Goal: Task Accomplishment & Management: Use online tool/utility

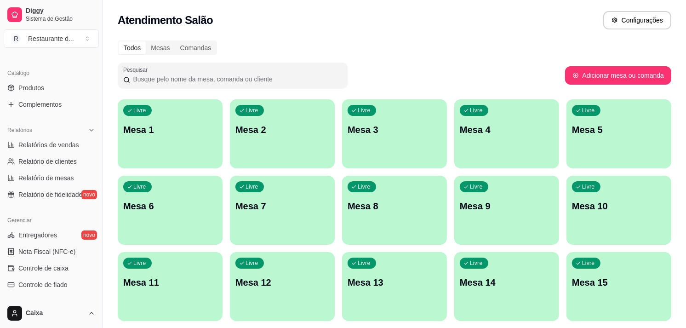
scroll to position [215, 0]
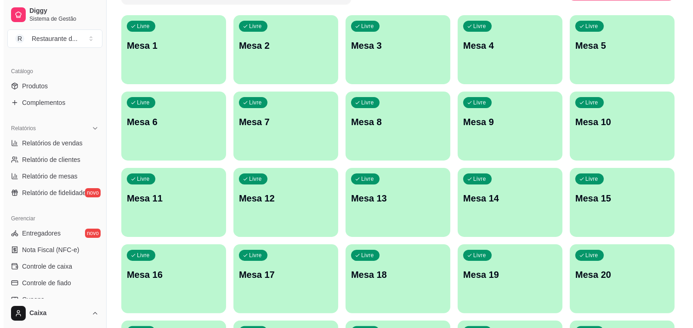
scroll to position [81, 0]
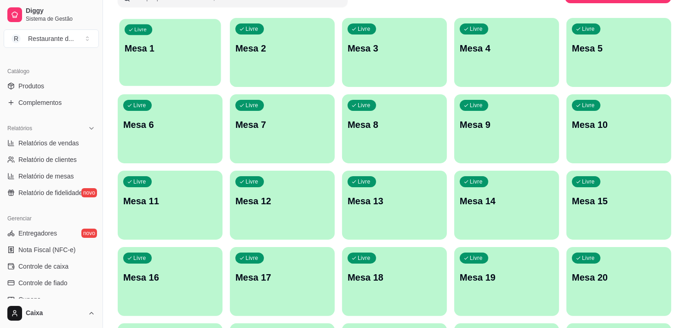
click at [164, 57] on div "Livre Mesa 1" at bounding box center [170, 47] width 102 height 56
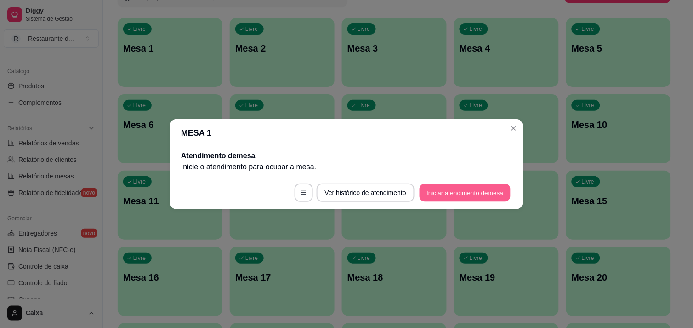
click at [430, 193] on button "Iniciar atendimento de mesa" at bounding box center [465, 192] width 91 height 18
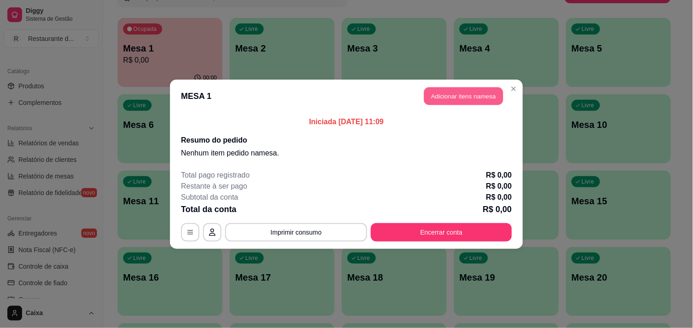
click at [451, 99] on button "Adicionar itens na mesa" at bounding box center [463, 96] width 79 height 18
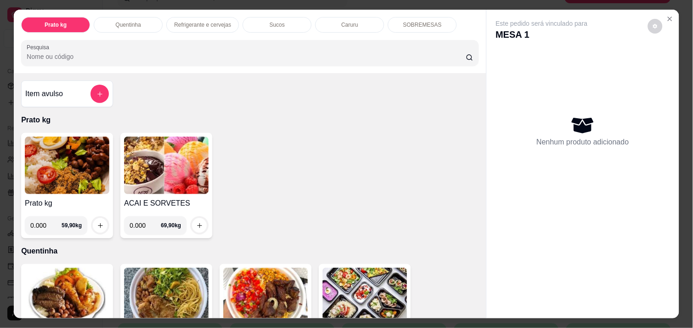
click at [143, 222] on input "0.000" at bounding box center [145, 225] width 31 height 18
type input "0.376"
click at [196, 222] on icon "increase-product-quantity" at bounding box center [199, 225] width 7 height 7
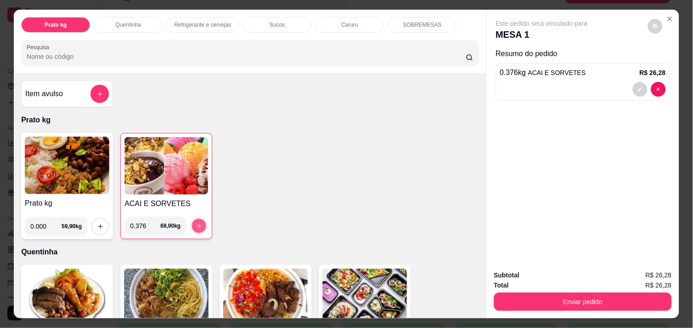
click at [196, 222] on icon "increase-product-quantity" at bounding box center [199, 225] width 7 height 7
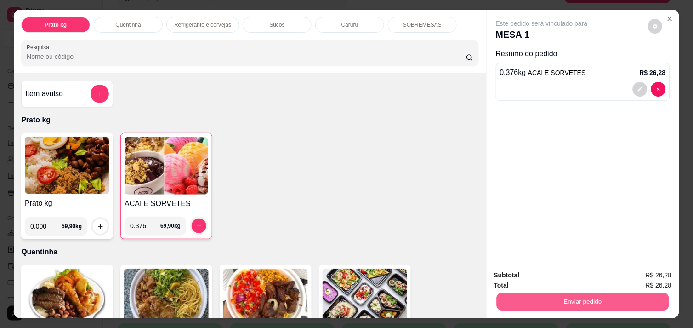
click at [559, 297] on button "Enviar pedido" at bounding box center [583, 301] width 172 height 18
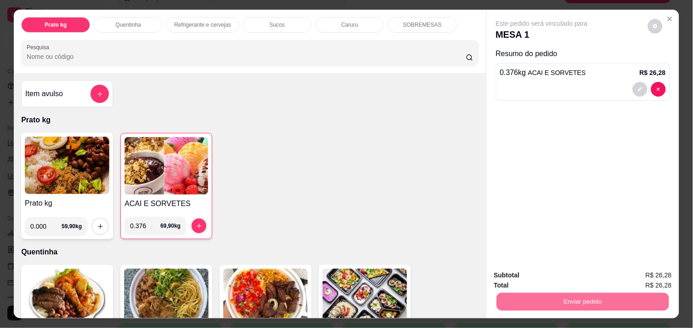
click at [547, 278] on button "Não registrar e enviar pedido" at bounding box center [552, 275] width 93 height 17
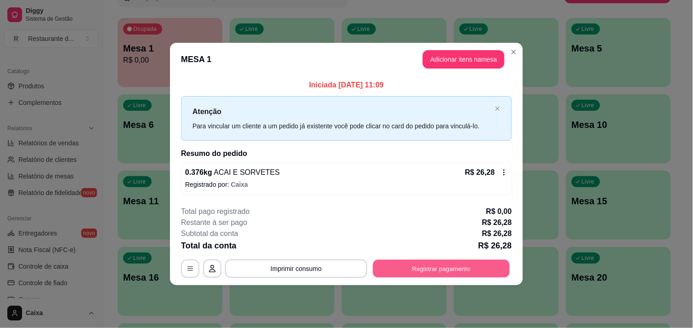
click at [446, 268] on button "Registrar pagamento" at bounding box center [441, 269] width 137 height 18
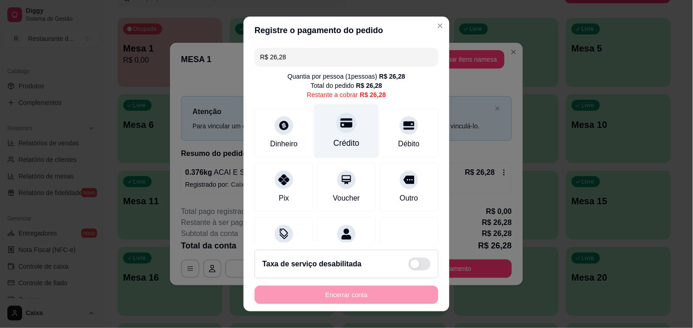
click at [336, 130] on div at bounding box center [346, 123] width 20 height 20
type input "R$ 0,00"
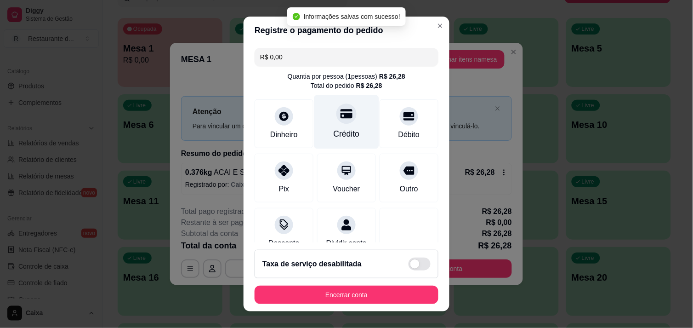
click at [336, 130] on div "Crédito" at bounding box center [347, 134] width 26 height 12
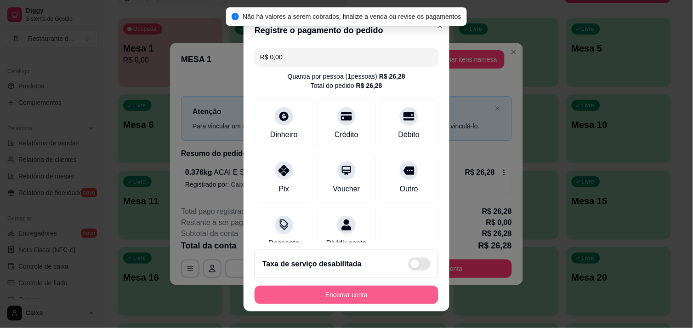
click at [345, 291] on button "Encerrar conta" at bounding box center [347, 294] width 184 height 18
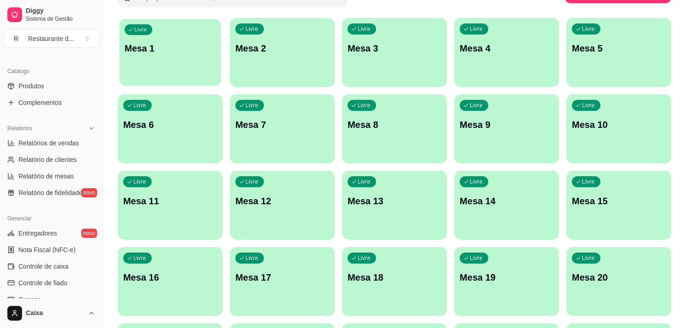
click at [203, 57] on div "Livre Mesa 1" at bounding box center [170, 47] width 102 height 56
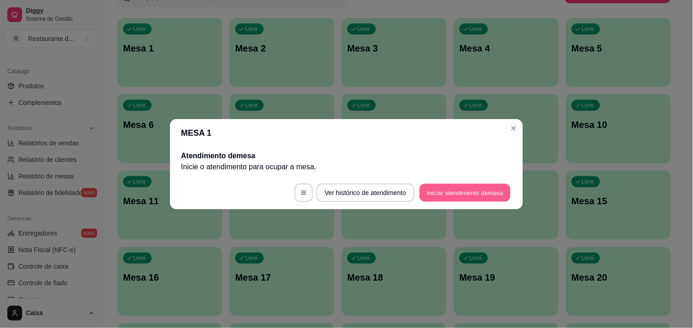
click at [462, 187] on button "Iniciar atendimento de mesa" at bounding box center [465, 192] width 91 height 18
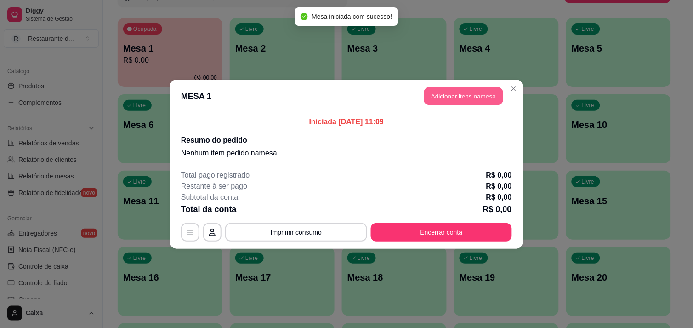
click at [446, 97] on button "Adicionar itens na mesa" at bounding box center [463, 96] width 79 height 18
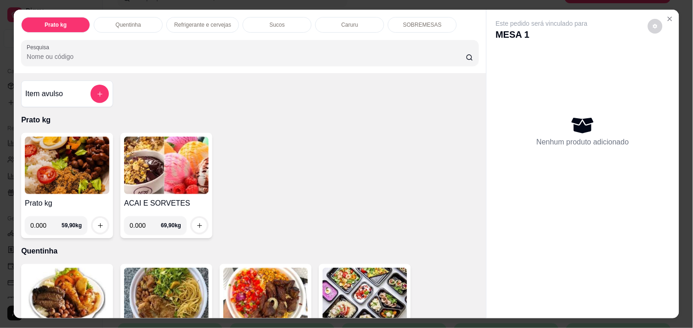
click at [42, 222] on input "0.000" at bounding box center [45, 225] width 31 height 18
type input "0.288"
click at [97, 222] on icon "increase-product-quantity" at bounding box center [100, 225] width 7 height 7
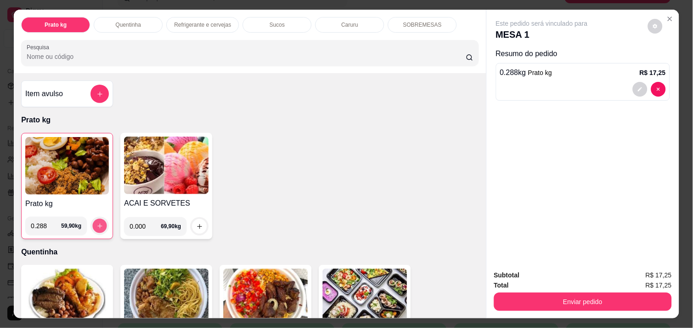
click at [97, 222] on icon "increase-product-quantity" at bounding box center [100, 225] width 7 height 7
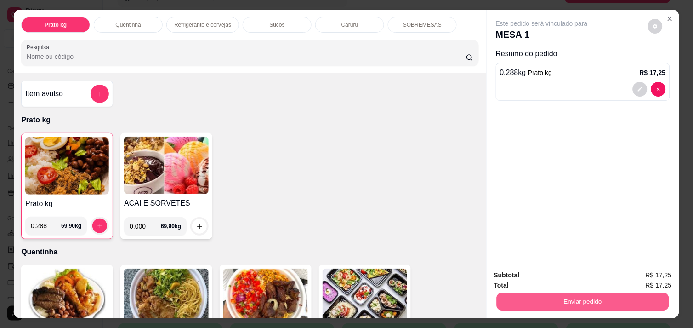
click at [518, 294] on button "Enviar pedido" at bounding box center [583, 301] width 172 height 18
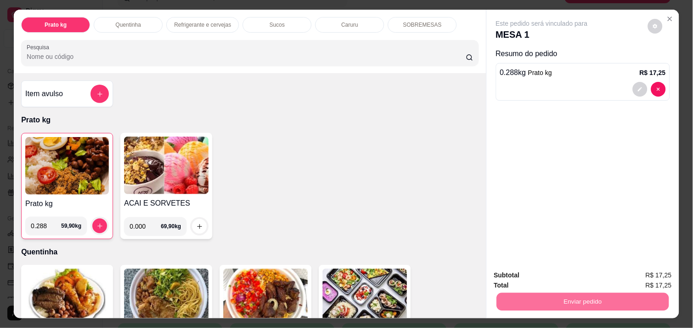
click at [540, 275] on button "Não registrar e enviar pedido" at bounding box center [552, 275] width 93 height 17
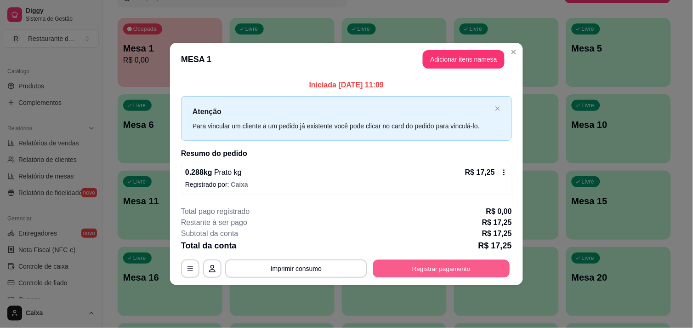
click at [421, 269] on button "Registrar pagamento" at bounding box center [441, 269] width 137 height 18
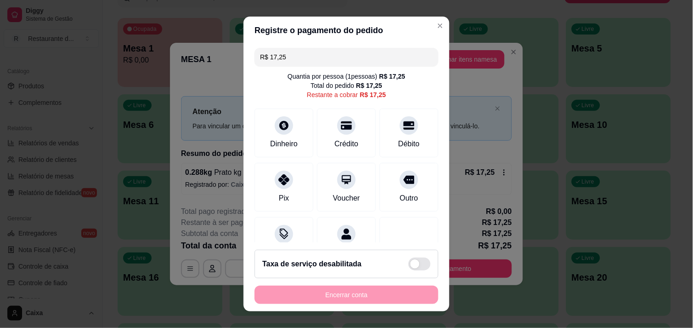
click at [421, 269] on div "Taxa de serviço desabilitada" at bounding box center [347, 264] width 184 height 29
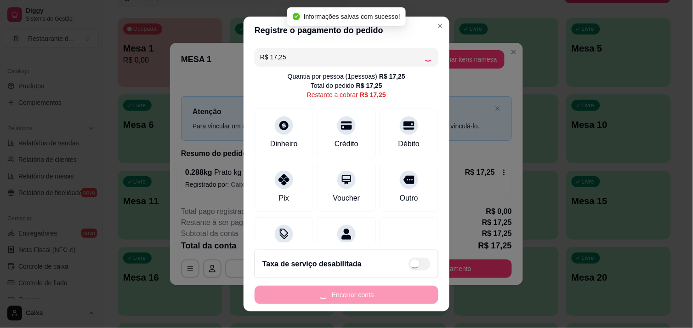
checkbox input "true"
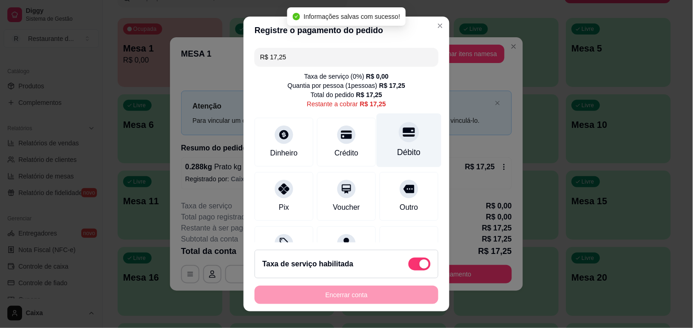
click at [386, 143] on div "Débito" at bounding box center [409, 140] width 65 height 54
type input "R$ 0,00"
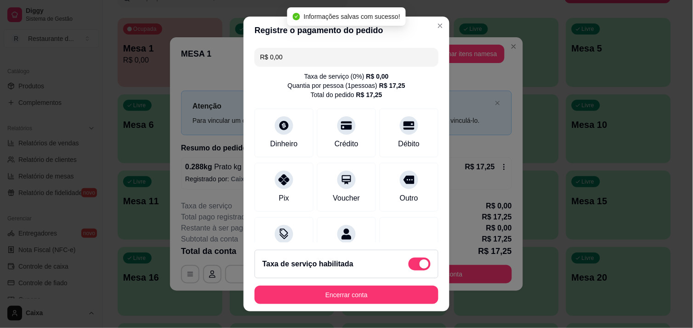
click at [409, 256] on div "Taxa de serviço habilitada" at bounding box center [347, 264] width 184 height 29
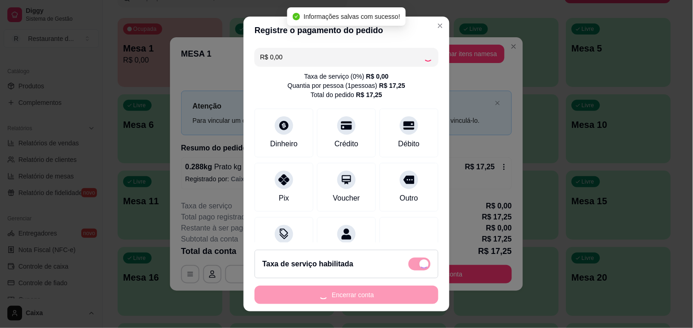
checkbox input "false"
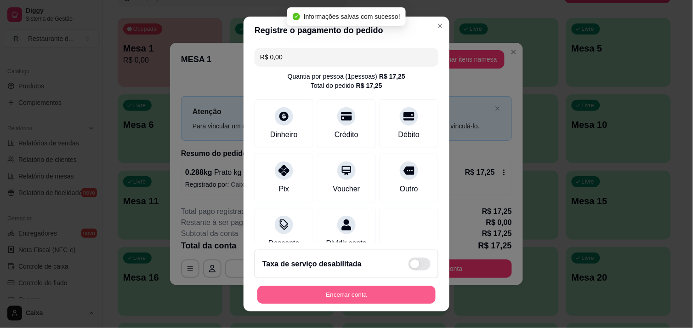
click at [376, 297] on button "Encerrar conta" at bounding box center [346, 295] width 178 height 18
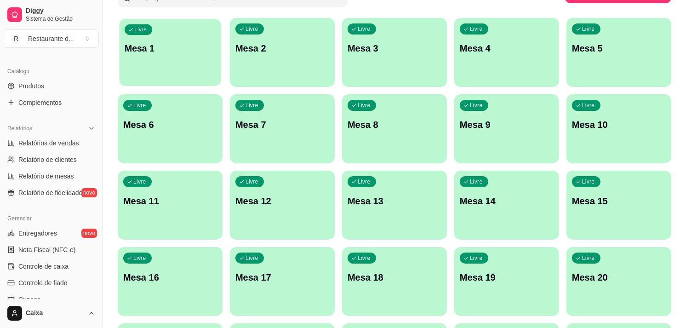
click at [173, 70] on div "Livre Mesa 1" at bounding box center [170, 47] width 102 height 56
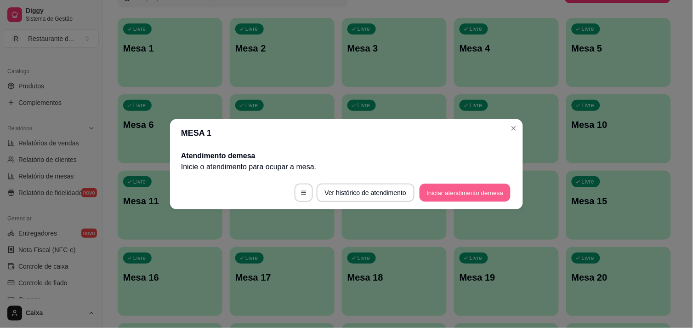
click at [474, 191] on button "Iniciar atendimento de mesa" at bounding box center [465, 192] width 91 height 18
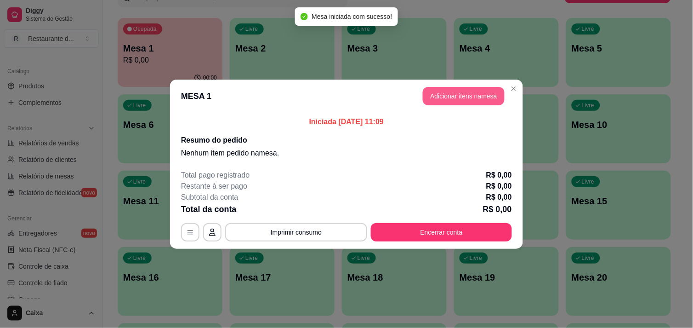
click at [448, 95] on button "Adicionar itens na mesa" at bounding box center [464, 96] width 82 height 18
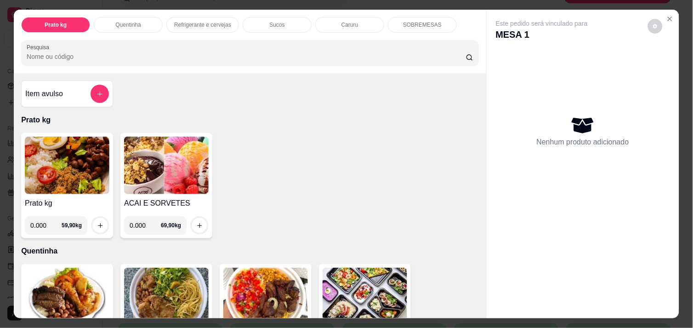
click at [487, 307] on div at bounding box center [583, 310] width 193 height 15
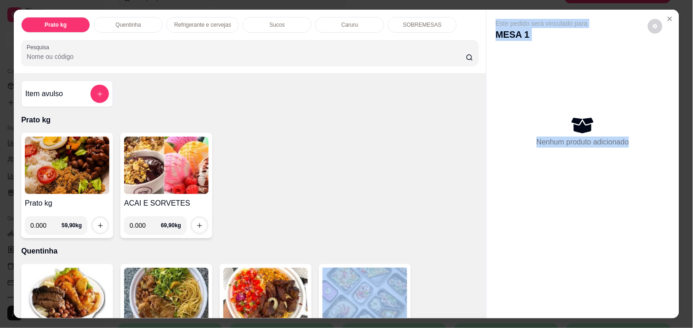
drag, startPoint x: 484, startPoint y: 307, endPoint x: 474, endPoint y: 307, distance: 9.7
click at [474, 307] on div "Prato kg Quentinha Refrigerante e cervejas Sucos Caruru SOBREMESAS Pesquisa Ite…" at bounding box center [347, 164] width 666 height 308
click at [474, 307] on div "Item avulso Prato kg Prato kg 0.000 59,90 kg ACAI E SORVETES 0.000 69,90 kg Que…" at bounding box center [250, 195] width 473 height 245
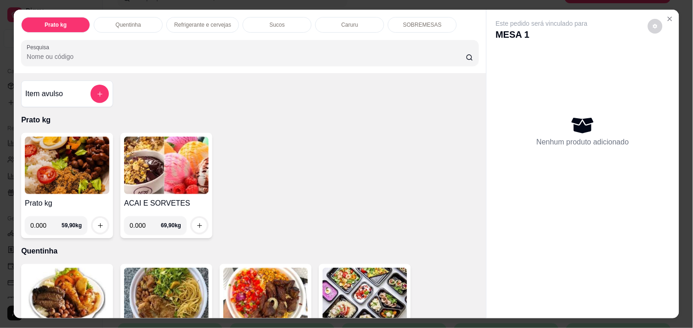
click at [474, 307] on div "Item avulso Prato kg Prato kg 0.000 59,90 kg ACAI E SORVETES 0.000 69,90 kg Que…" at bounding box center [250, 195] width 473 height 245
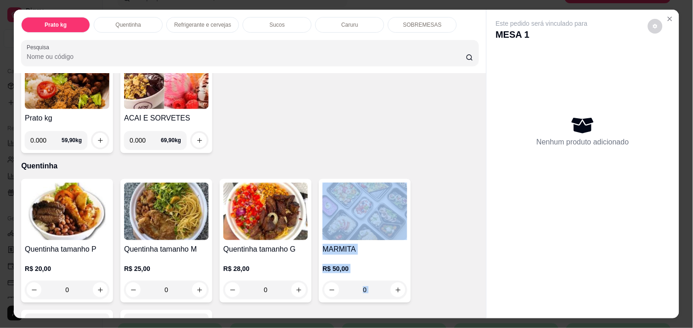
click at [477, 306] on div "Item avulso Prato kg Prato kg 0.000 59,90 kg ACAI E SORVETES 0.000 69,90 kg Que…" at bounding box center [250, 195] width 473 height 245
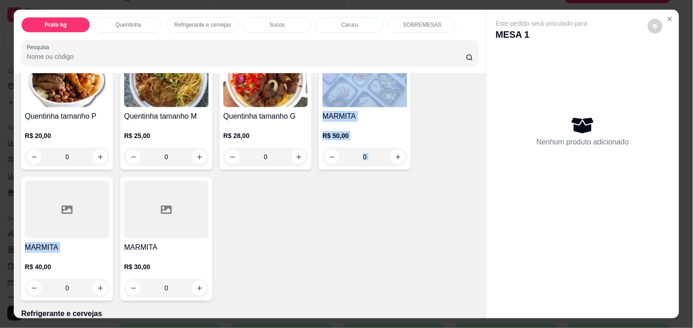
scroll to position [228, 0]
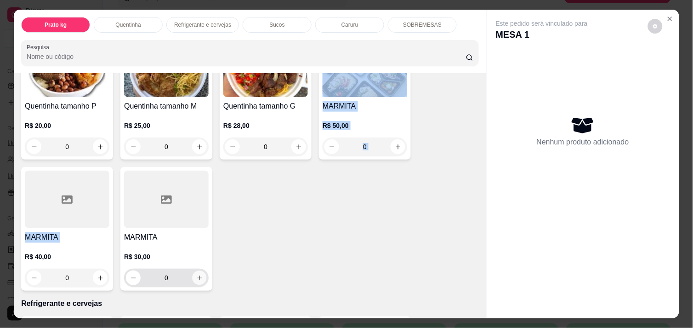
click at [196, 274] on icon "increase-product-quantity" at bounding box center [199, 277] width 7 height 7
type input "1"
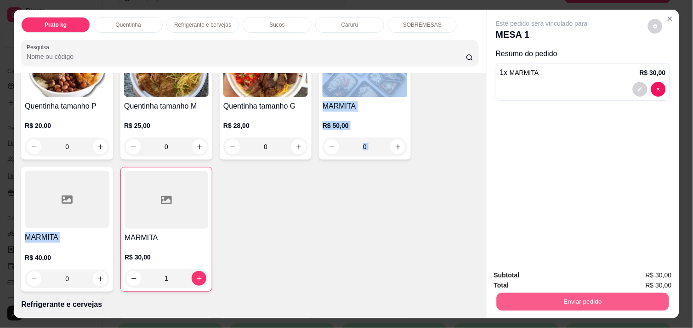
click at [559, 297] on button "Enviar pedido" at bounding box center [583, 301] width 172 height 18
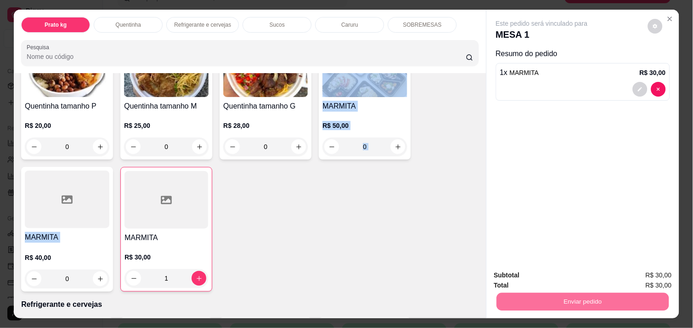
click at [539, 274] on button "Não registrar e enviar pedido" at bounding box center [553, 275] width 96 height 17
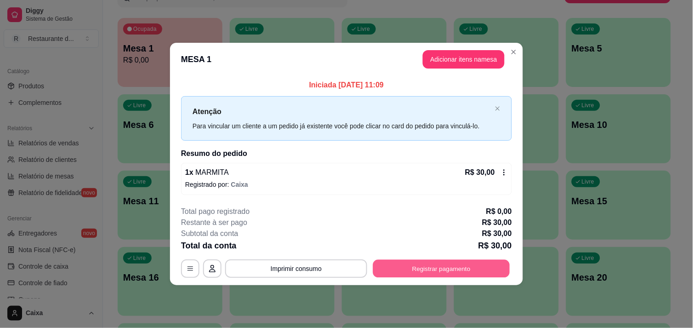
click at [474, 269] on button "Registrar pagamento" at bounding box center [441, 269] width 137 height 18
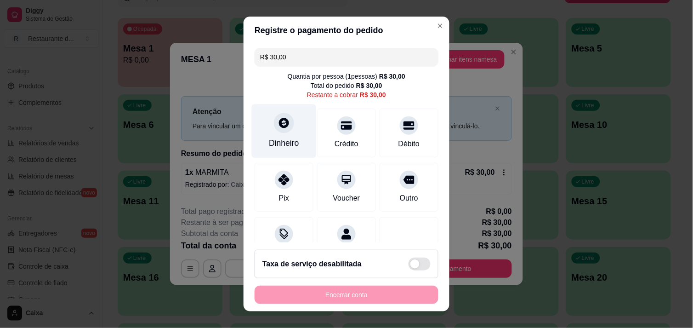
click at [281, 131] on div at bounding box center [284, 123] width 20 height 20
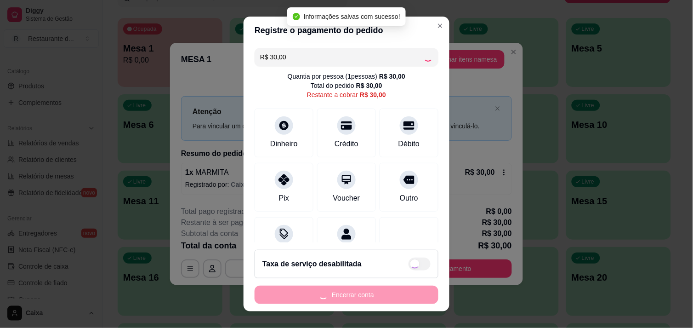
type input "R$ 0,00"
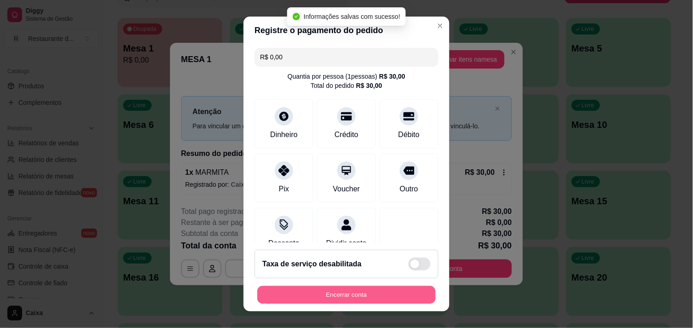
click at [371, 289] on button "Encerrar conta" at bounding box center [346, 295] width 178 height 18
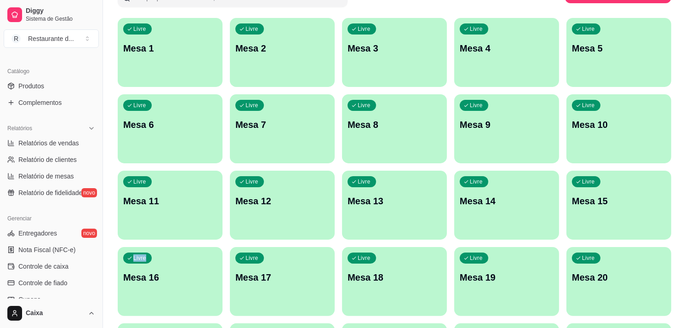
click at [679, 235] on div "Todos Mesas Comandas Pesquisar Adicionar mesa ou comanda Livre Mesa 1 Livre Mes…" at bounding box center [394, 293] width 583 height 679
click at [175, 61] on div "Livre Mesa 1" at bounding box center [170, 47] width 102 height 56
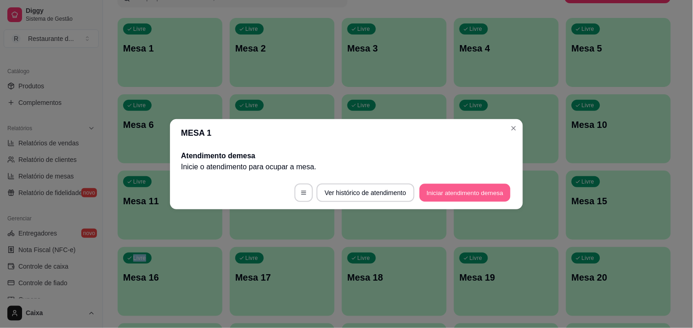
click at [463, 187] on button "Iniciar atendimento de mesa" at bounding box center [465, 192] width 91 height 18
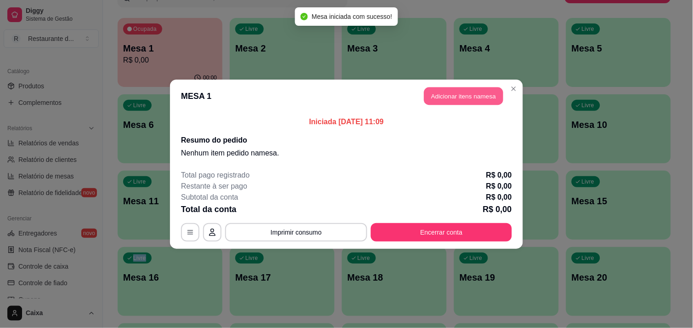
click at [454, 99] on button "Adicionar itens na mesa" at bounding box center [463, 96] width 79 height 18
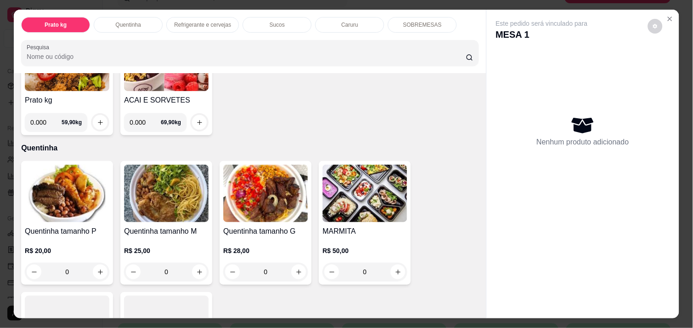
scroll to position [122, 0]
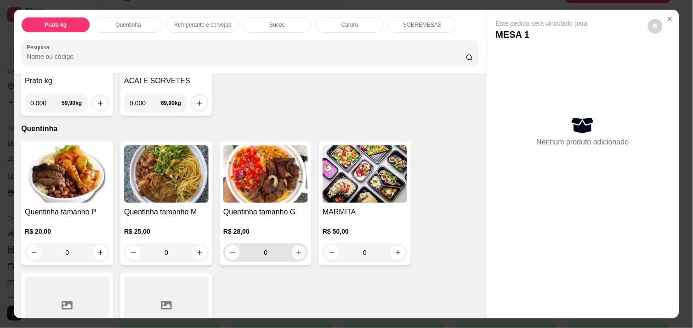
click at [296, 249] on icon "increase-product-quantity" at bounding box center [299, 252] width 7 height 7
type input "1"
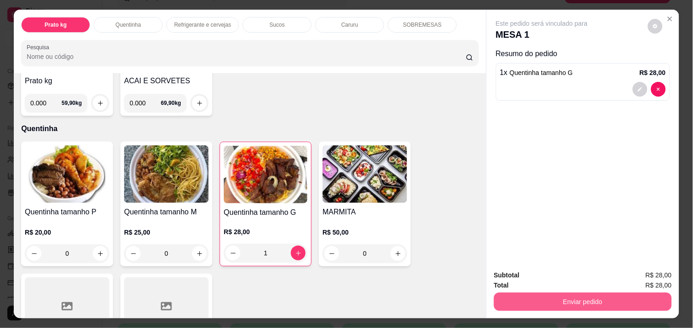
click at [582, 293] on button "Enviar pedido" at bounding box center [583, 301] width 178 height 18
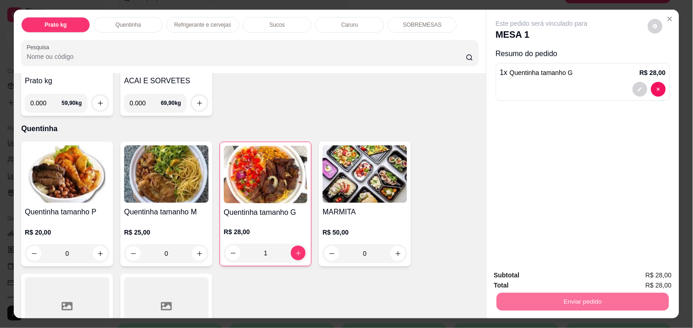
click at [559, 274] on button "Não registrar e enviar pedido" at bounding box center [552, 275] width 93 height 17
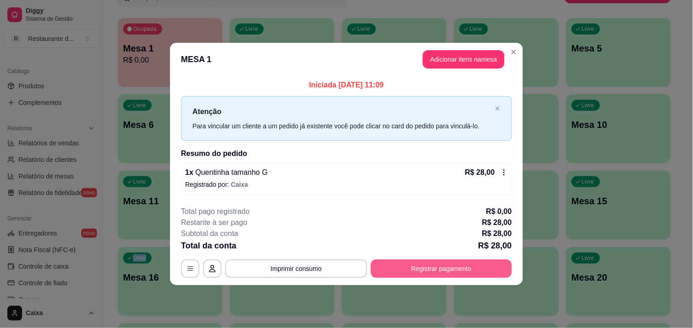
click at [458, 266] on button "Registrar pagamento" at bounding box center [441, 268] width 141 height 18
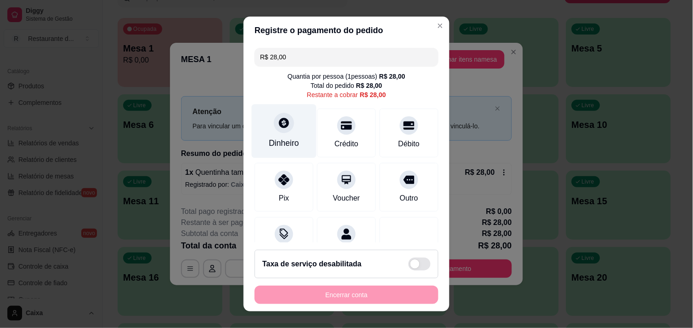
click at [286, 125] on div at bounding box center [284, 123] width 20 height 20
type input "R$ 0,00"
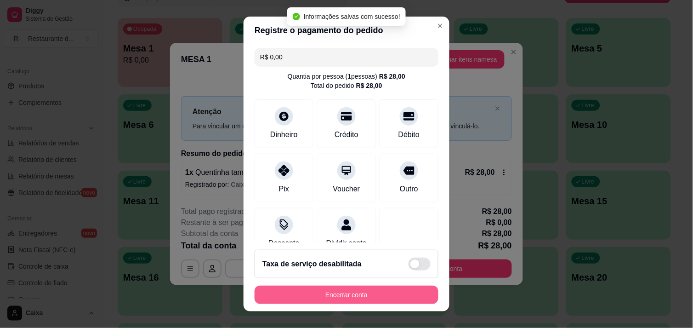
click at [349, 295] on button "Encerrar conta" at bounding box center [347, 294] width 184 height 18
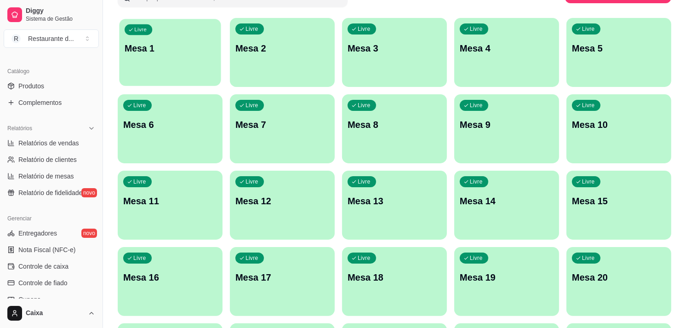
click at [192, 57] on div "Livre Mesa 1" at bounding box center [170, 47] width 102 height 56
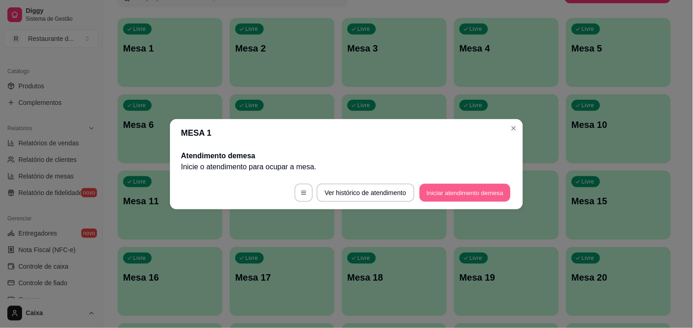
click at [464, 191] on button "Iniciar atendimento de mesa" at bounding box center [465, 192] width 91 height 18
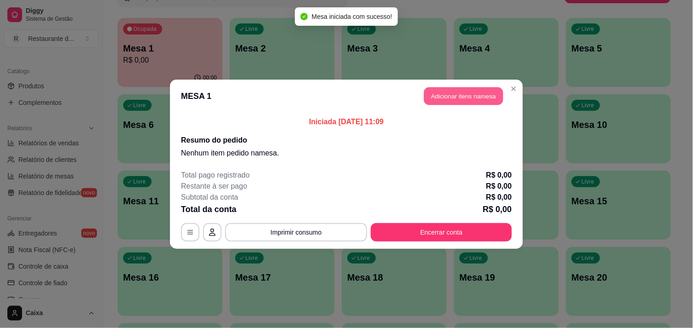
click at [458, 98] on button "Adicionar itens na mesa" at bounding box center [463, 96] width 79 height 18
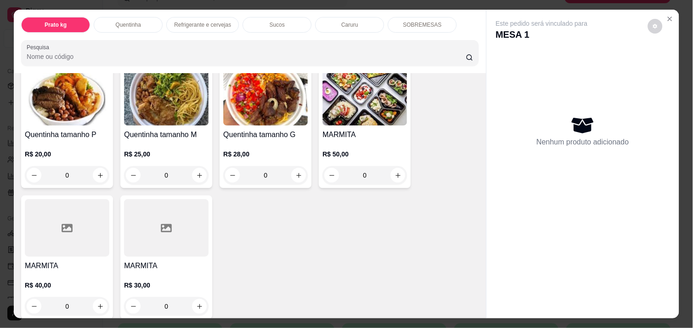
scroll to position [204, 0]
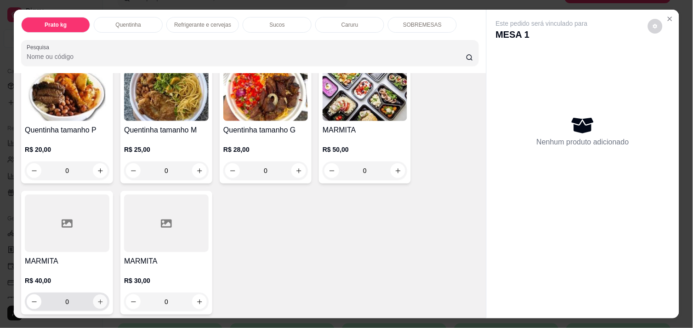
click at [97, 298] on icon "increase-product-quantity" at bounding box center [100, 301] width 7 height 7
type input "1"
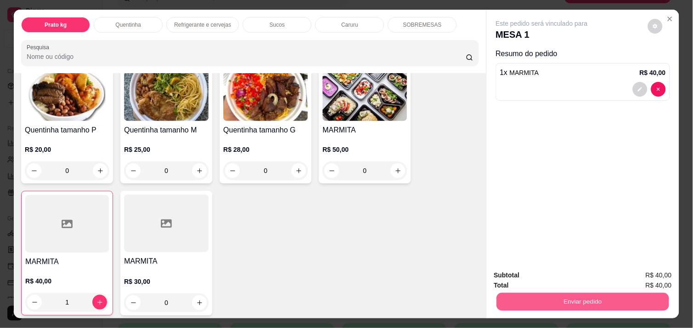
click at [592, 293] on button "Enviar pedido" at bounding box center [583, 301] width 172 height 18
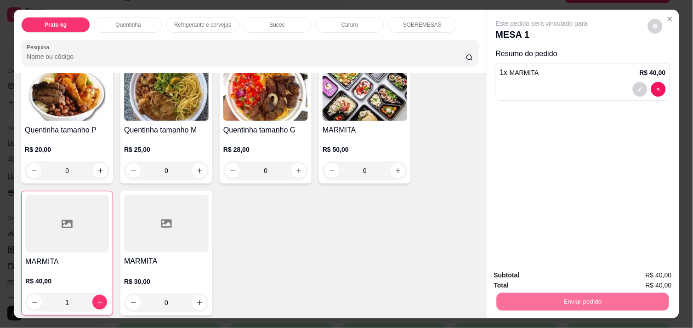
click at [555, 275] on button "Não registrar e enviar pedido" at bounding box center [552, 275] width 93 height 17
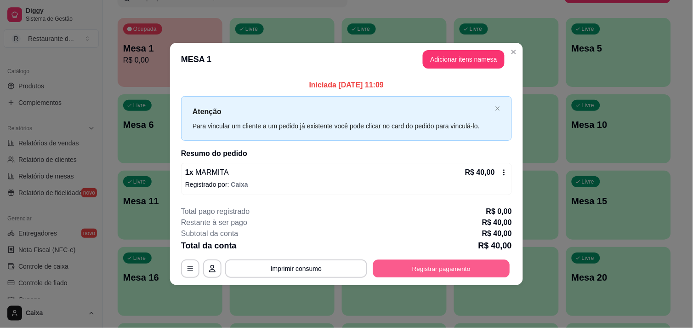
click at [437, 263] on button "Registrar pagamento" at bounding box center [441, 269] width 137 height 18
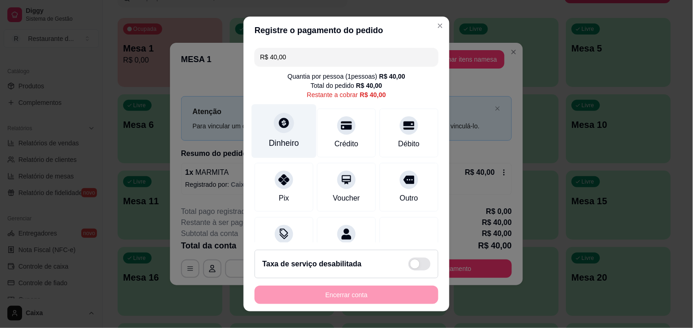
click at [279, 127] on icon at bounding box center [284, 123] width 10 height 10
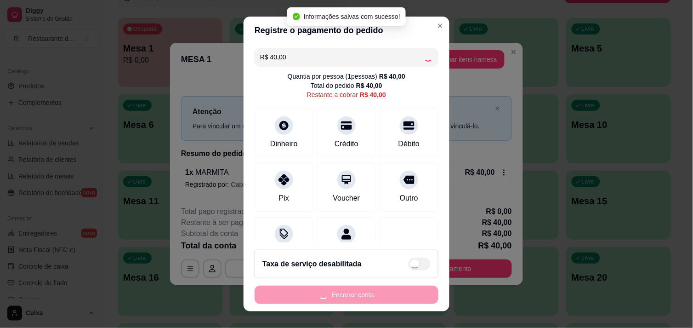
type input "R$ 0,00"
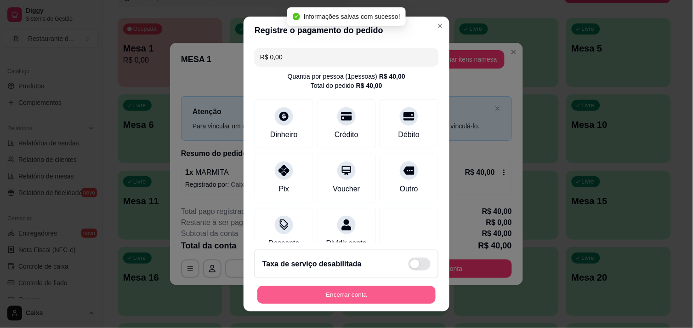
click at [351, 295] on button "Encerrar conta" at bounding box center [346, 295] width 178 height 18
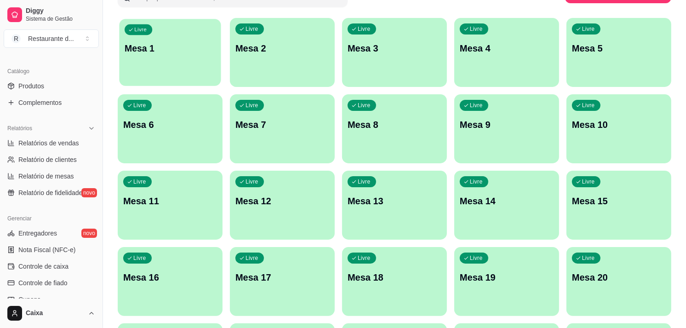
click at [182, 51] on p "Mesa 1" at bounding box center [170, 48] width 91 height 12
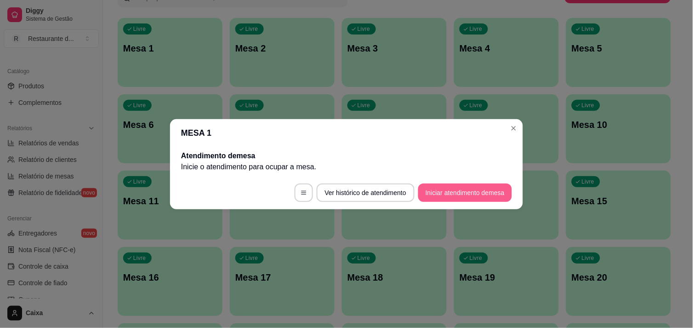
click at [472, 190] on button "Iniciar atendimento de mesa" at bounding box center [465, 192] width 94 height 18
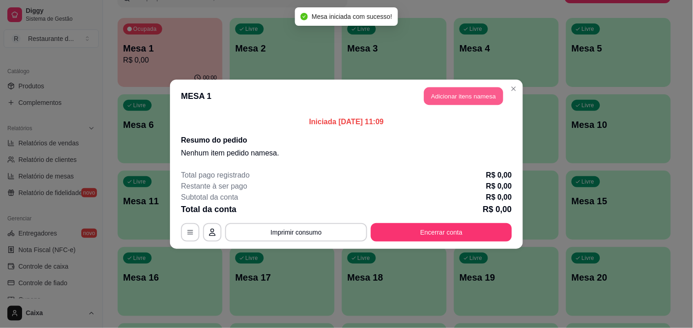
click at [465, 92] on button "Adicionar itens na mesa" at bounding box center [463, 96] width 79 height 18
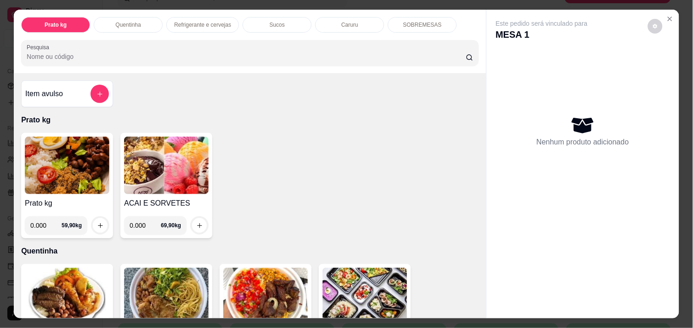
click at [474, 303] on div "Item avulso Prato kg Prato kg 0.000 59,90 kg ACAI E SORVETES 0.000 69,90 kg Que…" at bounding box center [250, 195] width 473 height 245
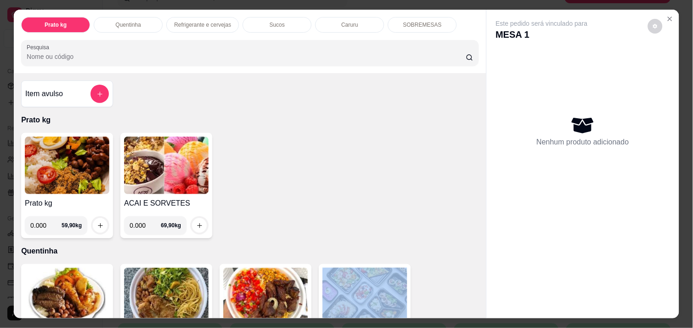
click at [474, 303] on div "Item avulso Prato kg Prato kg 0.000 59,90 kg ACAI E SORVETES 0.000 69,90 kg Que…" at bounding box center [250, 195] width 473 height 245
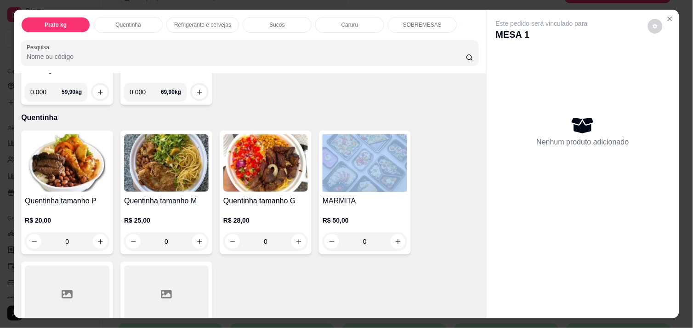
scroll to position [143, 0]
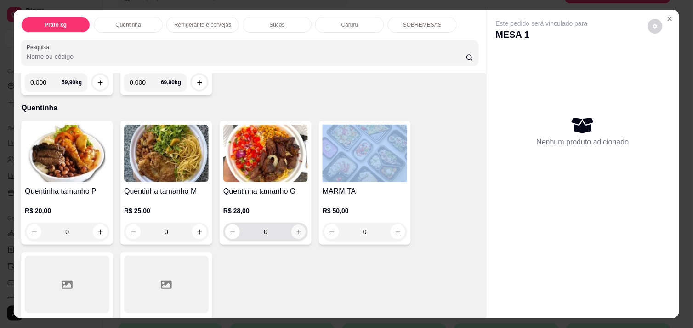
click at [296, 228] on icon "increase-product-quantity" at bounding box center [299, 231] width 7 height 7
type input "1"
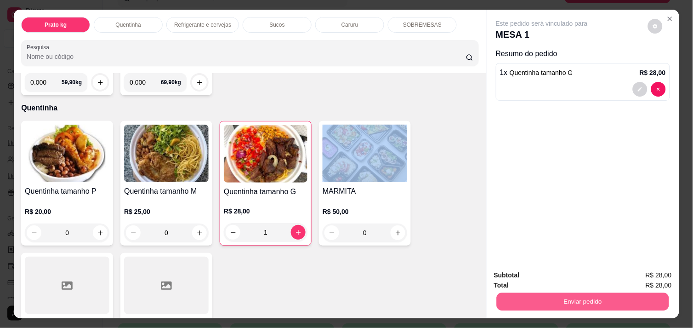
click at [548, 297] on button "Enviar pedido" at bounding box center [583, 301] width 172 height 18
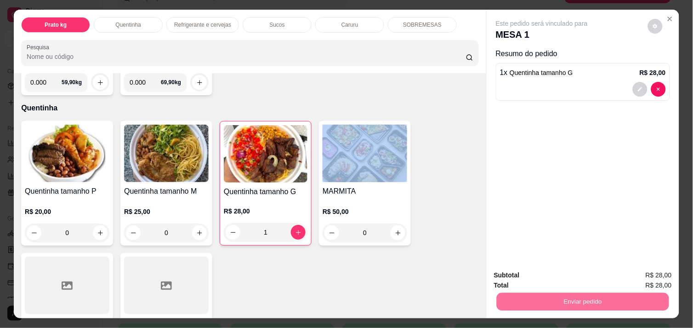
click at [533, 274] on button "Não registrar e enviar pedido" at bounding box center [552, 275] width 93 height 17
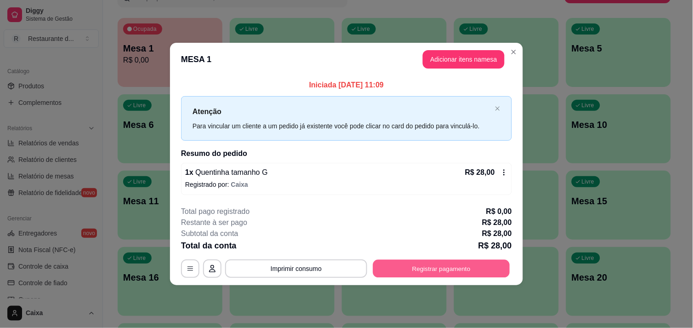
click at [418, 264] on button "Registrar pagamento" at bounding box center [441, 269] width 137 height 18
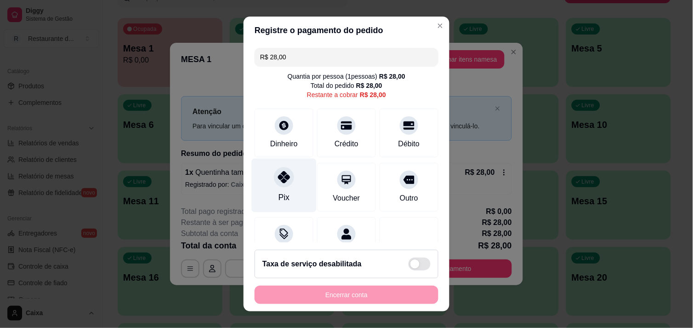
click at [278, 182] on icon at bounding box center [284, 177] width 12 height 12
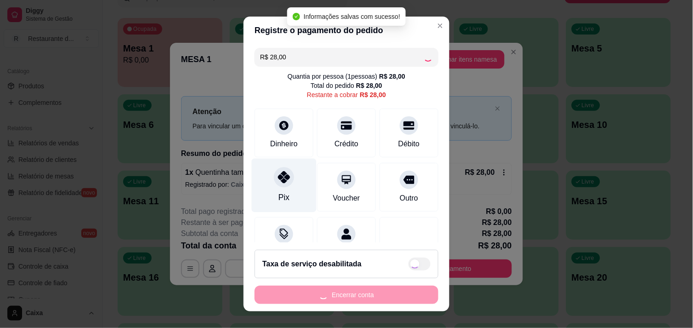
type input "R$ 0,00"
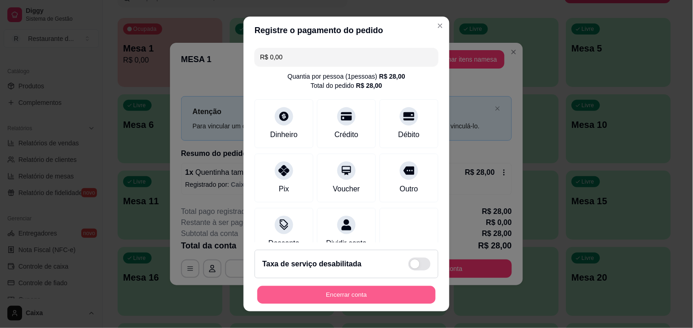
click at [336, 291] on button "Encerrar conta" at bounding box center [346, 295] width 178 height 18
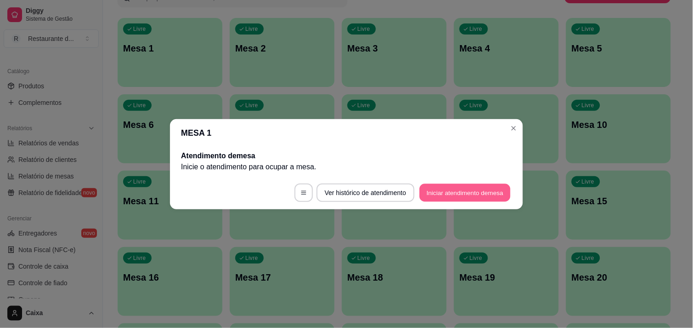
click at [456, 197] on button "Iniciar atendimento de mesa" at bounding box center [465, 192] width 91 height 18
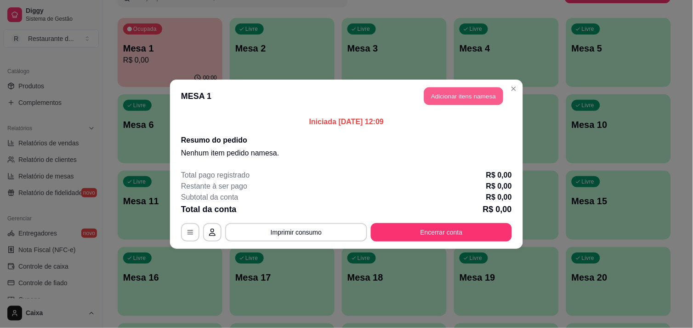
click at [451, 99] on button "Adicionar itens na mesa" at bounding box center [463, 96] width 79 height 18
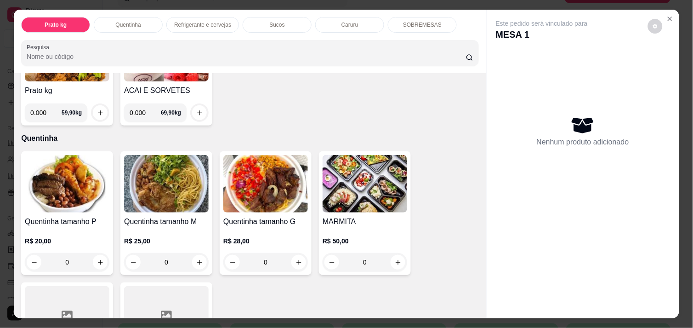
scroll to position [122, 0]
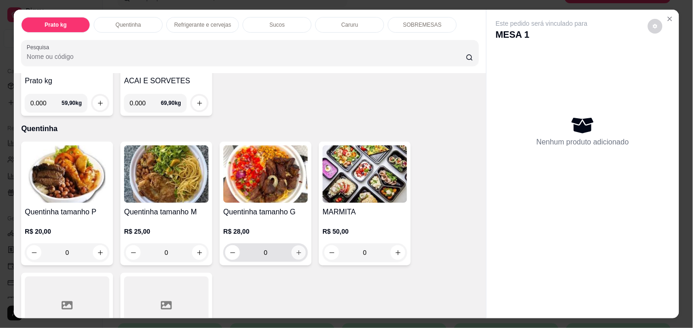
click at [296, 249] on icon "increase-product-quantity" at bounding box center [299, 252] width 7 height 7
type input "1"
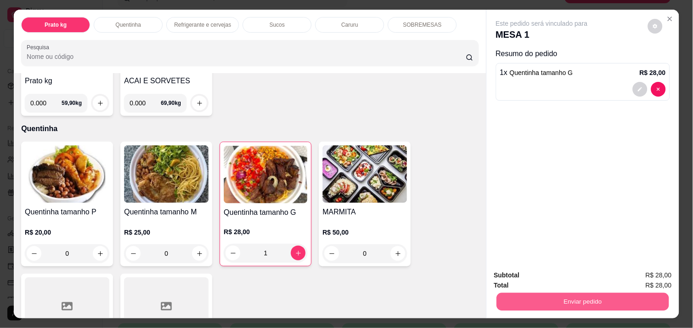
click at [593, 292] on button "Enviar pedido" at bounding box center [583, 301] width 172 height 18
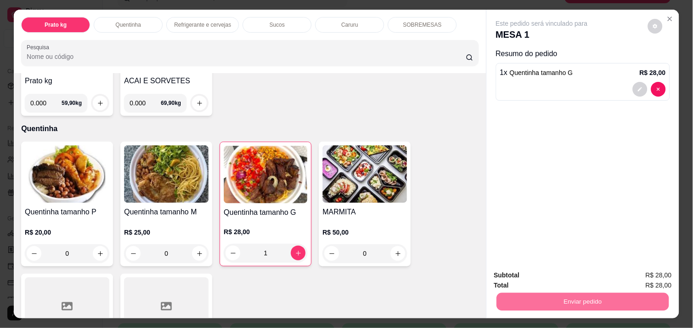
click at [461, 268] on div "Quentinha tamanho P R$ 20,00 0 Quentinha tamanho M R$ 25,00 0 Quentinha tamanho…" at bounding box center [250, 270] width 458 height 256
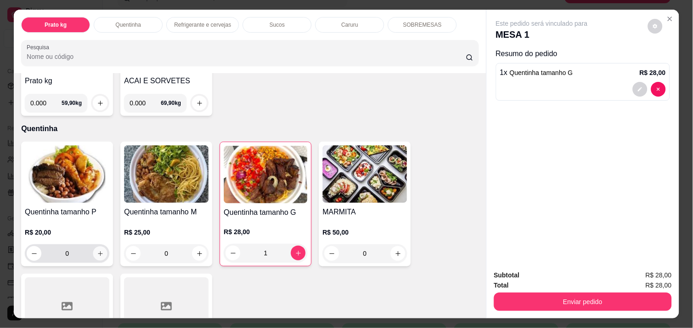
click at [97, 250] on icon "increase-product-quantity" at bounding box center [100, 253] width 7 height 7
type input "1"
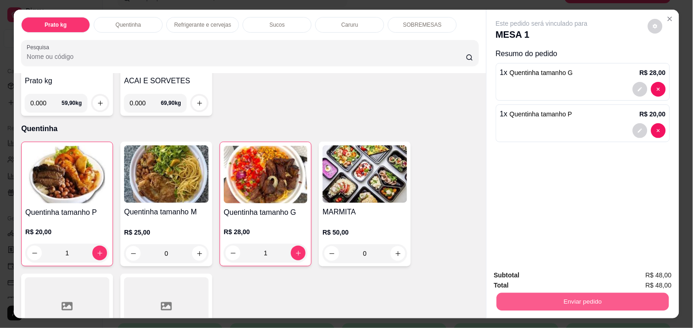
click at [574, 299] on button "Enviar pedido" at bounding box center [583, 301] width 172 height 18
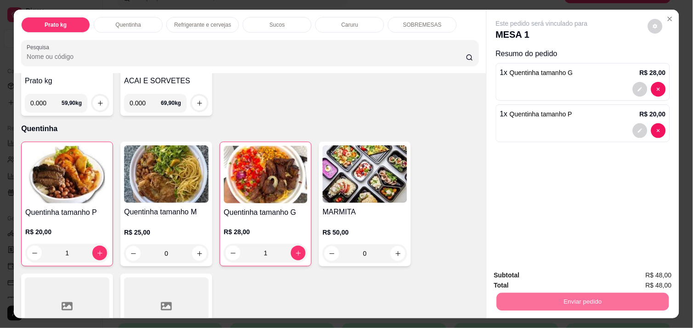
click at [541, 274] on button "Não registrar e enviar pedido" at bounding box center [553, 275] width 96 height 17
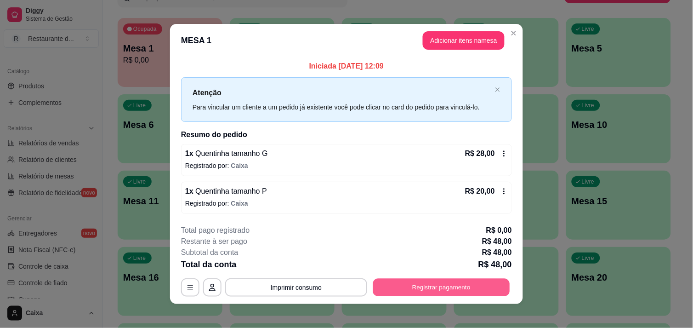
click at [460, 285] on button "Registrar pagamento" at bounding box center [441, 288] width 137 height 18
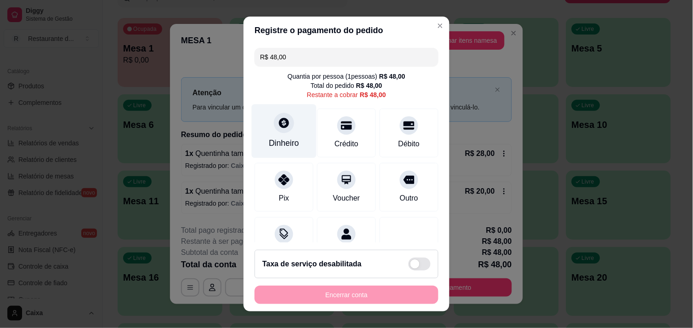
click at [282, 131] on div at bounding box center [284, 123] width 20 height 20
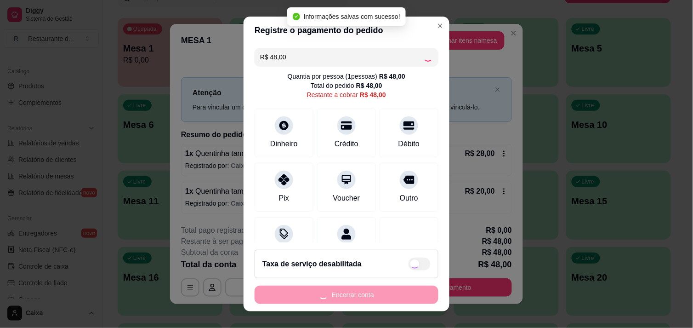
type input "R$ 0,00"
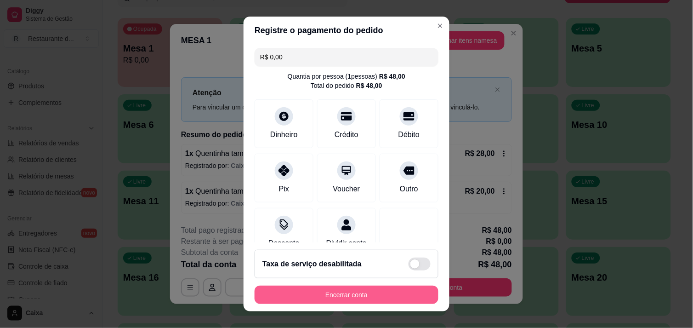
click at [351, 291] on button "Encerrar conta" at bounding box center [347, 294] width 184 height 18
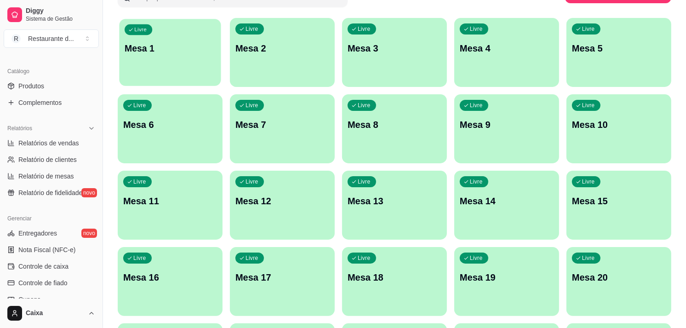
click at [177, 68] on div "Livre Mesa 1" at bounding box center [170, 47] width 102 height 56
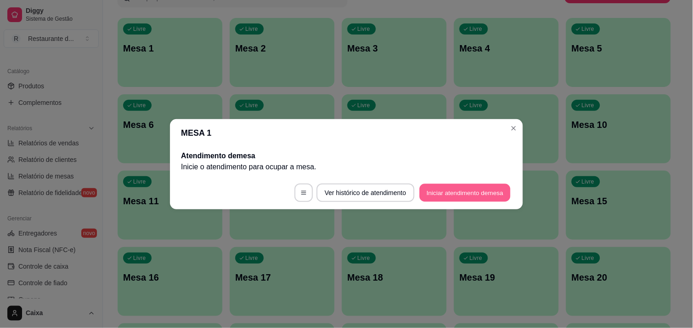
click at [441, 182] on footer "Ver histórico de atendimento Iniciar atendimento de mesa" at bounding box center [346, 192] width 353 height 33
click at [443, 190] on button "Iniciar atendimento de mesa" at bounding box center [465, 192] width 91 height 18
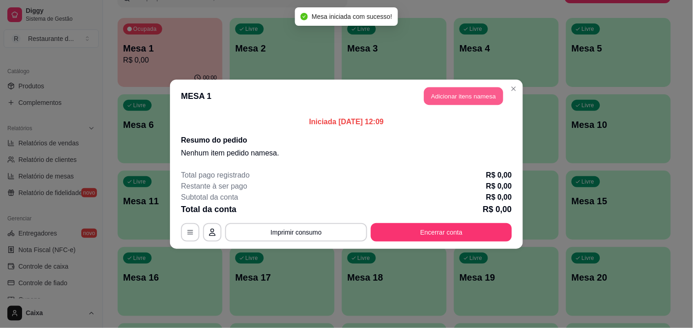
click at [452, 100] on button "Adicionar itens na mesa" at bounding box center [463, 96] width 79 height 18
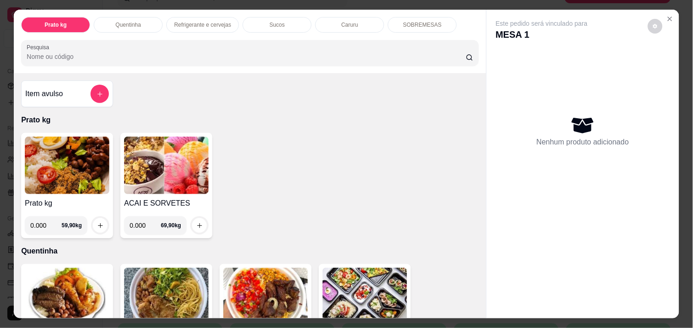
click at [44, 219] on input "0.000" at bounding box center [45, 225] width 31 height 18
type input "0.986"
click at [97, 218] on button "increase-product-quantity" at bounding box center [100, 225] width 14 height 14
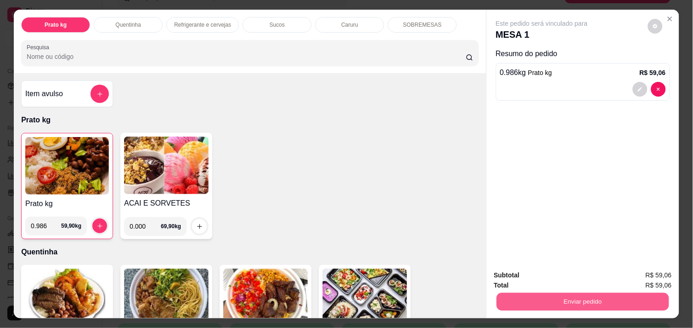
click at [555, 295] on button "Enviar pedido" at bounding box center [583, 301] width 172 height 18
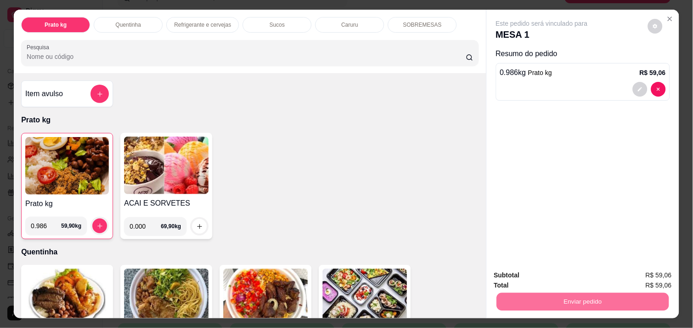
click at [573, 276] on button "Não registrar e enviar pedido" at bounding box center [552, 275] width 93 height 17
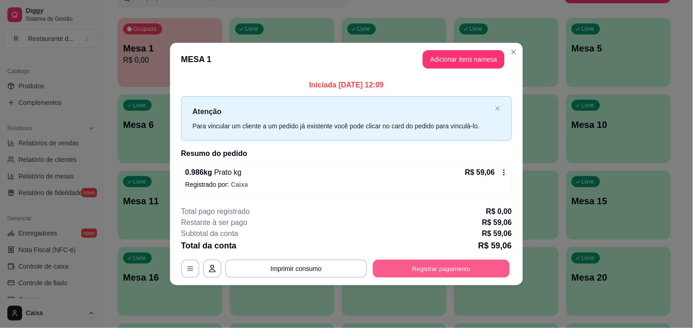
click at [446, 274] on button "Registrar pagamento" at bounding box center [441, 269] width 137 height 18
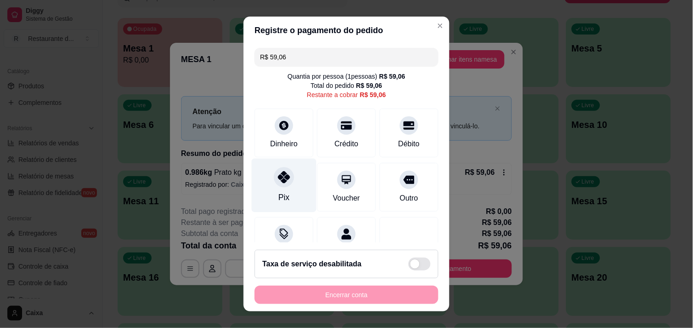
click at [281, 178] on icon at bounding box center [284, 177] width 12 height 12
type input "R$ 0,00"
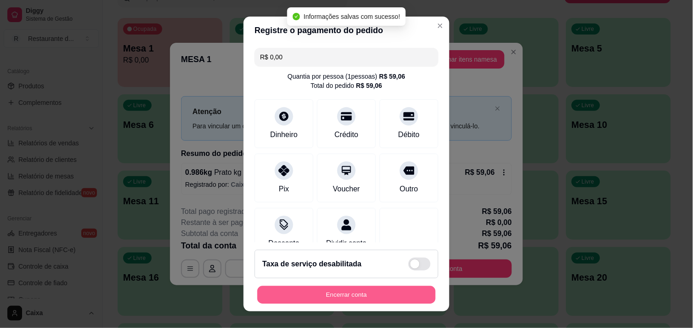
click at [314, 293] on button "Encerrar conta" at bounding box center [346, 295] width 178 height 18
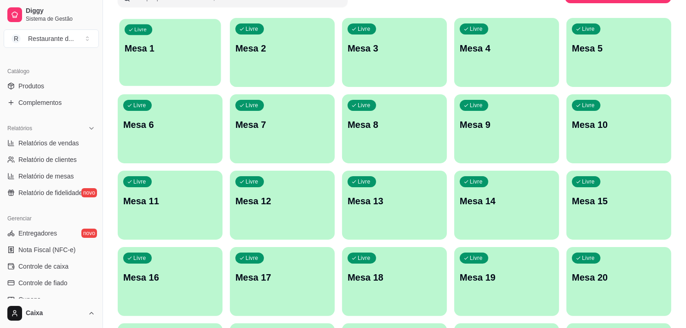
click at [156, 63] on div "Livre Mesa 1" at bounding box center [170, 47] width 102 height 56
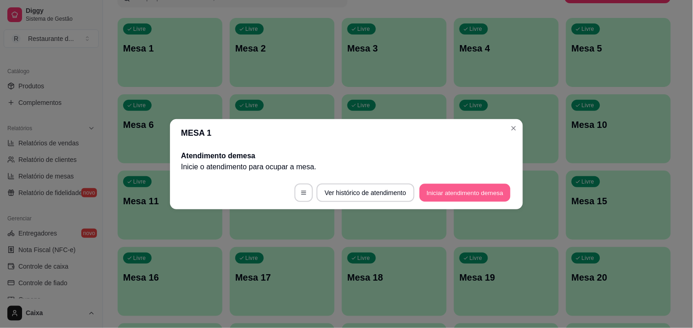
click at [477, 189] on button "Iniciar atendimento de mesa" at bounding box center [465, 192] width 91 height 18
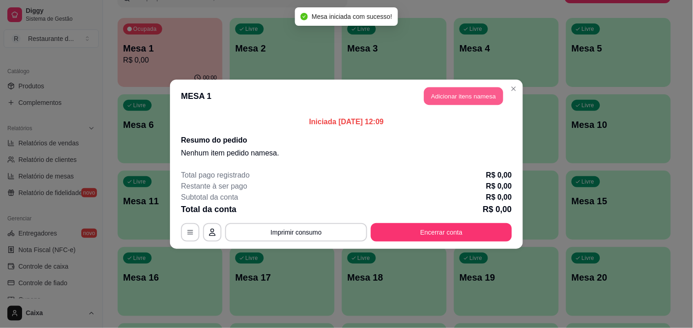
click at [479, 96] on button "Adicionar itens na mesa" at bounding box center [463, 96] width 79 height 18
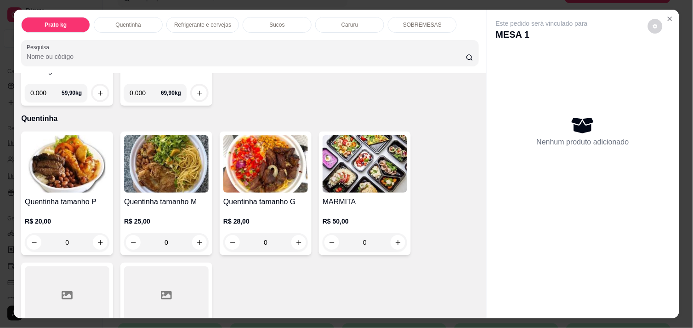
scroll to position [143, 0]
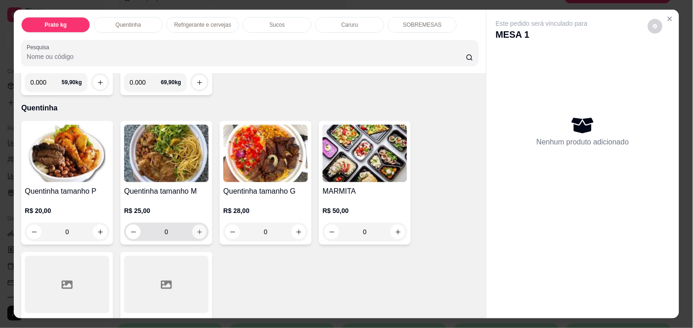
click at [198, 228] on icon "increase-product-quantity" at bounding box center [199, 231] width 7 height 7
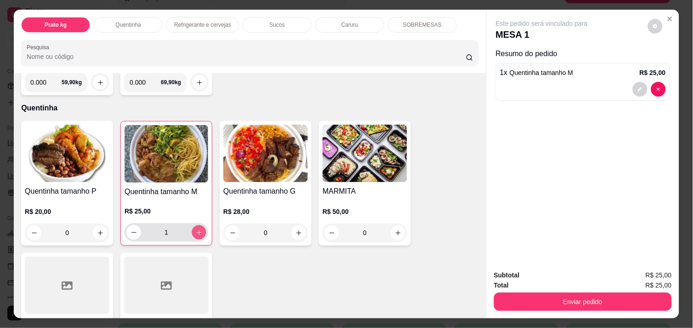
click at [198, 229] on icon "increase-product-quantity" at bounding box center [199, 232] width 7 height 7
type input "2"
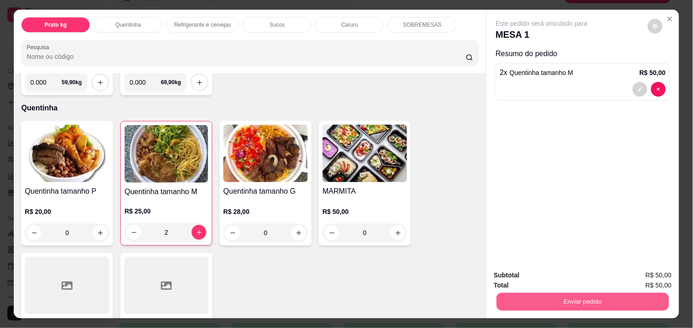
click at [529, 297] on button "Enviar pedido" at bounding box center [583, 301] width 172 height 18
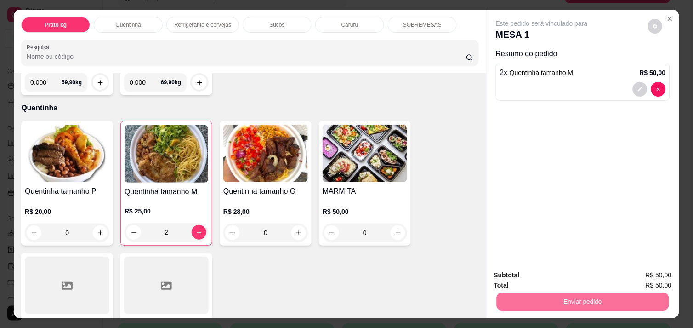
click at [545, 272] on button "Não registrar e enviar pedido" at bounding box center [552, 275] width 93 height 17
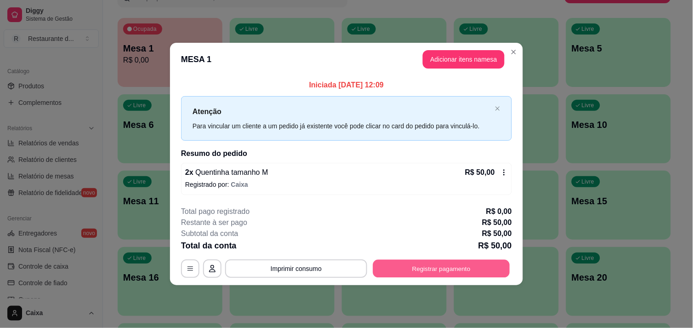
click at [449, 272] on button "Registrar pagamento" at bounding box center [441, 269] width 137 height 18
click at [429, 261] on button "Registrar pagamento" at bounding box center [441, 269] width 137 height 18
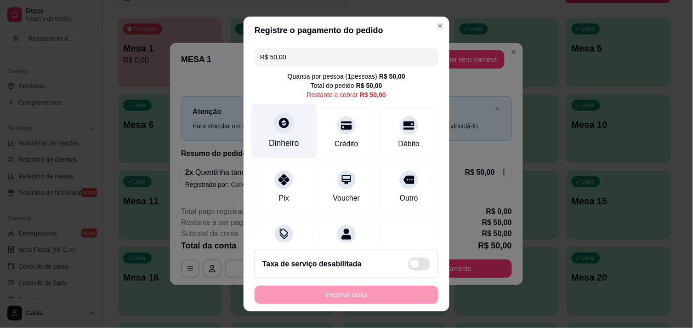
click at [282, 130] on div at bounding box center [284, 123] width 20 height 20
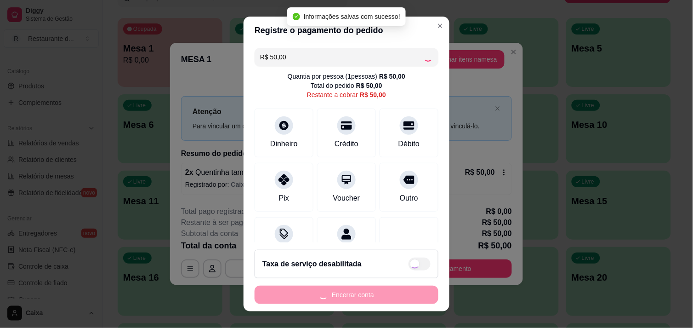
type input "R$ 0,00"
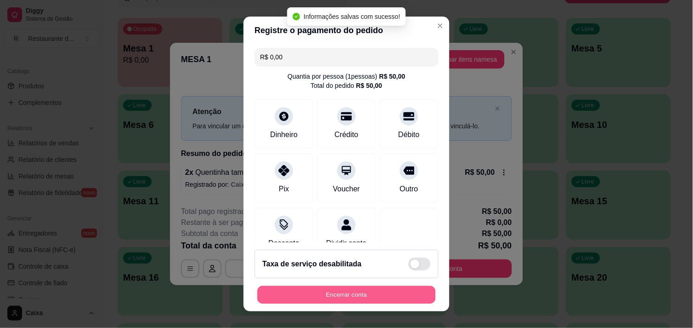
click at [345, 287] on button "Encerrar conta" at bounding box center [346, 295] width 178 height 18
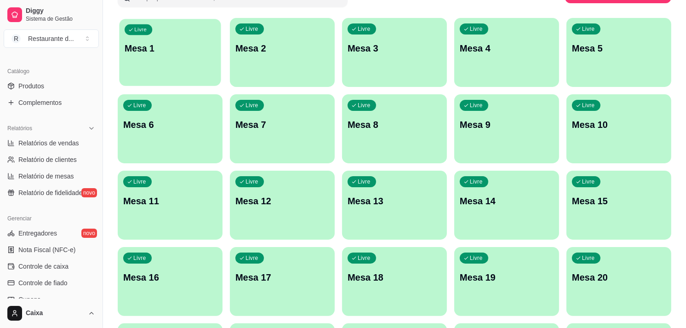
click at [192, 69] on div "Livre Mesa 1" at bounding box center [170, 47] width 102 height 56
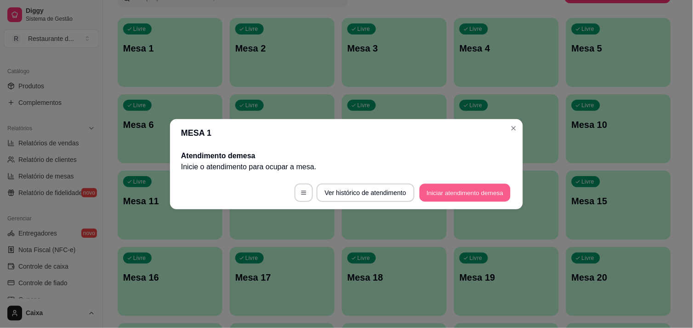
click at [473, 189] on button "Iniciar atendimento de mesa" at bounding box center [465, 192] width 91 height 18
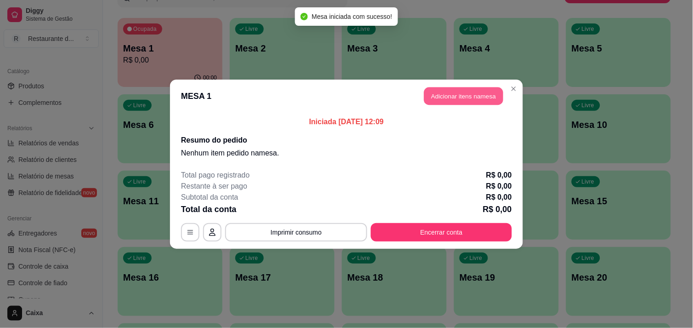
click at [460, 92] on button "Adicionar itens na mesa" at bounding box center [463, 96] width 79 height 18
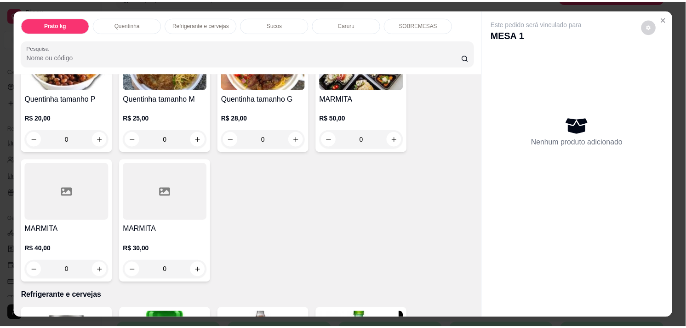
scroll to position [265, 0]
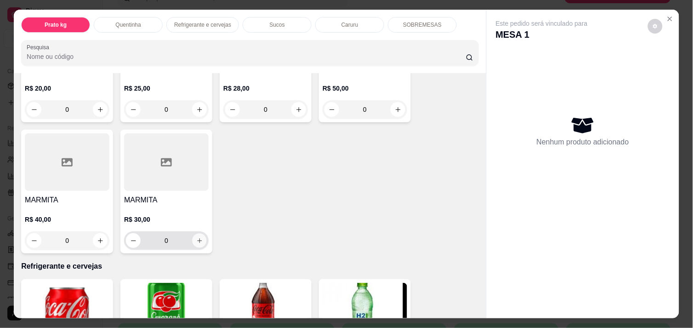
click at [198, 237] on icon "increase-product-quantity" at bounding box center [199, 240] width 7 height 7
type input "1"
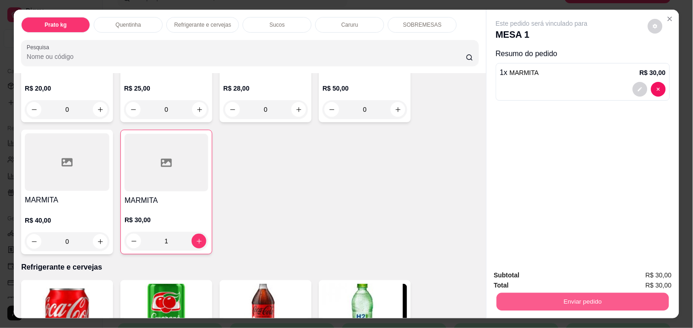
click at [548, 293] on button "Enviar pedido" at bounding box center [583, 301] width 172 height 18
click at [568, 299] on button "Enviar pedido" at bounding box center [583, 301] width 172 height 18
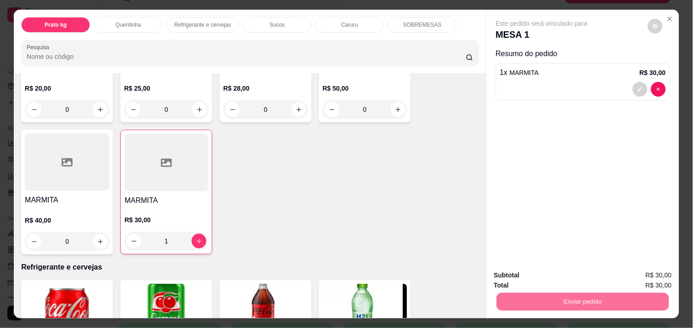
click at [547, 273] on button "Não registrar e enviar pedido" at bounding box center [552, 275] width 93 height 17
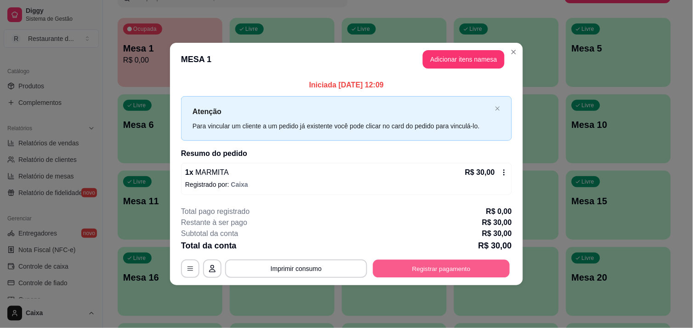
click at [442, 265] on button "Registrar pagamento" at bounding box center [441, 269] width 137 height 18
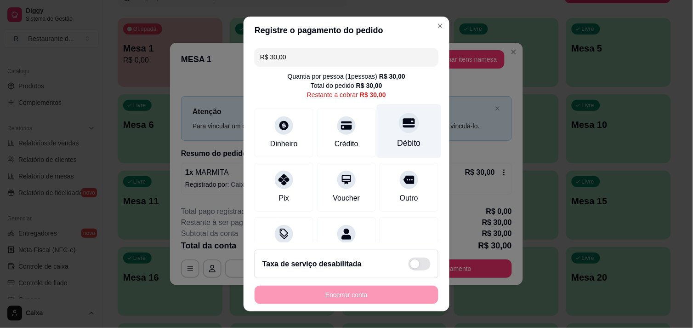
click at [393, 135] on div "Débito" at bounding box center [409, 131] width 65 height 54
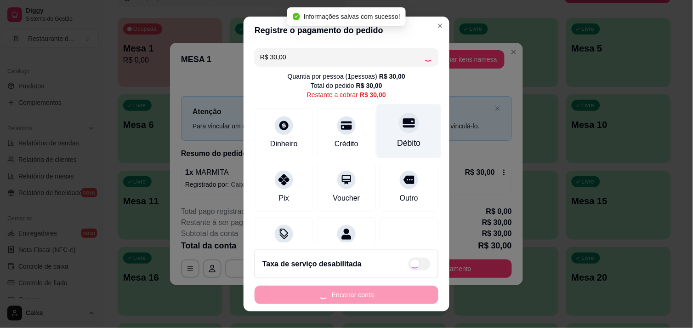
type input "R$ 0,00"
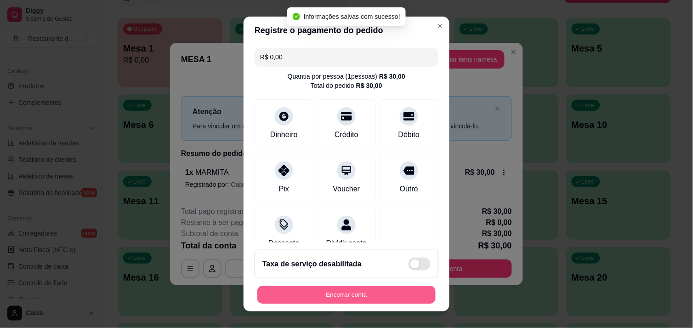
click at [348, 293] on button "Encerrar conta" at bounding box center [346, 295] width 178 height 18
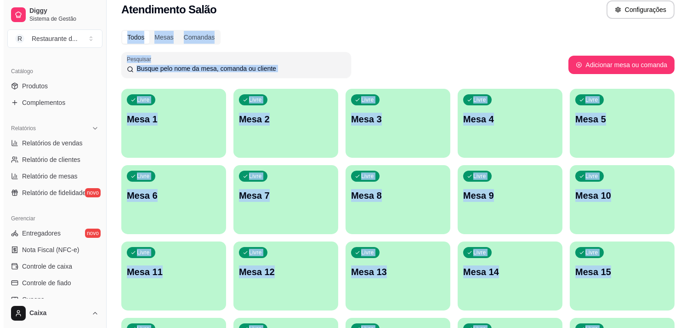
scroll to position [0, 0]
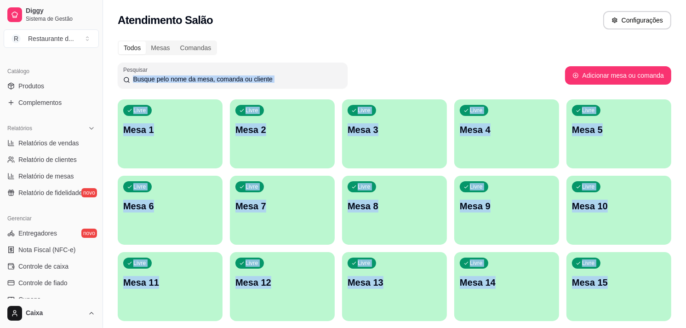
drag, startPoint x: 679, startPoint y: 291, endPoint x: 362, endPoint y: 75, distance: 383.4
click at [417, 124] on p "Mesa 3" at bounding box center [394, 130] width 91 height 12
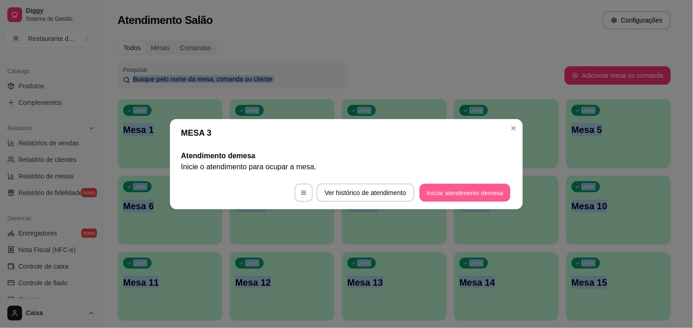
click at [437, 194] on button "Iniciar atendimento de mesa" at bounding box center [465, 192] width 91 height 18
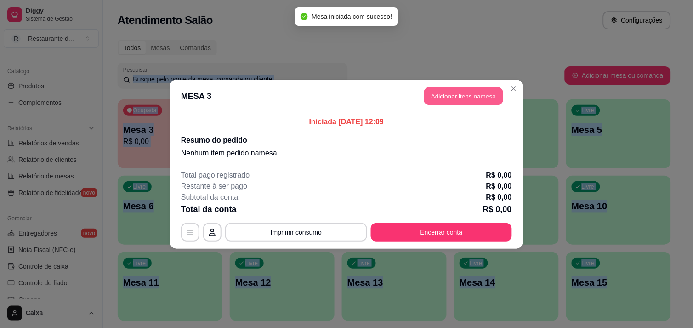
click at [485, 95] on button "Adicionar itens na mesa" at bounding box center [463, 96] width 79 height 18
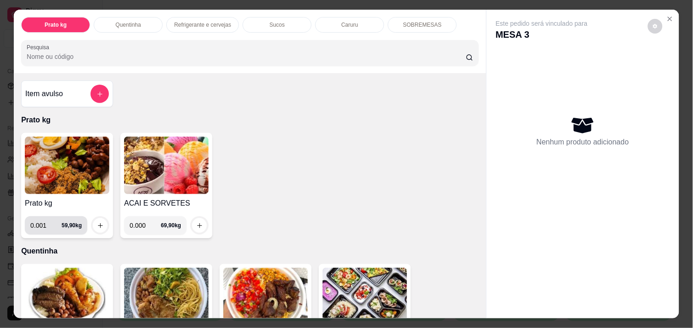
click at [48, 222] on input "0.001" at bounding box center [45, 225] width 31 height 18
type input "0.390"
click at [97, 222] on icon "increase-product-quantity" at bounding box center [100, 225] width 7 height 7
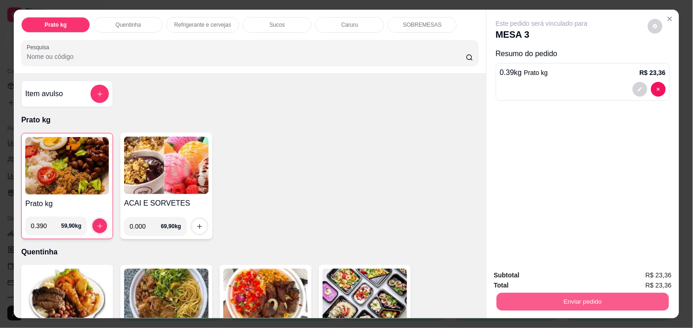
click at [555, 296] on button "Enviar pedido" at bounding box center [583, 301] width 172 height 18
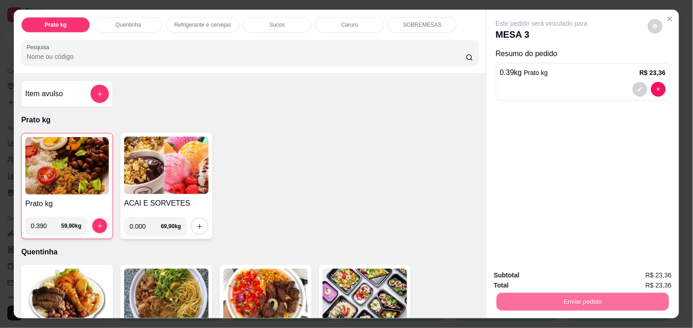
click at [541, 276] on button "Não registrar e enviar pedido" at bounding box center [552, 275] width 93 height 17
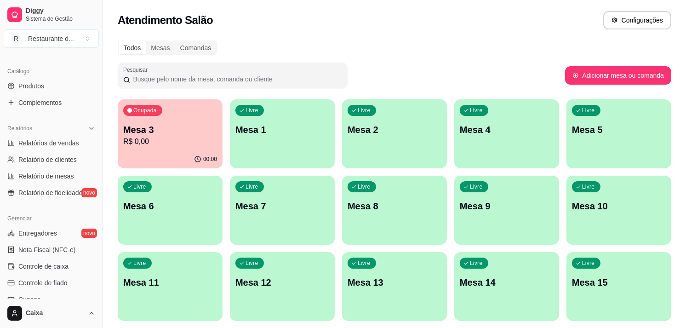
click at [607, 121] on div "Livre Mesa 5" at bounding box center [618, 128] width 105 height 58
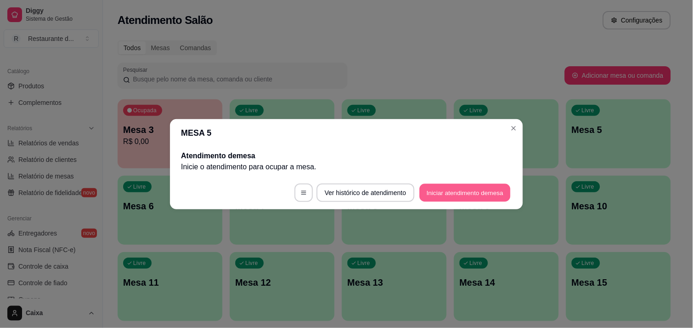
click at [477, 184] on button "Iniciar atendimento de mesa" at bounding box center [465, 192] width 91 height 18
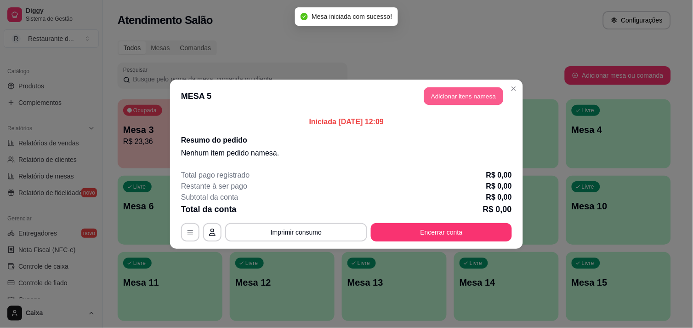
click at [473, 88] on button "Adicionar itens na mesa" at bounding box center [463, 96] width 79 height 18
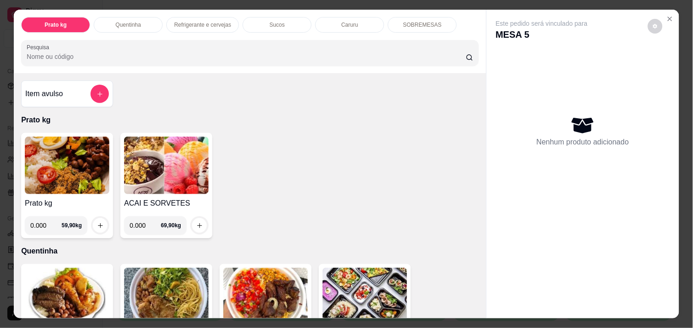
click at [46, 219] on input "0.000" at bounding box center [45, 225] width 31 height 18
type input "0.512"
click at [97, 222] on icon "increase-product-quantity" at bounding box center [100, 225] width 7 height 7
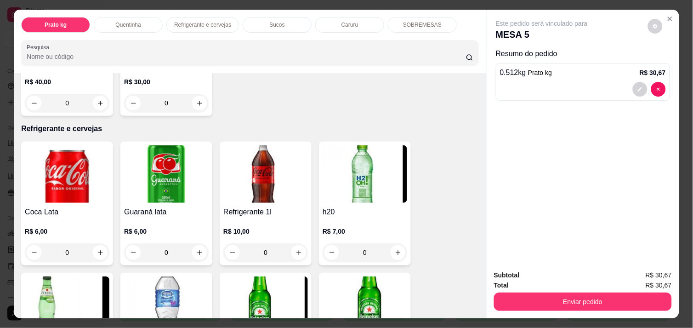
scroll to position [408, 0]
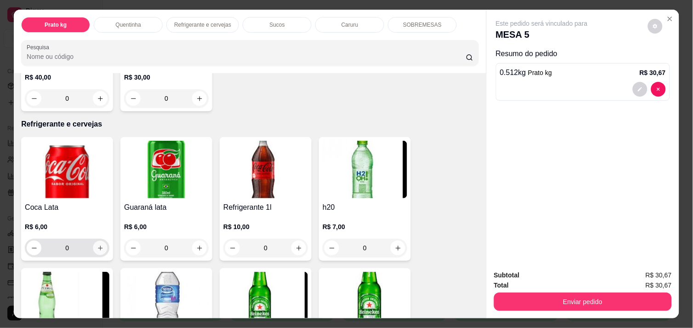
click at [97, 245] on icon "increase-product-quantity" at bounding box center [100, 248] width 7 height 7
type input "1"
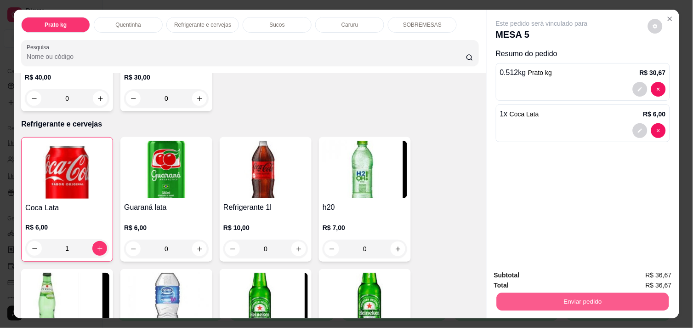
click at [546, 294] on button "Enviar pedido" at bounding box center [583, 301] width 172 height 18
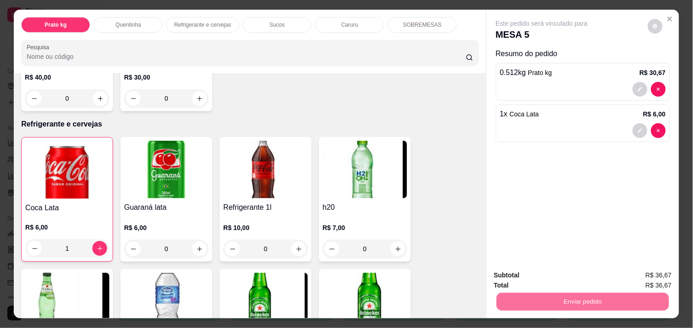
click at [546, 273] on button "Não registrar e enviar pedido" at bounding box center [553, 275] width 96 height 17
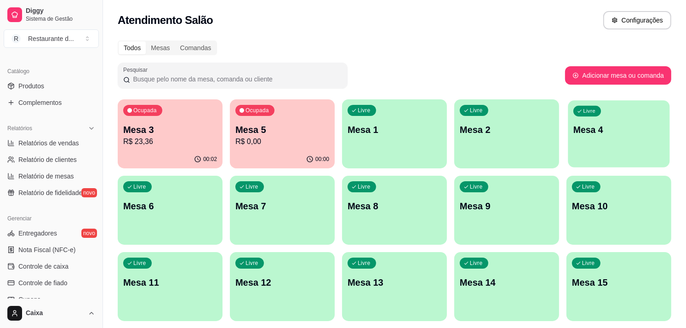
click at [636, 117] on div "Livre Mesa 4" at bounding box center [619, 128] width 102 height 56
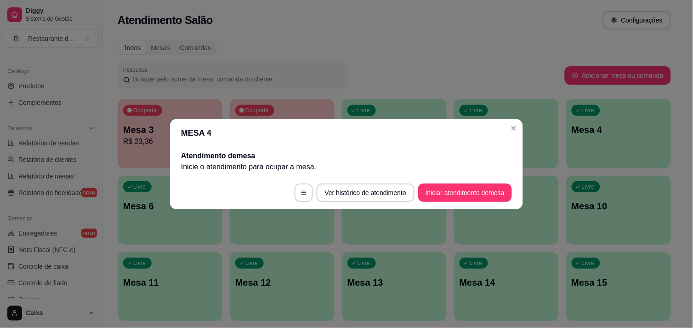
click at [479, 201] on footer "Ver histórico de atendimento Iniciar atendimento de mesa" at bounding box center [346, 192] width 353 height 33
click at [472, 193] on button "Iniciar atendimento de mesa" at bounding box center [465, 192] width 91 height 18
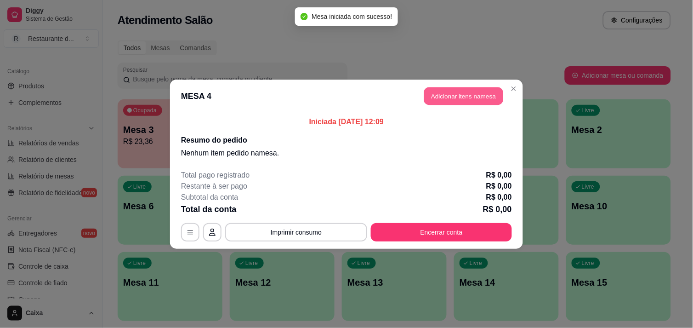
click at [456, 93] on button "Adicionar itens na mesa" at bounding box center [463, 96] width 79 height 18
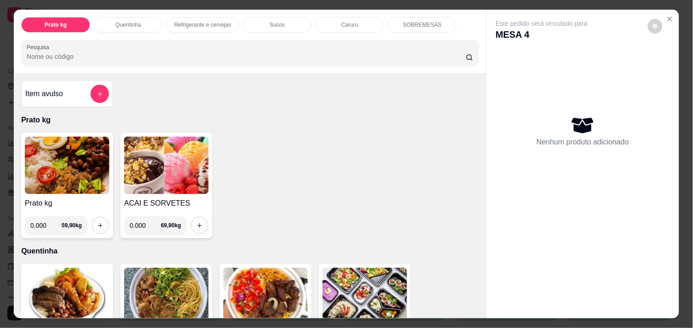
click at [44, 222] on input "0.000" at bounding box center [45, 225] width 31 height 18
type input "0.420"
click at [97, 222] on icon "increase-product-quantity" at bounding box center [100, 225] width 7 height 7
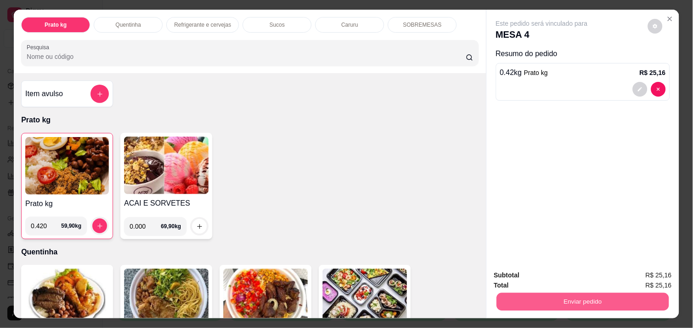
click at [568, 297] on button "Enviar pedido" at bounding box center [583, 301] width 172 height 18
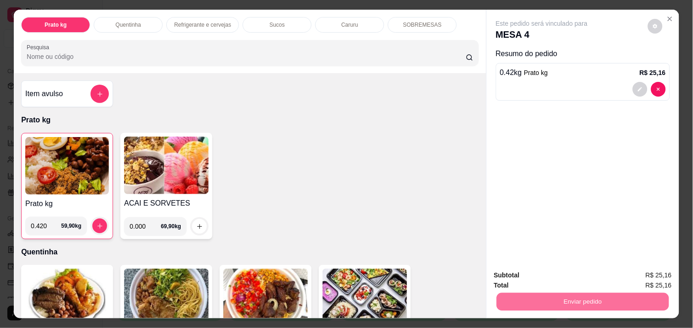
click at [553, 278] on button "Não registrar e enviar pedido" at bounding box center [552, 275] width 93 height 17
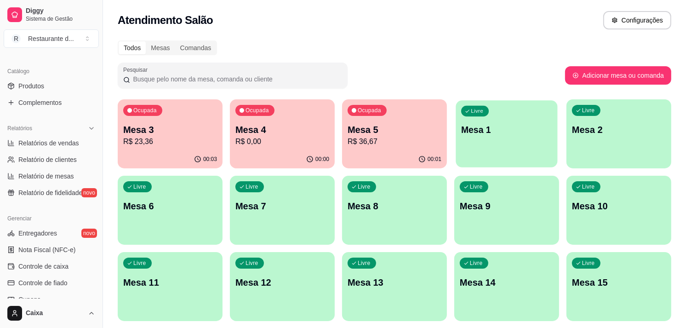
click at [477, 137] on div "Livre Mesa 1" at bounding box center [507, 128] width 102 height 56
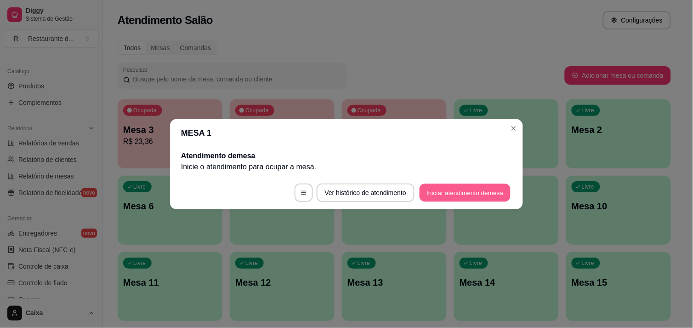
click at [472, 195] on button "Iniciar atendimento de mesa" at bounding box center [465, 192] width 91 height 18
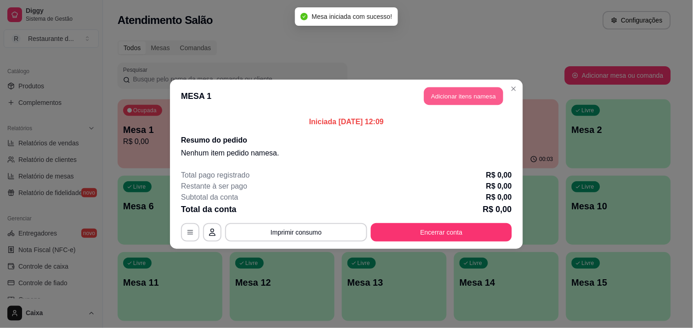
click at [457, 94] on button "Adicionar itens na mesa" at bounding box center [463, 96] width 79 height 18
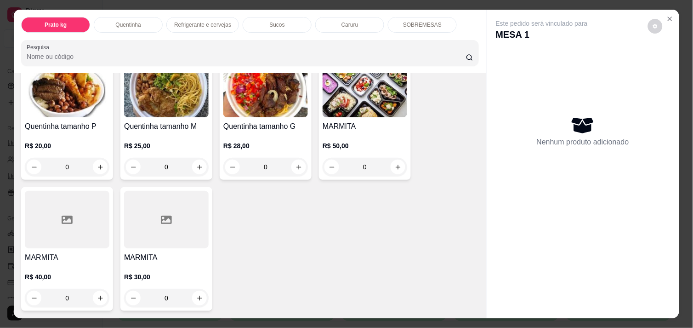
scroll to position [203, 0]
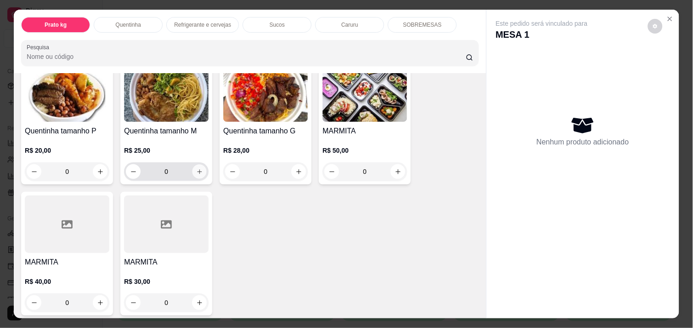
click at [196, 168] on icon "increase-product-quantity" at bounding box center [199, 171] width 7 height 7
type input "1"
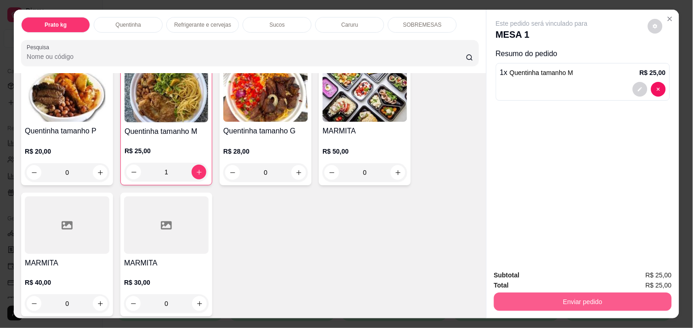
click at [556, 293] on button "Enviar pedido" at bounding box center [583, 301] width 178 height 18
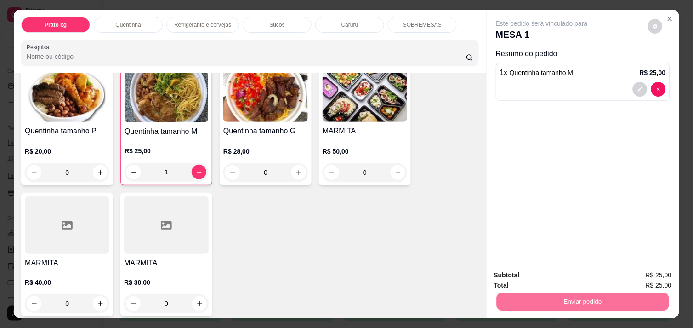
click at [552, 277] on button "Não registrar e enviar pedido" at bounding box center [552, 275] width 93 height 17
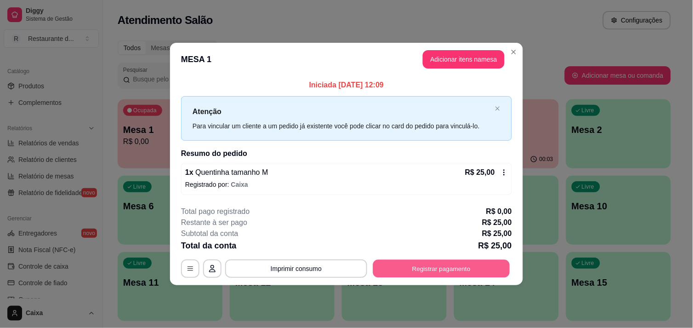
click at [441, 264] on button "Registrar pagamento" at bounding box center [441, 269] width 137 height 18
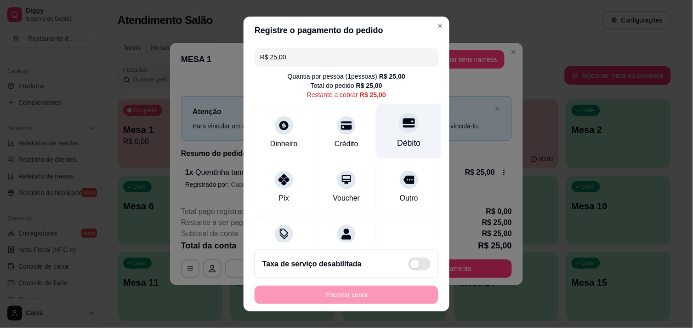
click at [399, 130] on div at bounding box center [409, 123] width 20 height 20
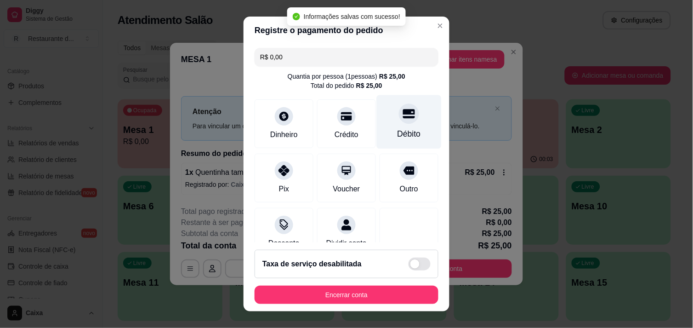
type input "R$ 0,00"
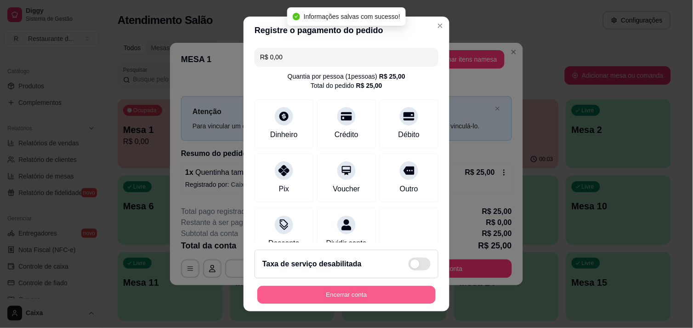
click at [339, 294] on button "Encerrar conta" at bounding box center [346, 295] width 178 height 18
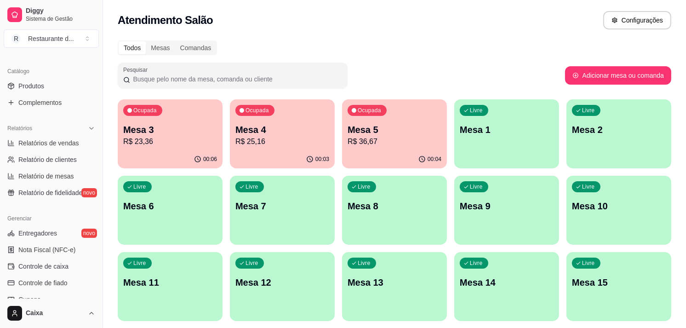
click at [627, 148] on div "Livre Mesa 2" at bounding box center [618, 128] width 105 height 58
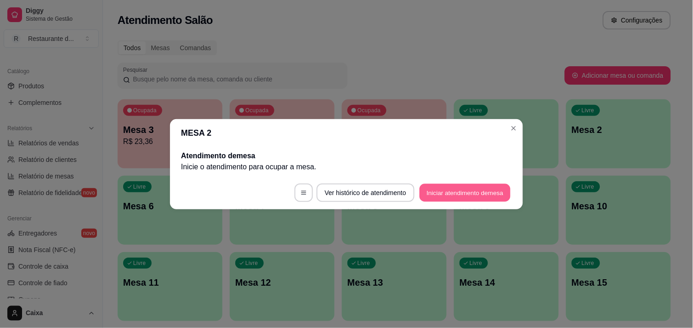
click at [471, 189] on button "Iniciar atendimento de mesa" at bounding box center [465, 192] width 91 height 18
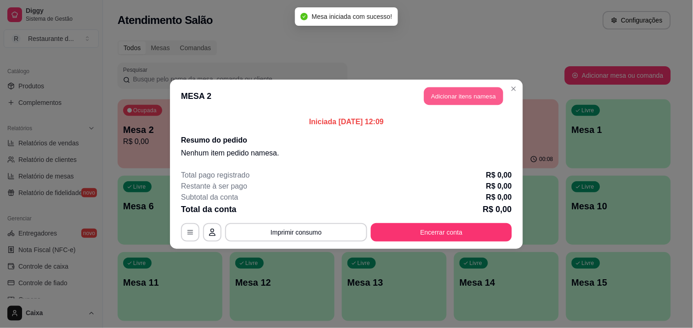
click at [462, 97] on button "Adicionar itens na mesa" at bounding box center [463, 96] width 79 height 18
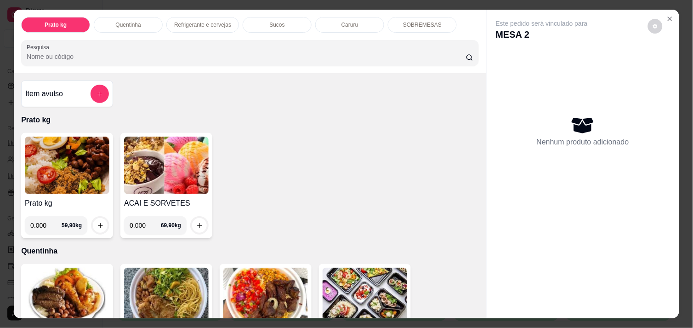
click at [46, 224] on input "0.000" at bounding box center [45, 225] width 31 height 18
type input "0.384"
click at [97, 222] on icon "increase-product-quantity" at bounding box center [100, 225] width 7 height 7
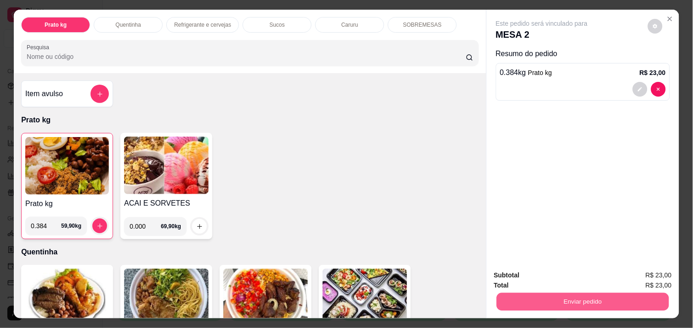
click at [546, 294] on button "Enviar pedido" at bounding box center [583, 301] width 172 height 18
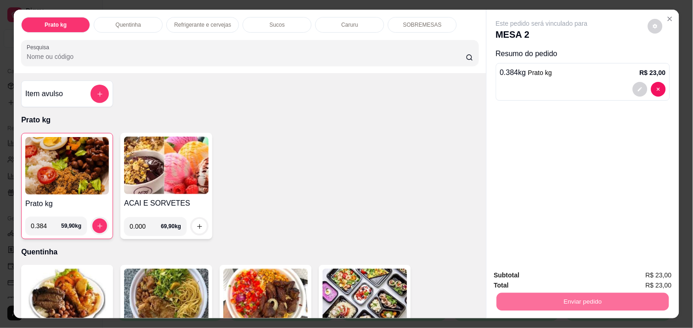
click at [536, 276] on button "Não registrar e enviar pedido" at bounding box center [552, 275] width 93 height 17
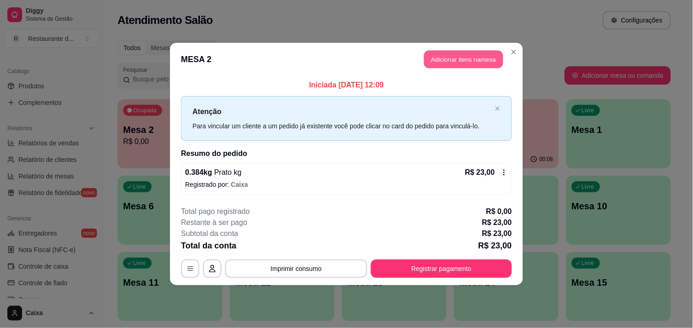
click at [453, 63] on button "Adicionar itens na mesa" at bounding box center [463, 60] width 79 height 18
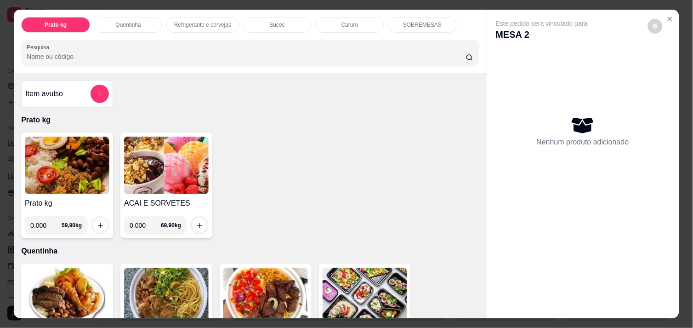
click at [47, 221] on input "0.000" at bounding box center [45, 225] width 31 height 18
click at [667, 15] on icon "Close" at bounding box center [670, 18] width 7 height 7
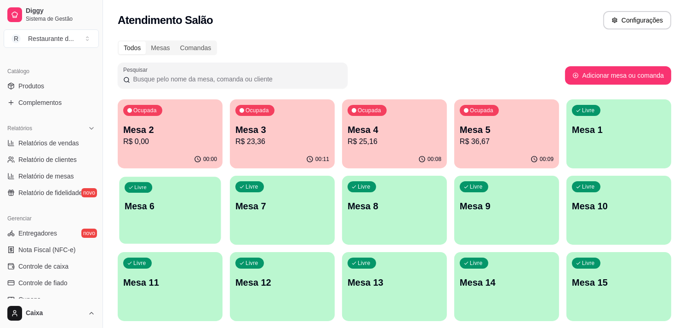
click at [140, 212] on div "Livre Mesa 6" at bounding box center [170, 205] width 102 height 56
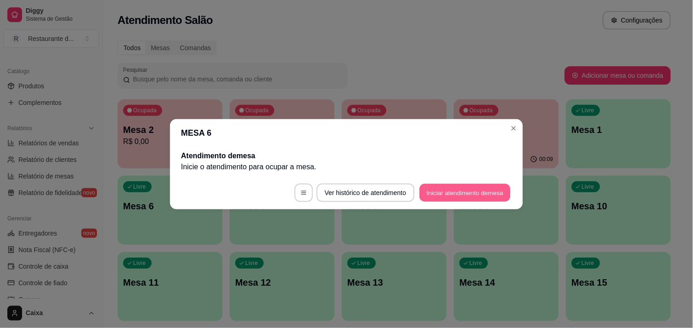
click at [445, 187] on button "Iniciar atendimento de mesa" at bounding box center [465, 192] width 91 height 18
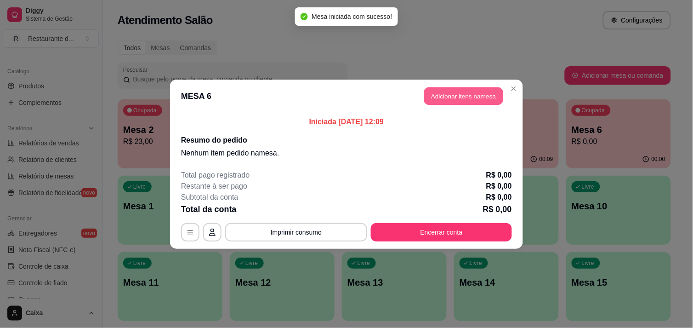
click at [460, 93] on button "Adicionar itens na mesa" at bounding box center [463, 96] width 79 height 18
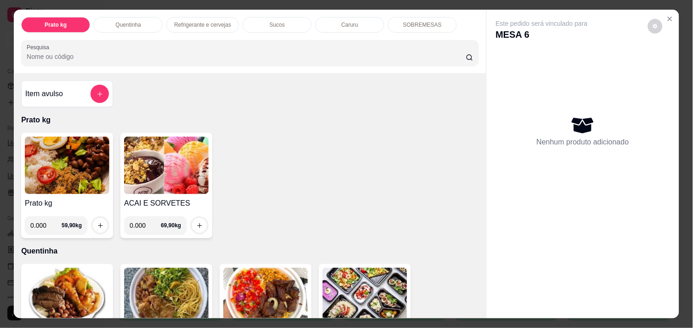
click at [45, 222] on input "0.000" at bounding box center [45, 225] width 31 height 18
type input "0.504"
click at [97, 222] on icon "increase-product-quantity" at bounding box center [100, 225] width 7 height 7
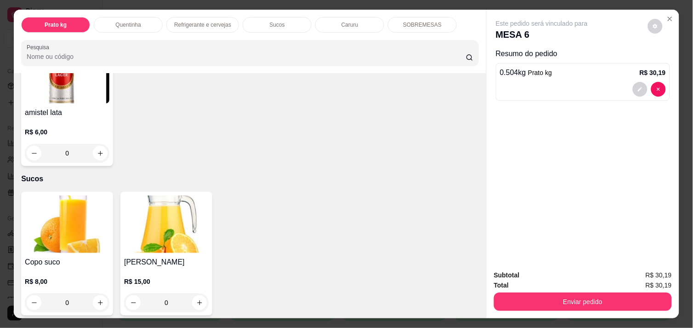
scroll to position [776, 0]
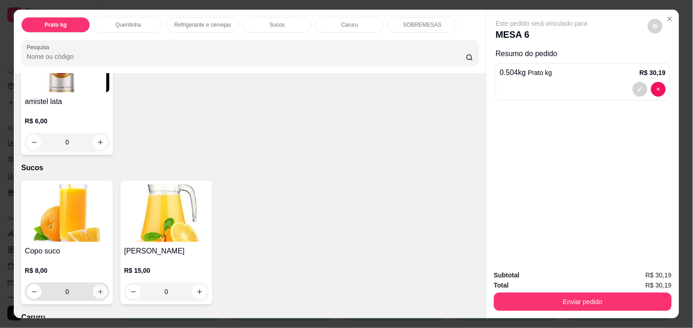
click at [97, 288] on icon "increase-product-quantity" at bounding box center [100, 291] width 7 height 7
type input "1"
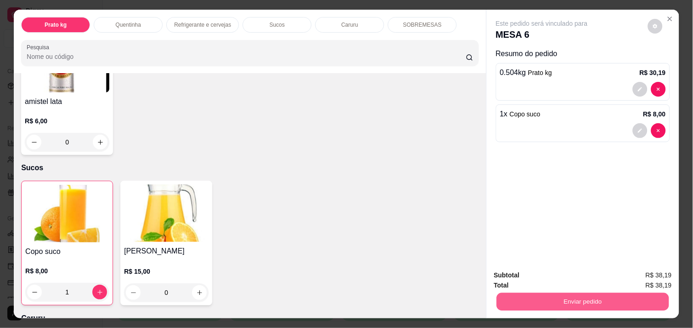
click at [540, 292] on button "Enviar pedido" at bounding box center [583, 301] width 172 height 18
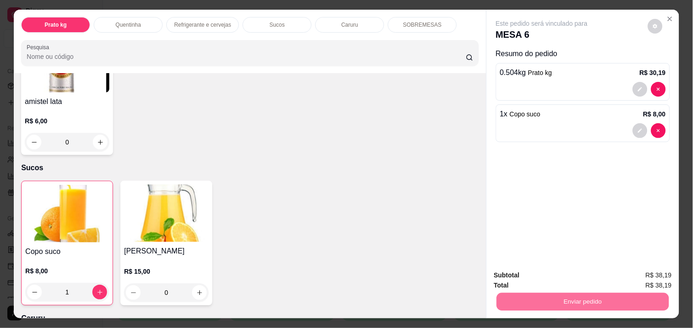
click at [530, 274] on button "Não registrar e enviar pedido" at bounding box center [552, 275] width 93 height 17
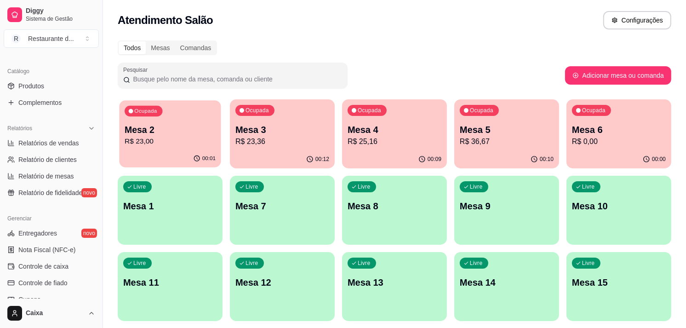
click at [165, 148] on div "Ocupada Mesa 2 R$ 23,00" at bounding box center [170, 125] width 102 height 50
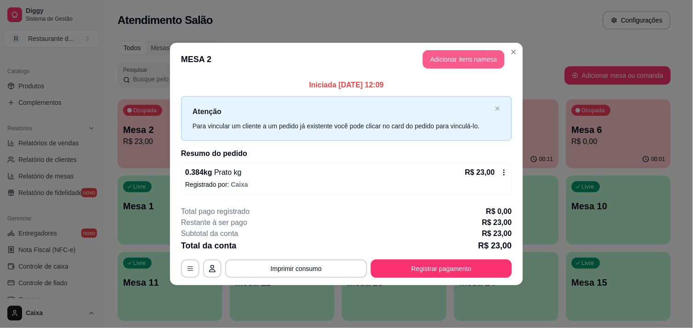
click at [463, 55] on button "Adicionar itens na mesa" at bounding box center [464, 59] width 82 height 18
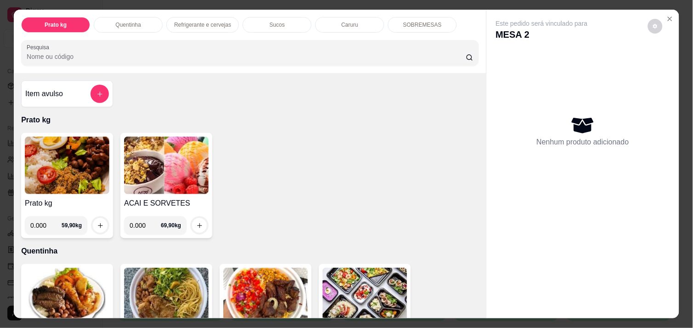
click at [45, 222] on input "0.000" at bounding box center [45, 225] width 31 height 18
type input "0.214"
click at [97, 222] on icon "increase-product-quantity" at bounding box center [100, 225] width 7 height 7
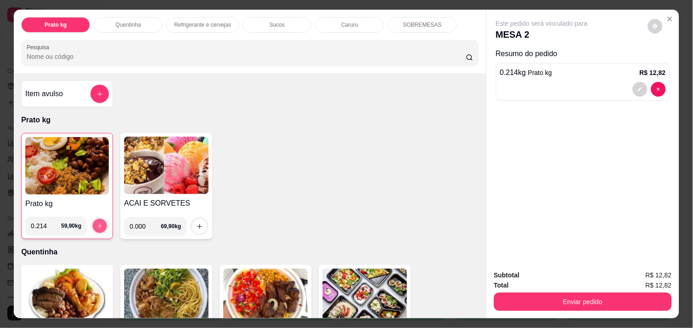
click at [97, 223] on icon "increase-product-quantity" at bounding box center [99, 225] width 5 height 5
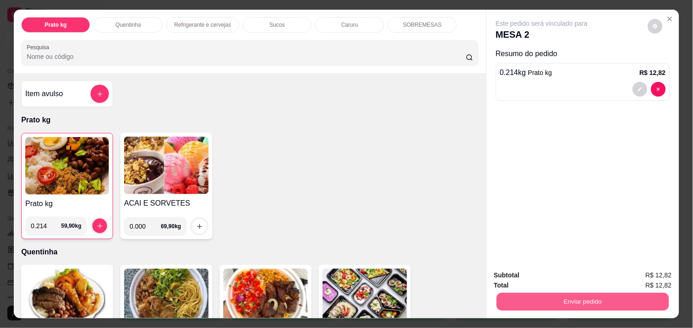
click at [568, 298] on button "Enviar pedido" at bounding box center [583, 301] width 172 height 18
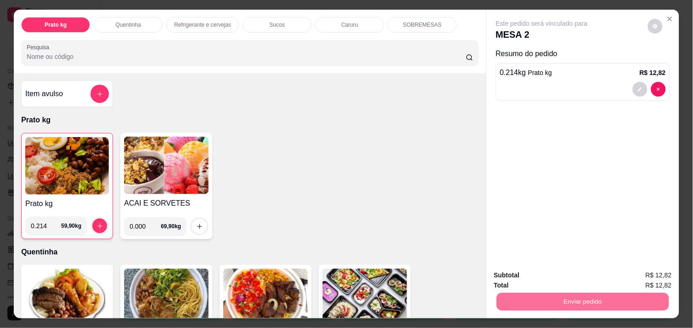
click at [564, 274] on button "Não registrar e enviar pedido" at bounding box center [552, 275] width 93 height 17
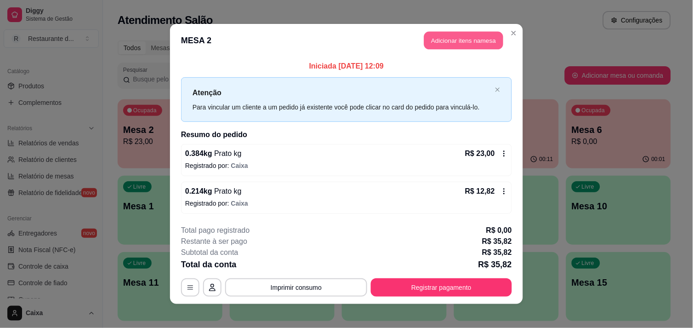
click at [476, 39] on button "Adicionar itens na mesa" at bounding box center [463, 41] width 79 height 18
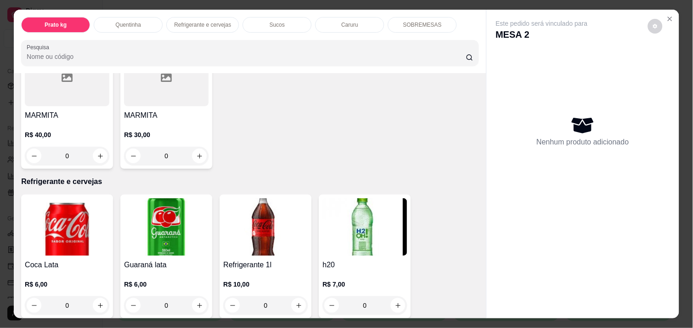
scroll to position [368, 0]
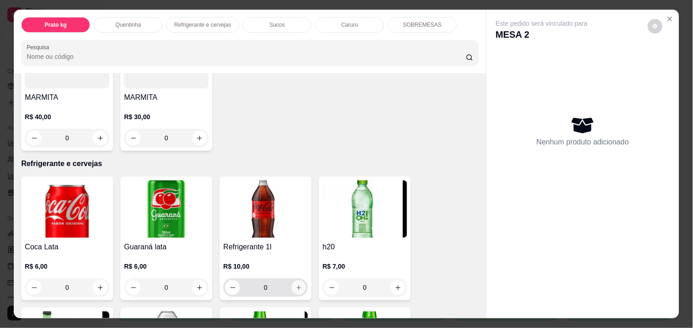
click at [296, 284] on icon "increase-product-quantity" at bounding box center [299, 287] width 7 height 7
type input "1"
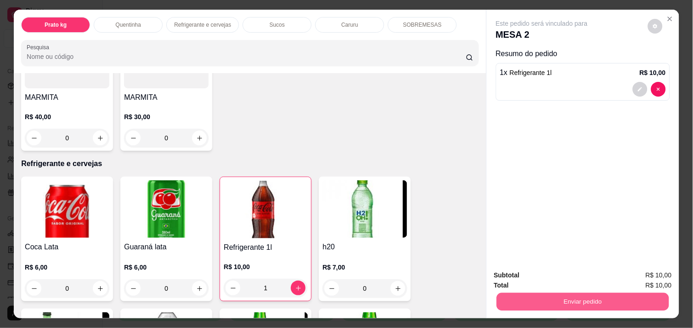
click at [538, 299] on button "Enviar pedido" at bounding box center [583, 301] width 172 height 18
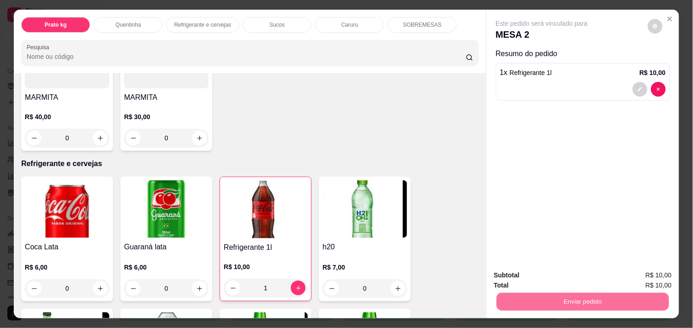
click at [532, 278] on button "Não registrar e enviar pedido" at bounding box center [552, 275] width 93 height 17
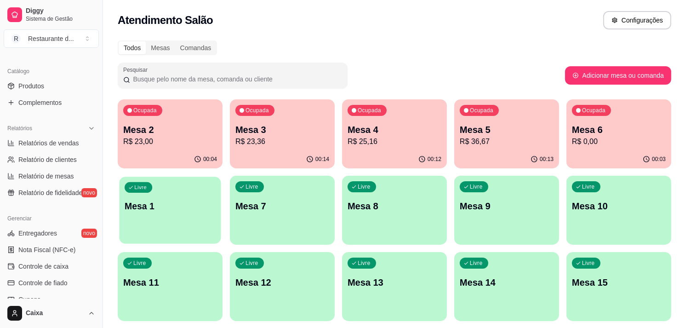
click at [188, 226] on div "Livre Mesa 1" at bounding box center [170, 205] width 102 height 56
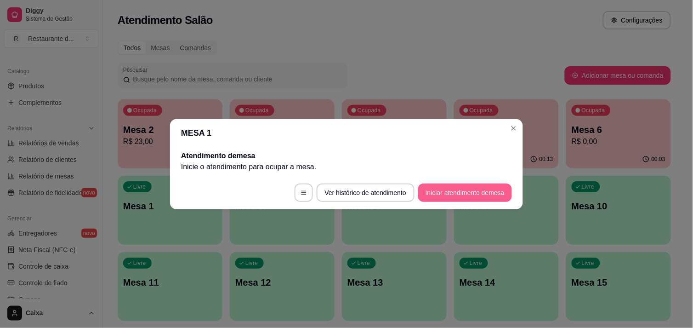
click at [460, 190] on div "MESA 1 Atendimento de mesa Inicie o atendimento para ocupar a mesa . Ver histór…" at bounding box center [346, 164] width 693 height 328
click at [460, 190] on button "Iniciar atendimento de mesa" at bounding box center [465, 192] width 91 height 18
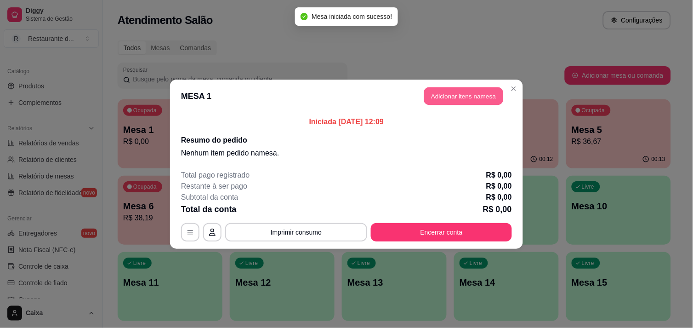
click at [468, 97] on button "Adicionar itens na mesa" at bounding box center [463, 96] width 79 height 18
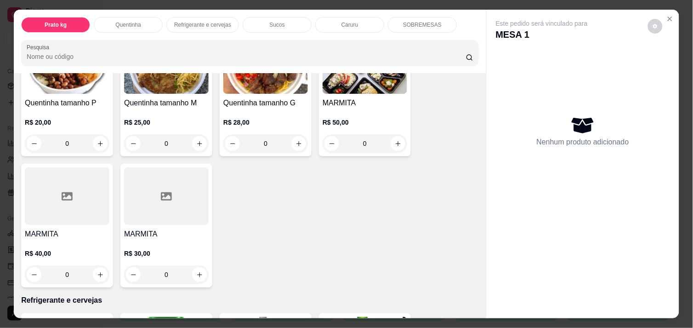
scroll to position [245, 0]
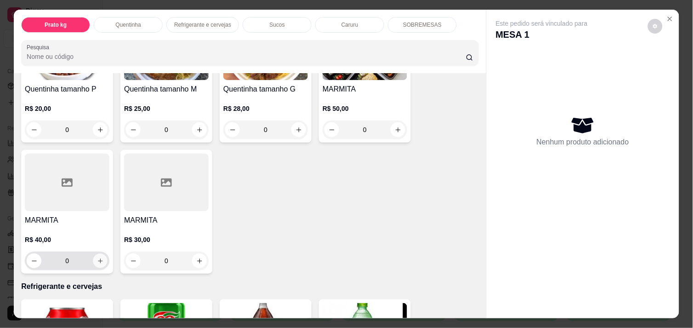
click at [97, 257] on icon "increase-product-quantity" at bounding box center [100, 260] width 7 height 7
type input "1"
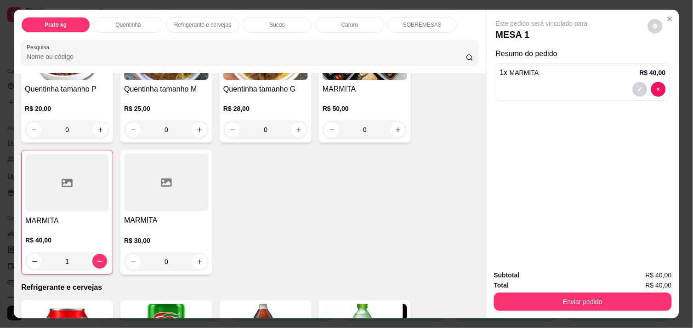
click at [525, 290] on div "Enviar pedido" at bounding box center [583, 300] width 178 height 21
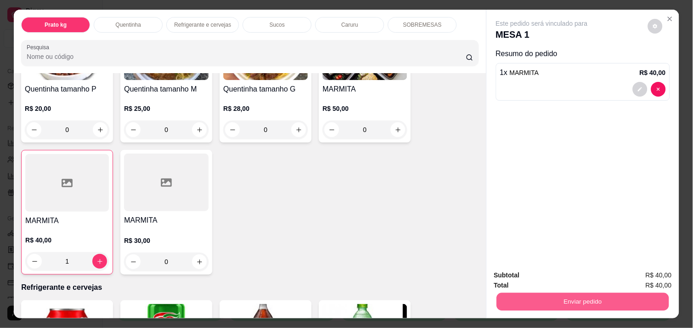
click at [525, 292] on button "Enviar pedido" at bounding box center [583, 301] width 172 height 18
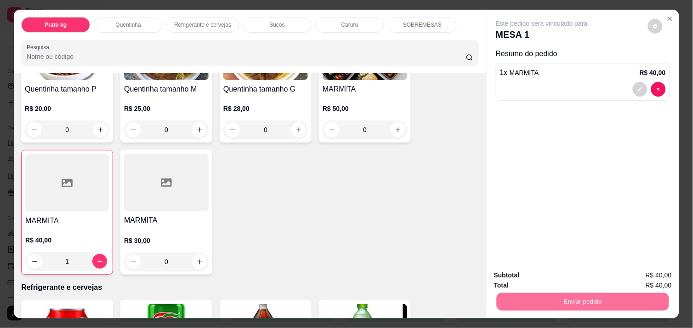
click at [515, 277] on button "Não registrar e enviar pedido" at bounding box center [553, 275] width 96 height 17
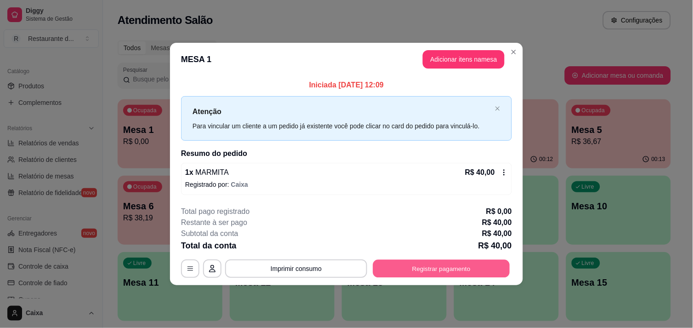
click at [470, 269] on button "Registrar pagamento" at bounding box center [441, 269] width 137 height 18
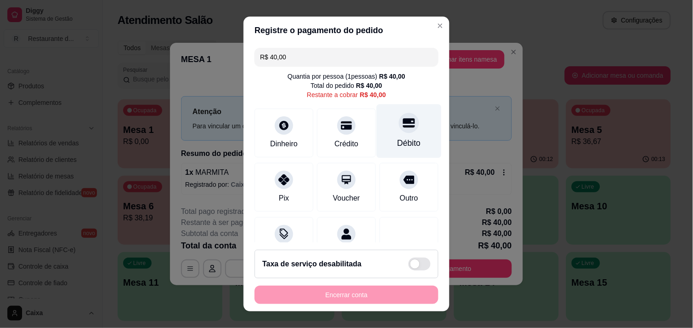
click at [403, 123] on icon at bounding box center [409, 122] width 12 height 9
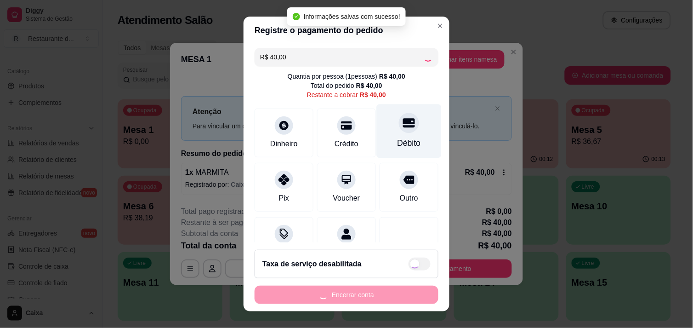
type input "R$ 0,00"
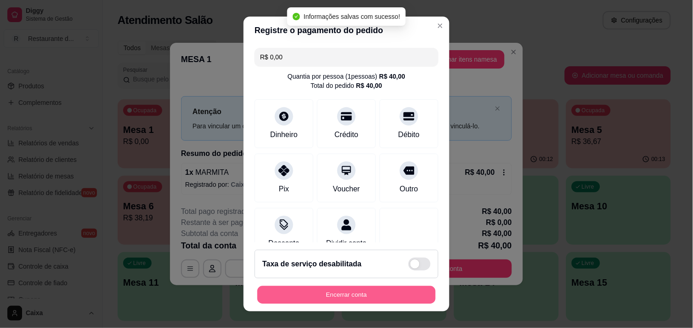
click at [327, 295] on button "Encerrar conta" at bounding box center [346, 295] width 178 height 18
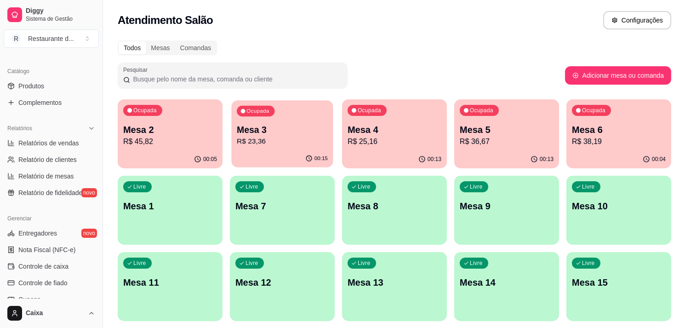
click at [273, 143] on p "R$ 23,36" at bounding box center [282, 141] width 91 height 11
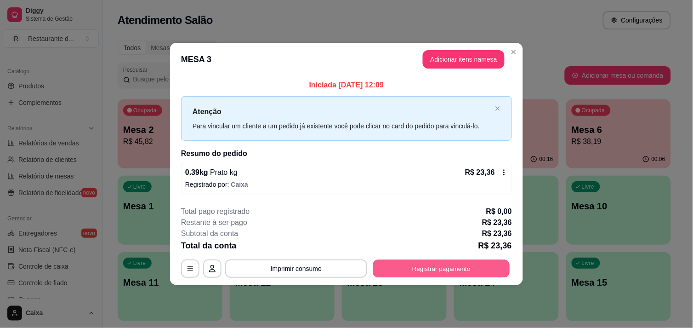
click at [467, 265] on button "Registrar pagamento" at bounding box center [441, 269] width 137 height 18
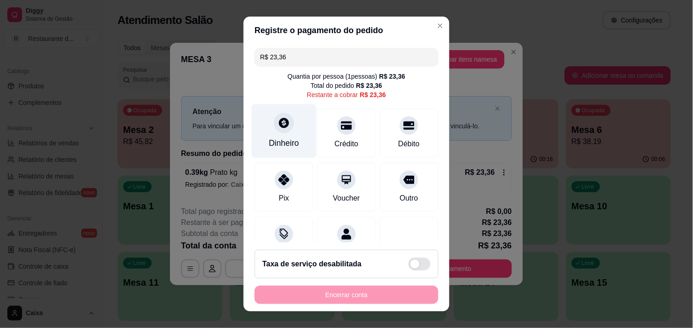
click at [277, 131] on div at bounding box center [284, 123] width 20 height 20
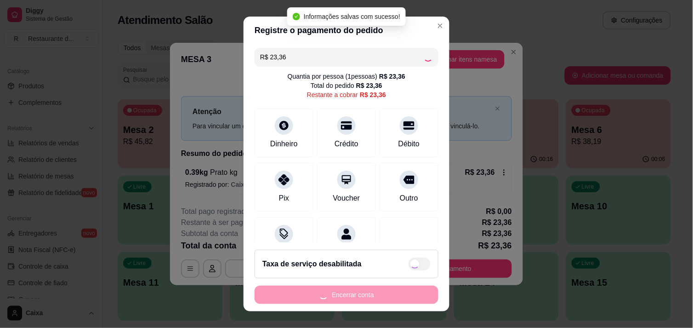
type input "R$ 0,00"
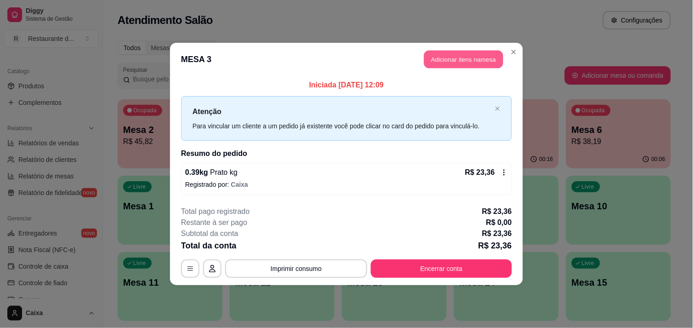
click at [458, 60] on button "Adicionar itens na mesa" at bounding box center [463, 60] width 79 height 18
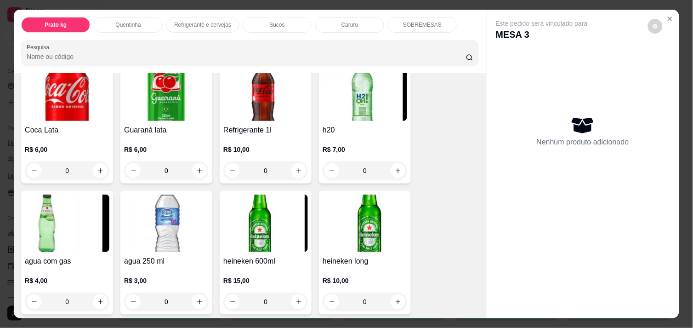
scroll to position [490, 0]
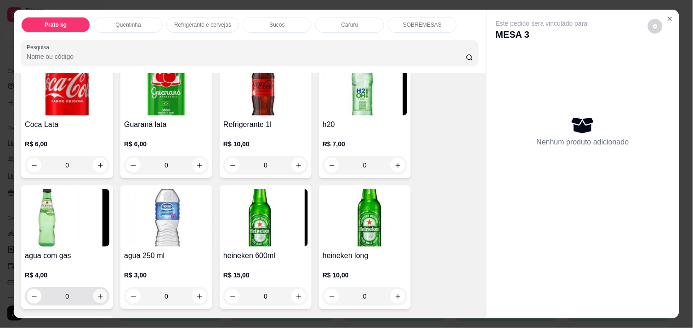
click at [98, 294] on icon "increase-product-quantity" at bounding box center [100, 296] width 5 height 5
type input "1"
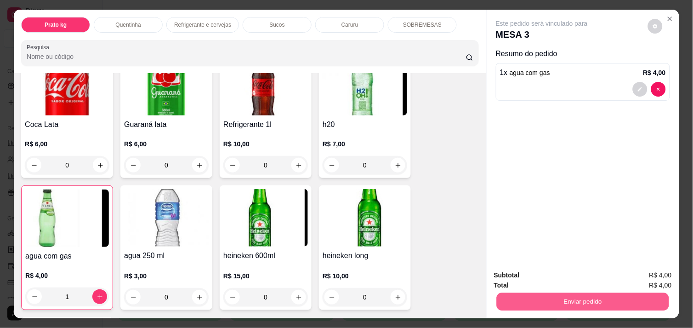
click at [606, 292] on button "Enviar pedido" at bounding box center [583, 301] width 172 height 18
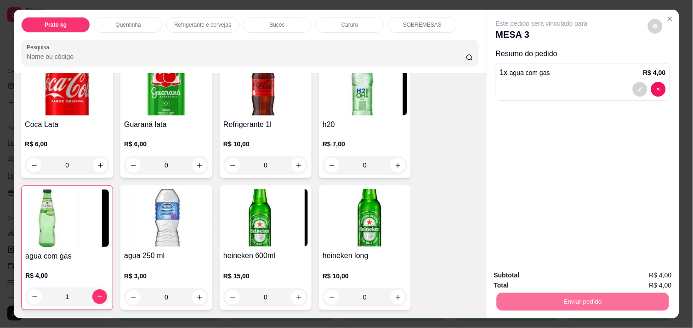
click at [568, 272] on button "Não registrar e enviar pedido" at bounding box center [552, 275] width 93 height 17
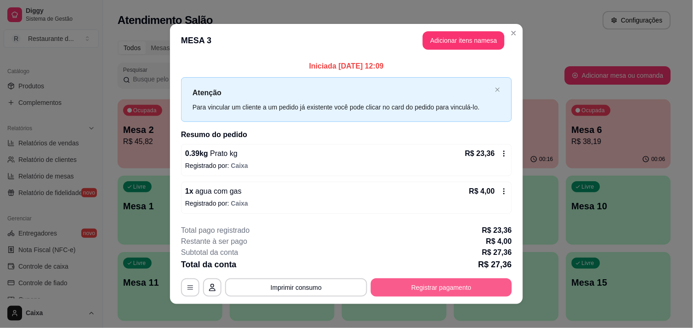
click at [447, 281] on button "Registrar pagamento" at bounding box center [441, 287] width 141 height 18
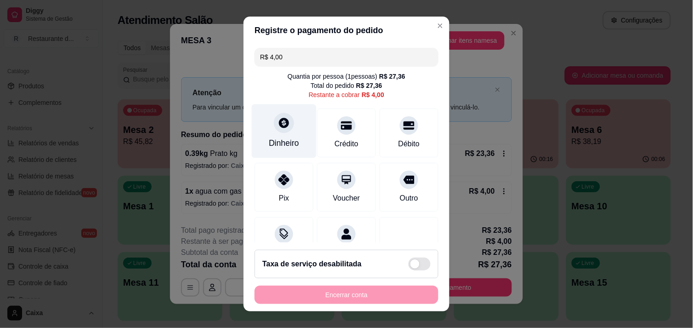
click at [279, 127] on icon at bounding box center [284, 123] width 10 height 10
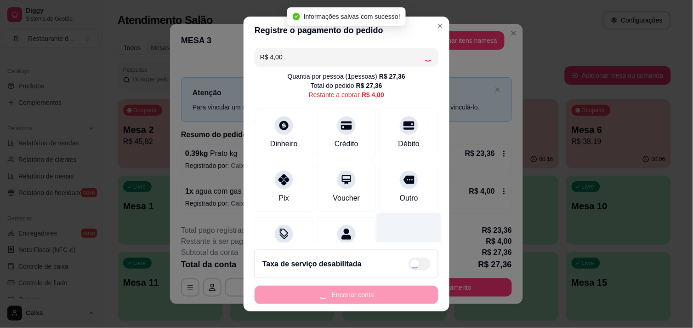
type input "R$ 0,00"
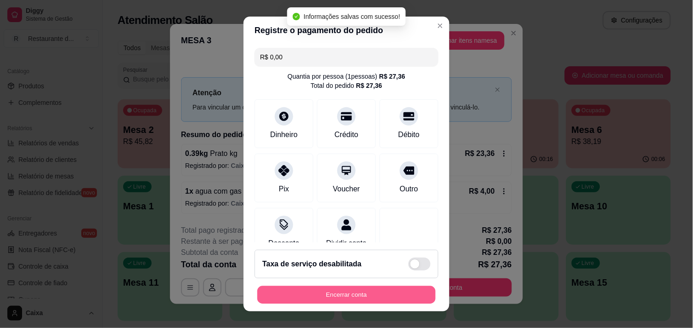
click at [359, 293] on button "Encerrar conta" at bounding box center [346, 295] width 178 height 18
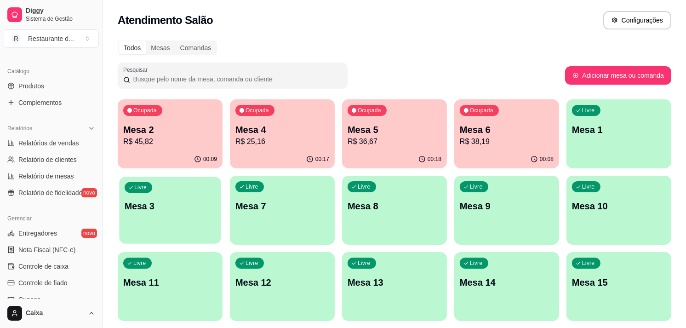
click at [160, 213] on div "Livre Mesa 3" at bounding box center [170, 205] width 102 height 56
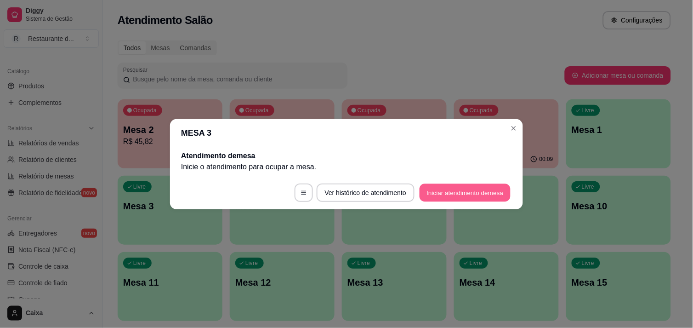
click at [438, 193] on button "Iniciar atendimento de mesa" at bounding box center [465, 192] width 91 height 18
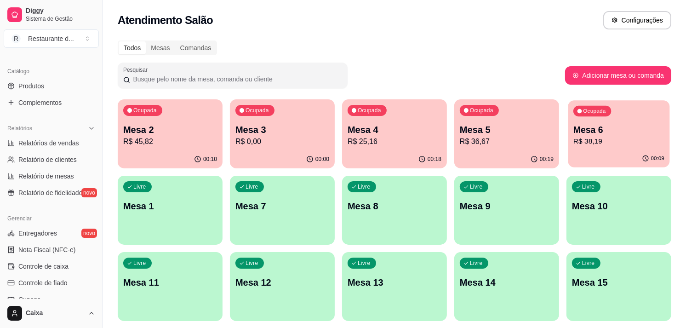
click at [608, 122] on div "Ocupada Mesa 6 R$ 38,19" at bounding box center [619, 125] width 102 height 50
click at [628, 137] on p "R$ 38,19" at bounding box center [618, 141] width 91 height 11
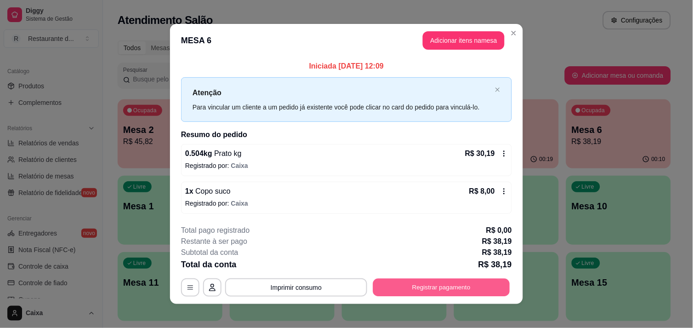
click at [435, 282] on button "Registrar pagamento" at bounding box center [441, 288] width 137 height 18
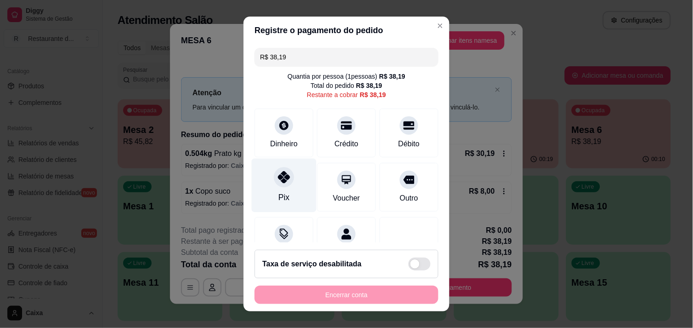
click at [281, 178] on icon at bounding box center [284, 177] width 12 height 12
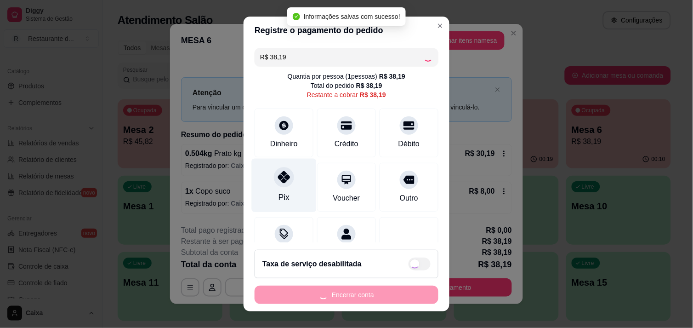
type input "R$ 0,00"
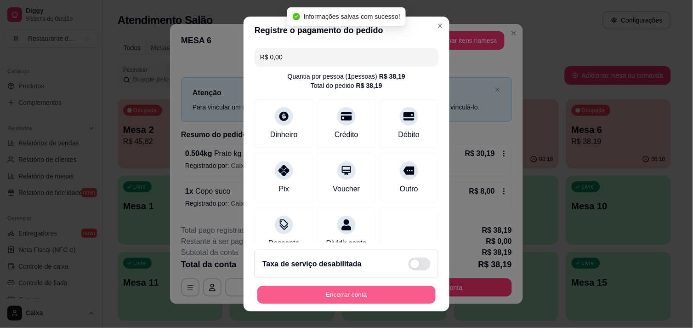
click at [335, 297] on button "Encerrar conta" at bounding box center [346, 295] width 178 height 18
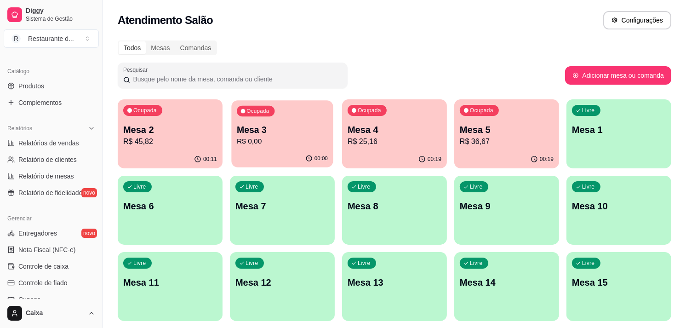
click at [283, 130] on p "Mesa 3" at bounding box center [282, 130] width 91 height 12
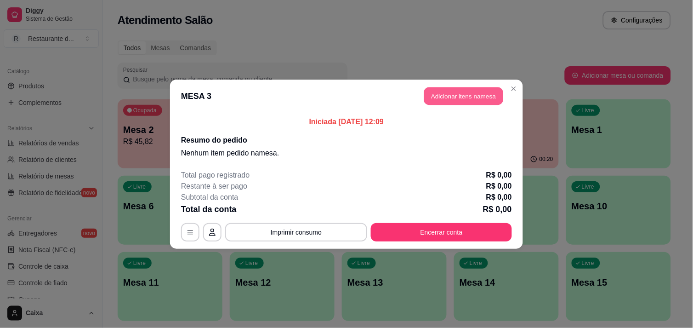
click at [451, 97] on button "Adicionar itens na mesa" at bounding box center [463, 96] width 79 height 18
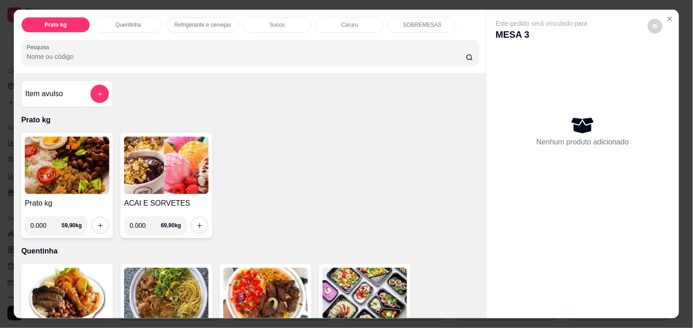
click at [46, 222] on input "0.000" at bounding box center [45, 225] width 31 height 18
type input "0.590"
click at [97, 222] on icon "increase-product-quantity" at bounding box center [100, 225] width 7 height 7
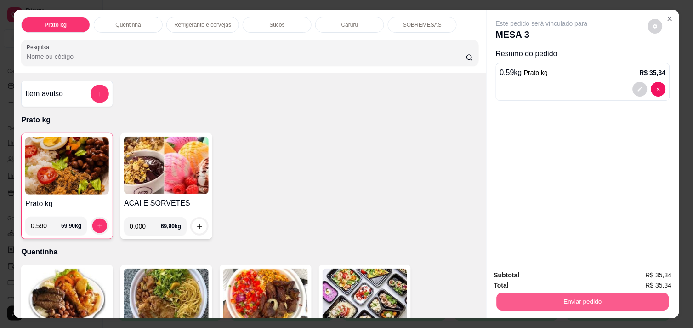
click at [550, 293] on button "Enviar pedido" at bounding box center [583, 301] width 172 height 18
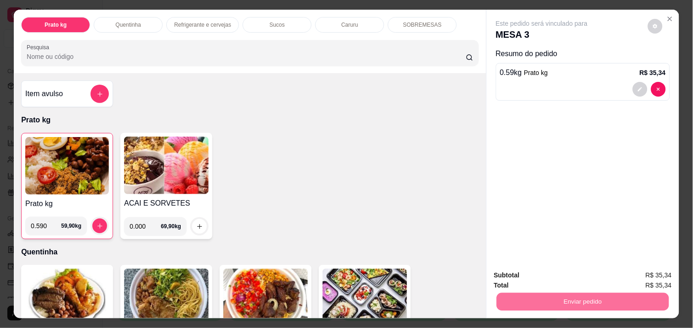
click at [536, 274] on button "Não registrar e enviar pedido" at bounding box center [552, 275] width 93 height 17
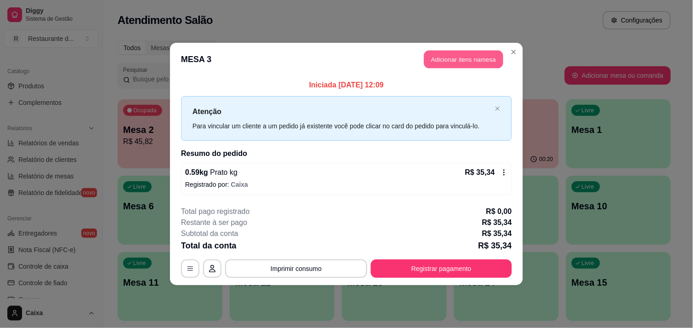
click at [464, 55] on button "Adicionar itens na mesa" at bounding box center [463, 60] width 79 height 18
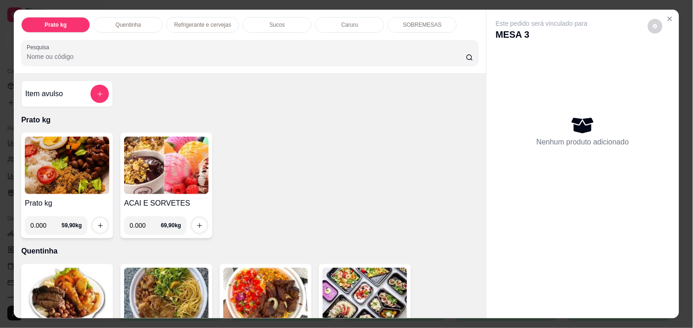
click at [44, 222] on input "0.000" at bounding box center [45, 225] width 31 height 18
type input "0.522"
click at [98, 222] on icon "increase-product-quantity" at bounding box center [100, 225] width 7 height 7
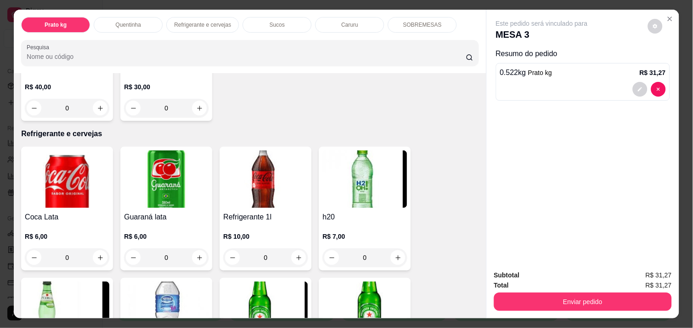
scroll to position [429, 0]
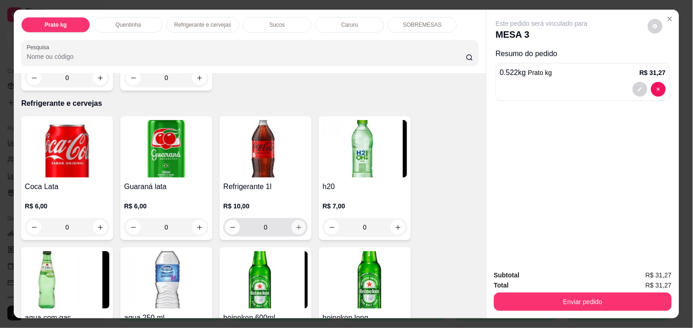
click at [297, 224] on icon "increase-product-quantity" at bounding box center [299, 227] width 7 height 7
type input "1"
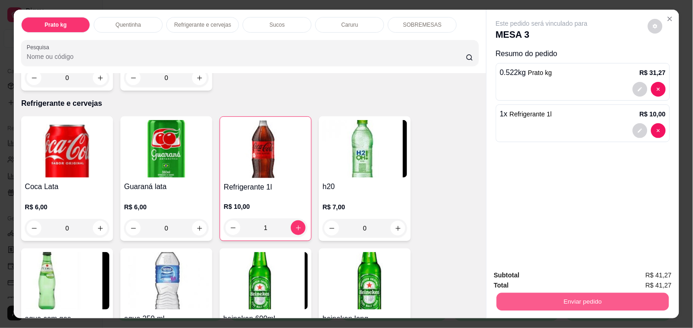
click at [562, 303] on button "Enviar pedido" at bounding box center [583, 301] width 172 height 18
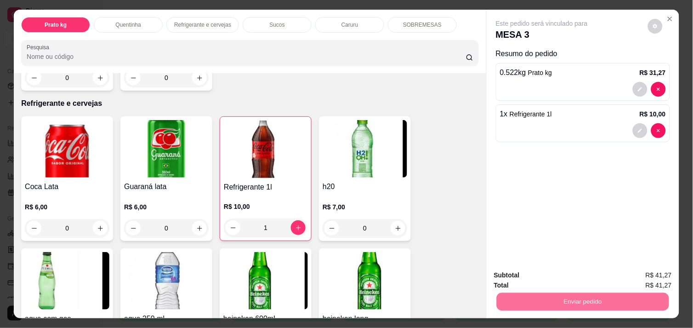
click at [545, 276] on button "Não registrar e enviar pedido" at bounding box center [553, 275] width 96 height 17
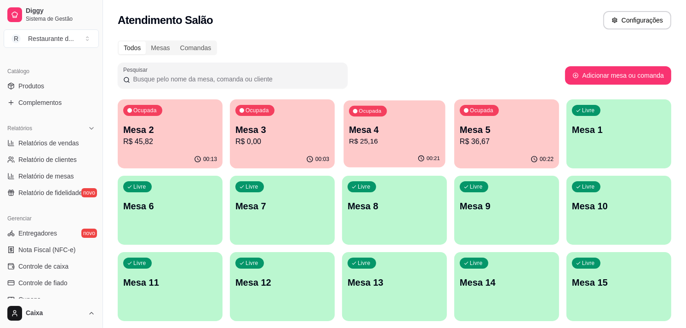
click at [410, 126] on p "Mesa 4" at bounding box center [394, 130] width 91 height 12
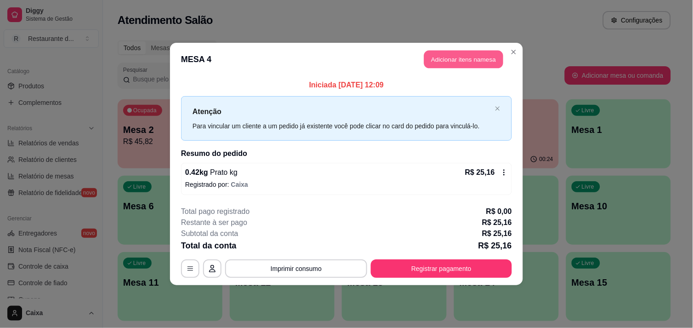
click at [470, 56] on button "Adicionar itens na mesa" at bounding box center [463, 60] width 79 height 18
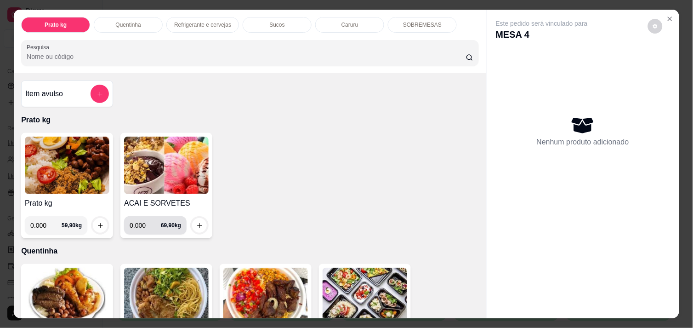
click at [143, 221] on input "0.000" at bounding box center [145, 225] width 31 height 18
type input "0.156"
click at [196, 222] on icon "increase-product-quantity" at bounding box center [199, 225] width 7 height 7
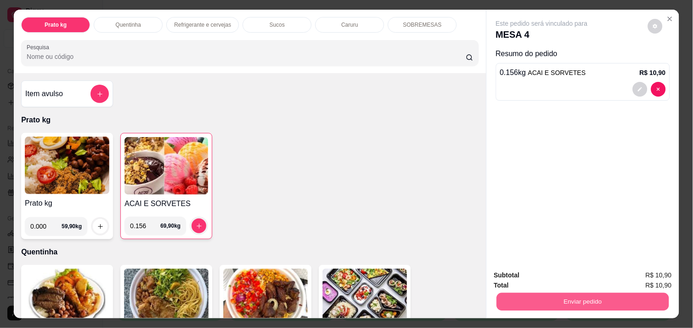
click at [549, 299] on button "Enviar pedido" at bounding box center [583, 301] width 172 height 18
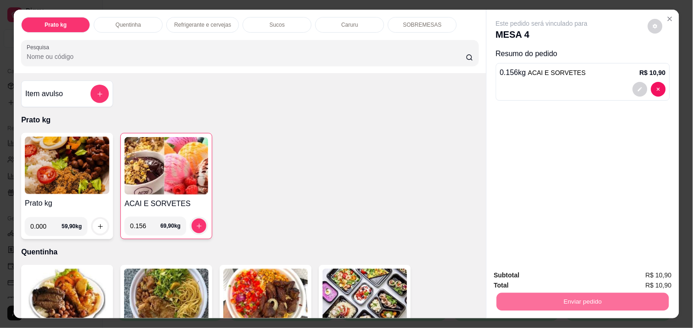
click at [550, 274] on button "Não registrar e enviar pedido" at bounding box center [552, 275] width 93 height 17
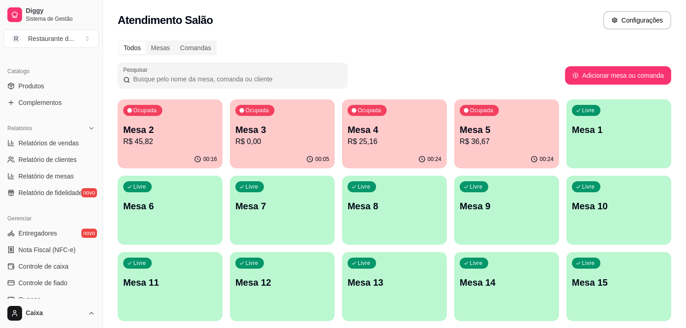
click at [508, 52] on div "Todos Mesas Comandas" at bounding box center [394, 47] width 553 height 15
click at [261, 199] on div "Livre Mesa 7" at bounding box center [282, 205] width 102 height 56
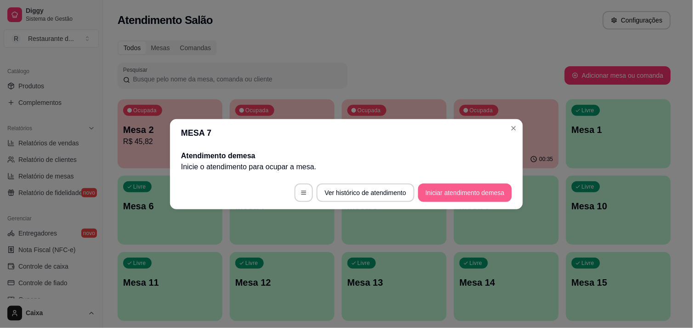
click at [453, 190] on button "Iniciar atendimento de mesa" at bounding box center [465, 192] width 94 height 18
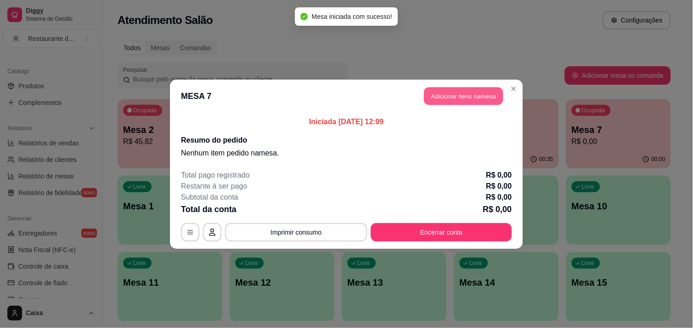
click at [447, 96] on button "Adicionar itens na mesa" at bounding box center [463, 96] width 79 height 18
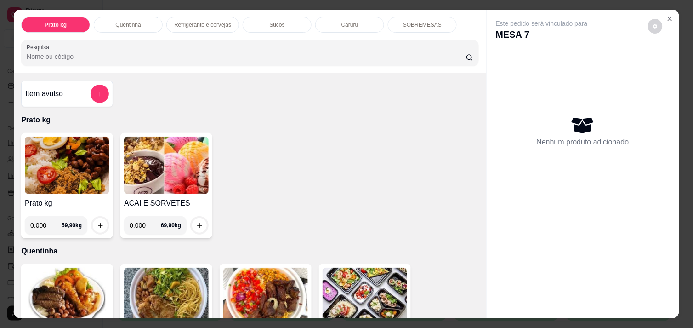
click at [48, 221] on input "0.000" at bounding box center [45, 225] width 31 height 18
type input "0.186"
click at [97, 222] on icon "increase-product-quantity" at bounding box center [100, 225] width 7 height 7
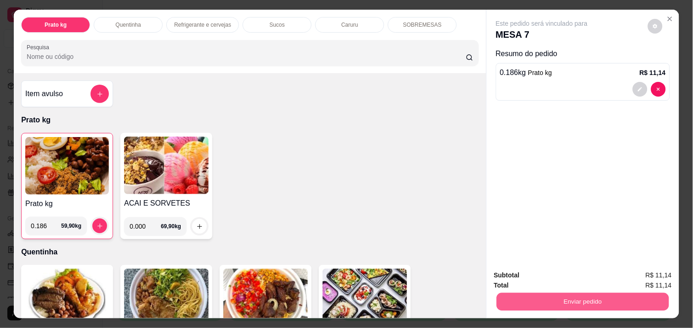
click at [571, 303] on button "Enviar pedido" at bounding box center [583, 301] width 172 height 18
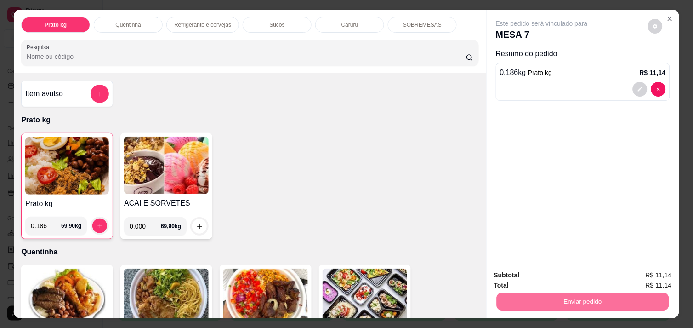
click at [558, 274] on button "Não registrar e enviar pedido" at bounding box center [552, 275] width 93 height 17
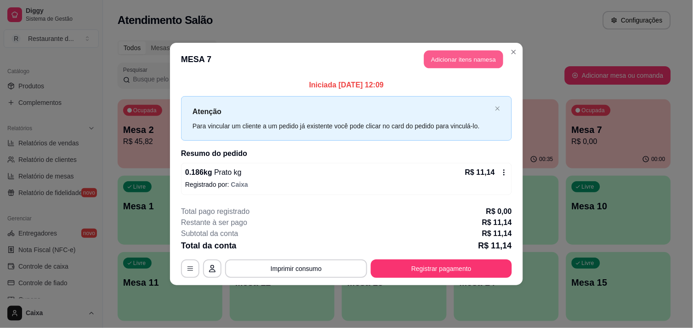
click at [460, 54] on button "Adicionar itens na mesa" at bounding box center [463, 60] width 79 height 18
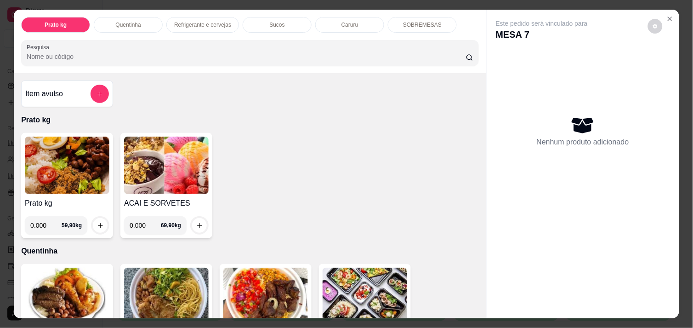
click at [47, 222] on input "0.000" at bounding box center [45, 225] width 31 height 18
type input "0.634"
click at [94, 218] on button "increase-product-quantity" at bounding box center [100, 225] width 14 height 14
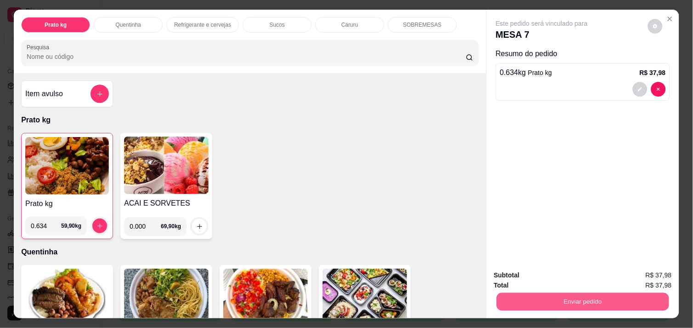
click at [533, 295] on button "Enviar pedido" at bounding box center [583, 301] width 172 height 18
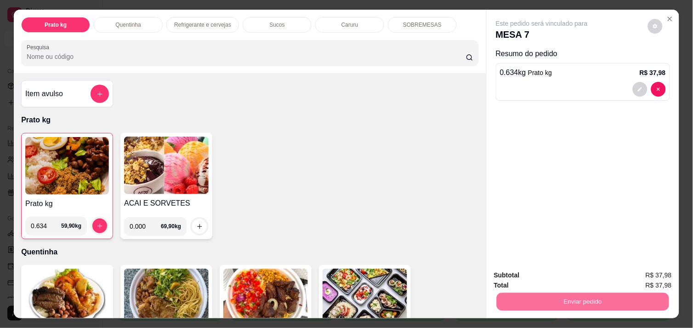
click at [529, 273] on button "Não registrar e enviar pedido" at bounding box center [552, 275] width 93 height 17
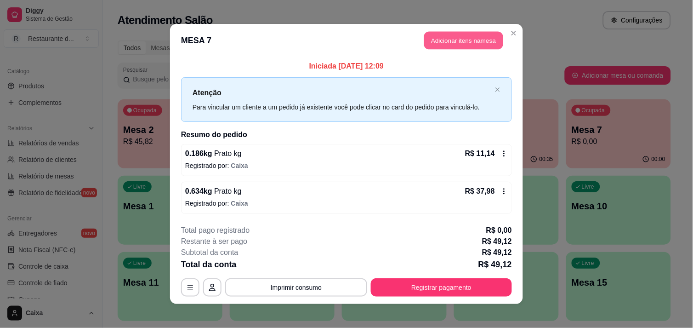
click at [454, 35] on button "Adicionar itens na mesa" at bounding box center [463, 41] width 79 height 18
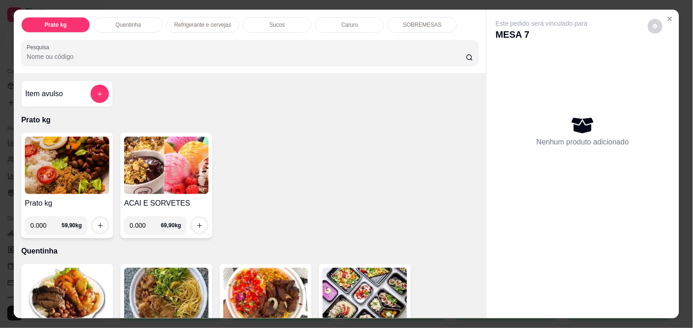
click at [43, 223] on input "0.000" at bounding box center [45, 225] width 31 height 18
type input "0.338"
click at [97, 222] on icon "increase-product-quantity" at bounding box center [100, 225] width 7 height 7
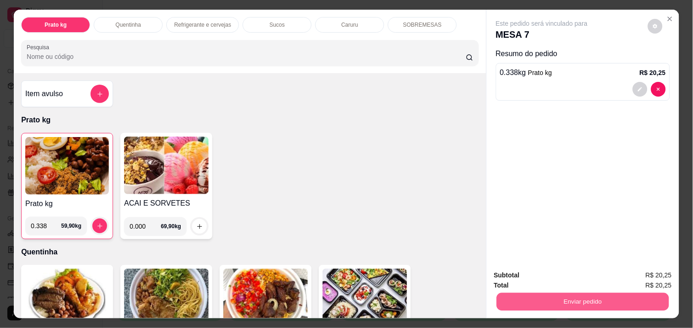
click at [527, 295] on button "Enviar pedido" at bounding box center [583, 301] width 172 height 18
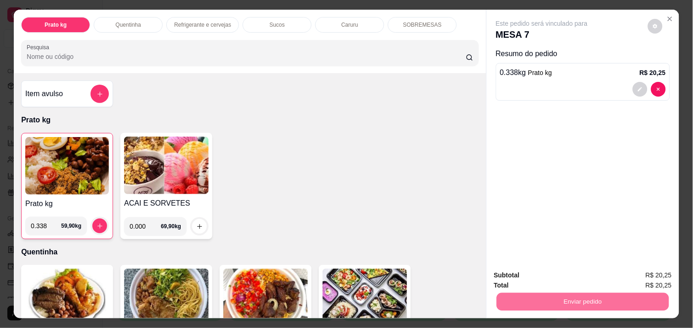
click at [525, 272] on button "Não registrar e enviar pedido" at bounding box center [552, 275] width 93 height 17
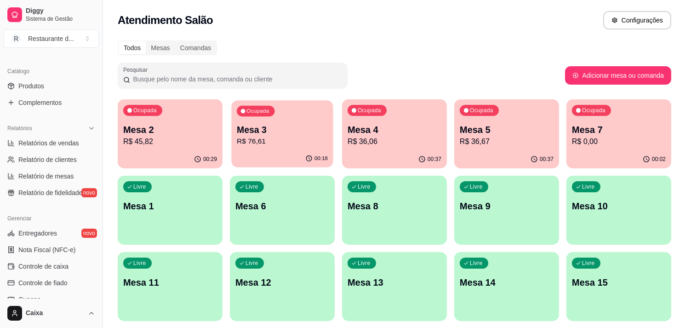
click at [266, 150] on button "Ocupada Mesa 3 R$ 76,61 00:18" at bounding box center [282, 133] width 102 height 67
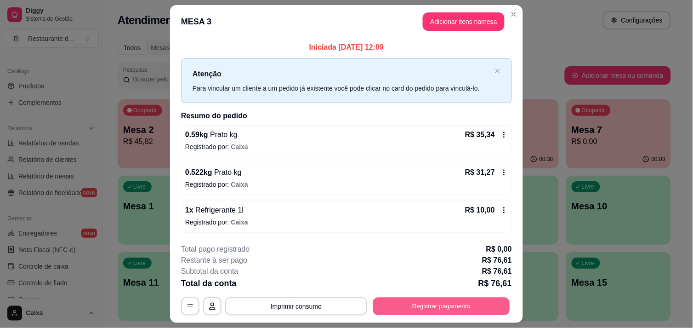
click at [429, 303] on button "Registrar pagamento" at bounding box center [441, 306] width 137 height 18
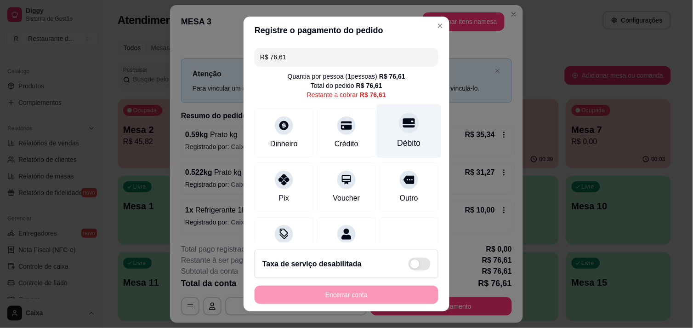
click at [399, 131] on div "Débito" at bounding box center [409, 131] width 65 height 54
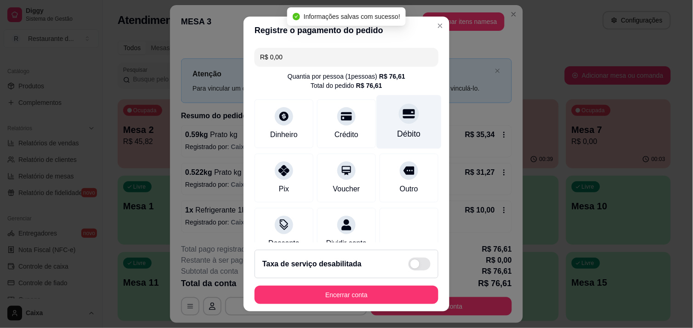
type input "R$ 0,00"
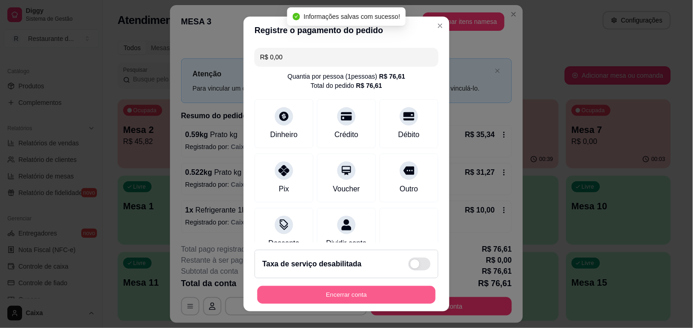
click at [324, 296] on button "Encerrar conta" at bounding box center [346, 295] width 178 height 18
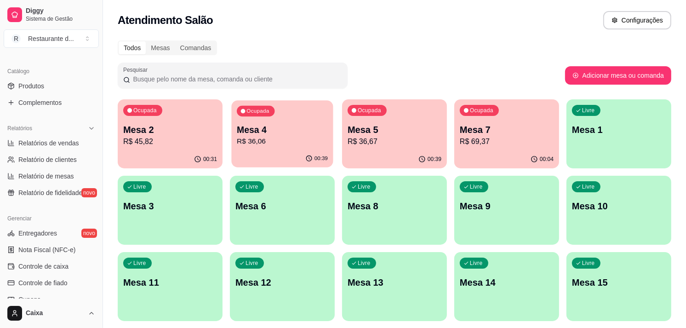
click at [276, 146] on p "R$ 36,06" at bounding box center [282, 141] width 91 height 11
click at [365, 138] on p "R$ 36,67" at bounding box center [394, 141] width 91 height 11
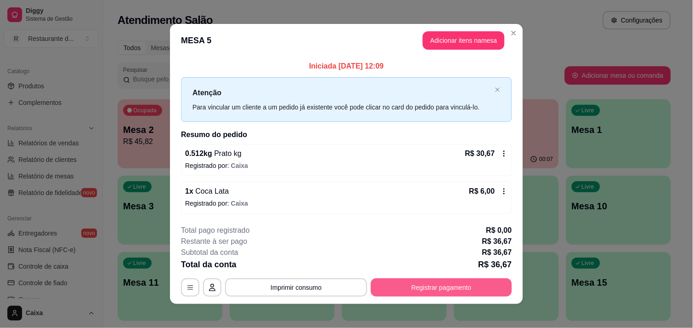
click at [460, 286] on button "Registrar pagamento" at bounding box center [441, 287] width 141 height 18
click at [444, 288] on button "Registrar pagamento" at bounding box center [441, 288] width 137 height 18
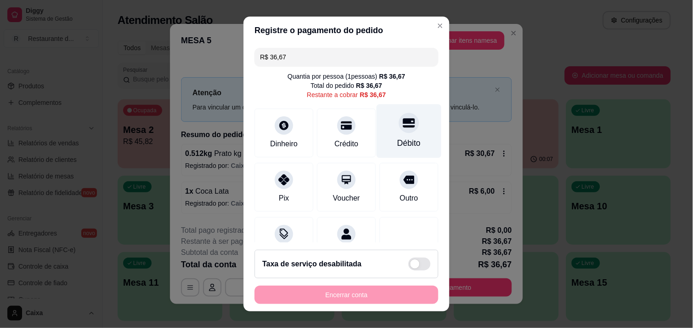
click at [398, 144] on div "Débito" at bounding box center [409, 143] width 23 height 12
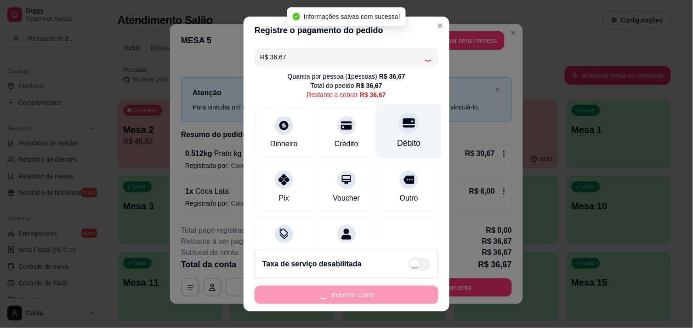
type input "R$ 0,00"
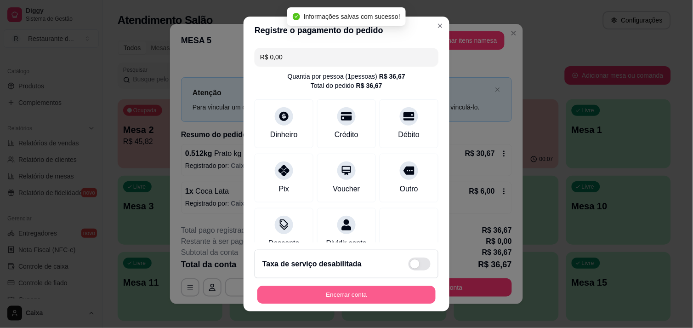
click at [338, 299] on button "Encerrar conta" at bounding box center [346, 295] width 178 height 18
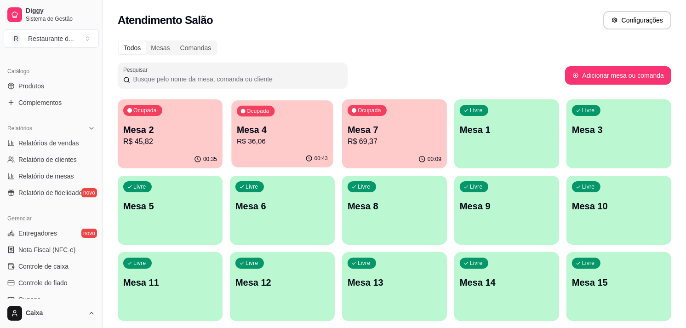
click at [282, 127] on p "Mesa 4" at bounding box center [282, 130] width 91 height 12
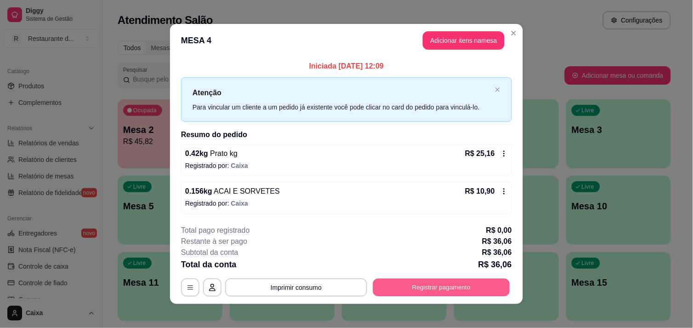
click at [416, 287] on button "Registrar pagamento" at bounding box center [441, 288] width 137 height 18
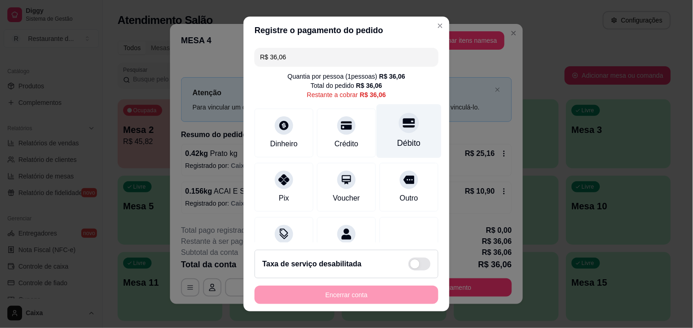
click at [390, 135] on div "Débito" at bounding box center [409, 131] width 65 height 54
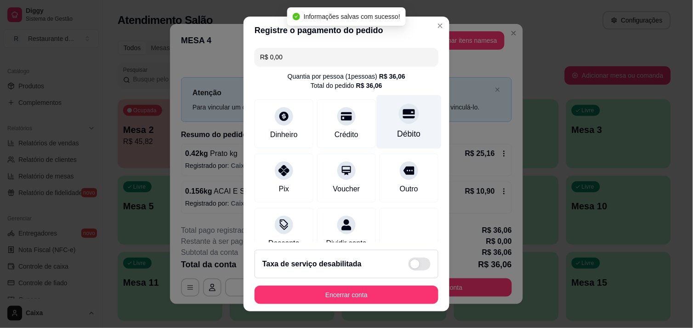
type input "R$ 0,00"
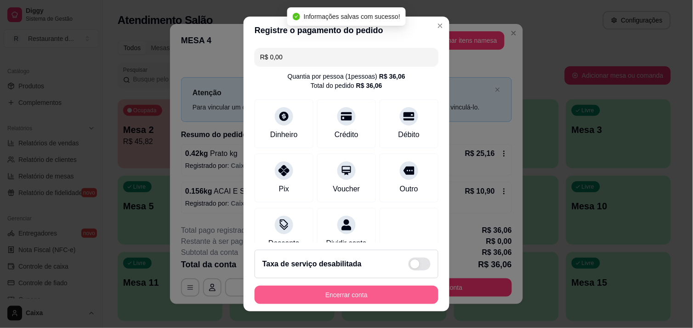
click at [332, 299] on button "Encerrar conta" at bounding box center [347, 294] width 184 height 18
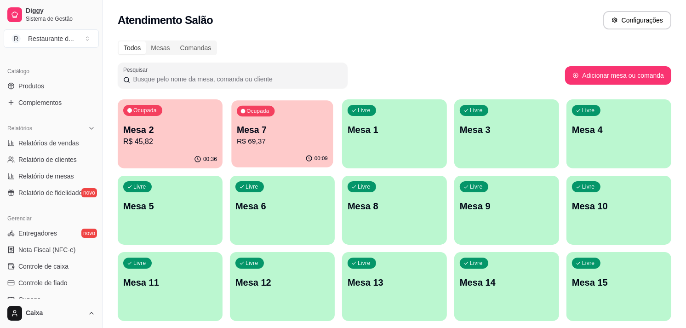
click at [278, 143] on p "R$ 69,37" at bounding box center [282, 141] width 91 height 11
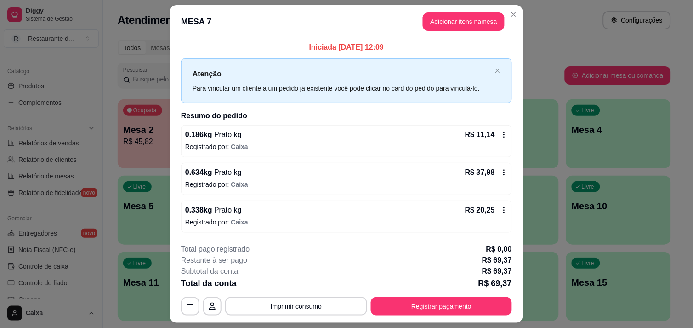
click at [380, 258] on div "Restante à ser pago R$ 69,37" at bounding box center [346, 260] width 331 height 11
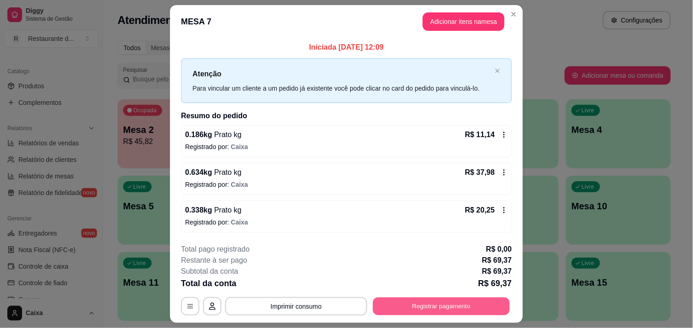
click at [425, 307] on button "Registrar pagamento" at bounding box center [441, 306] width 137 height 18
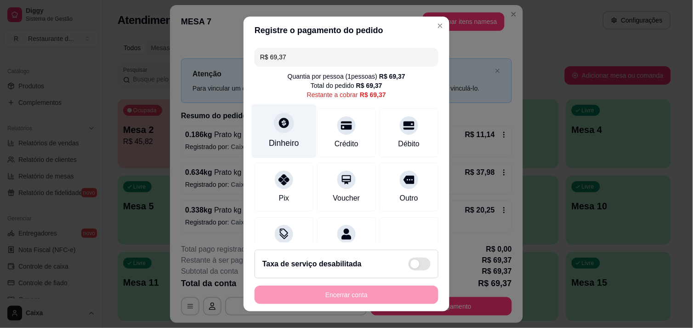
click at [282, 120] on icon at bounding box center [284, 123] width 10 height 10
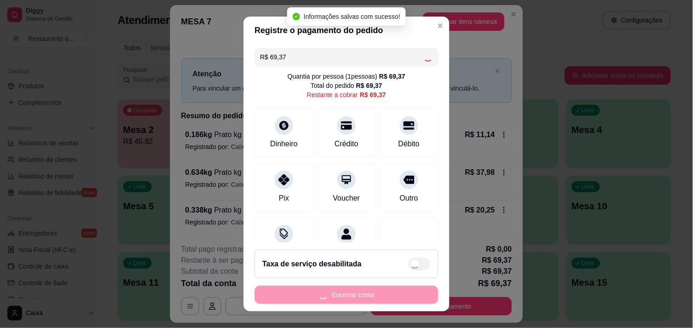
type input "R$ 0,00"
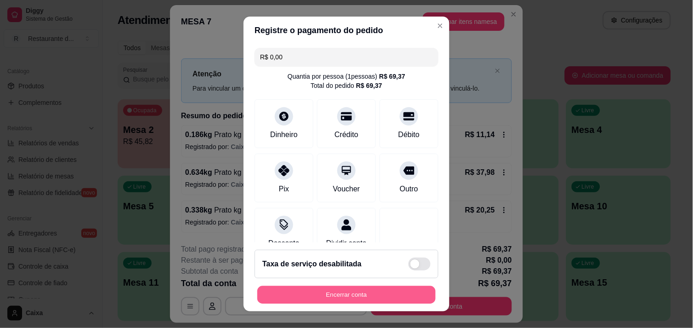
click at [348, 292] on button "Encerrar conta" at bounding box center [346, 295] width 178 height 18
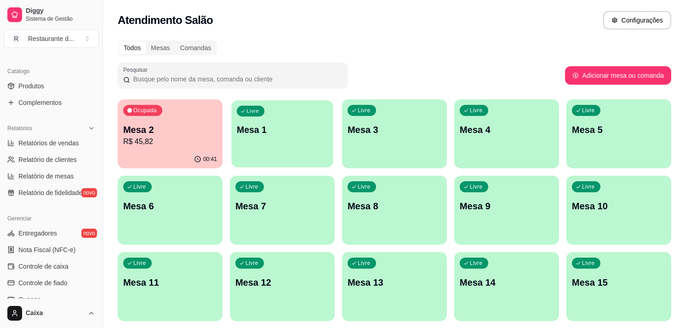
click at [298, 166] on div "button" at bounding box center [282, 161] width 102 height 11
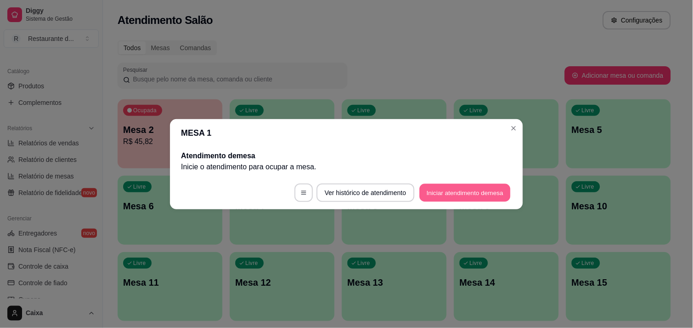
click at [449, 185] on button "Iniciar atendimento de mesa" at bounding box center [465, 192] width 91 height 18
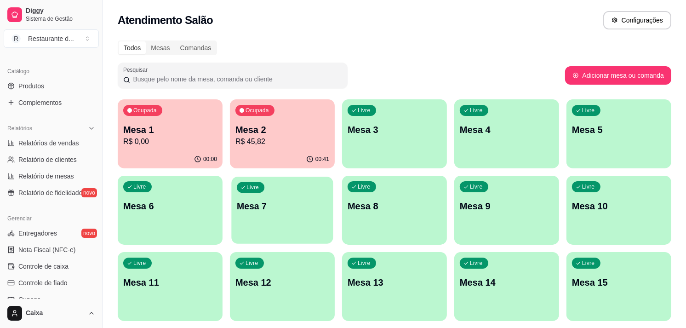
click at [278, 224] on div "Livre Mesa 7" at bounding box center [282, 205] width 102 height 56
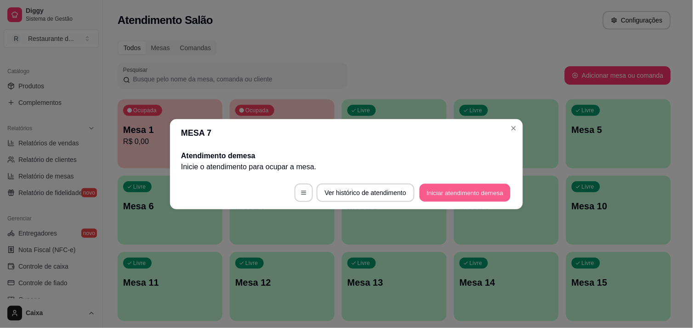
click at [436, 187] on button "Iniciar atendimento de mesa" at bounding box center [465, 192] width 91 height 18
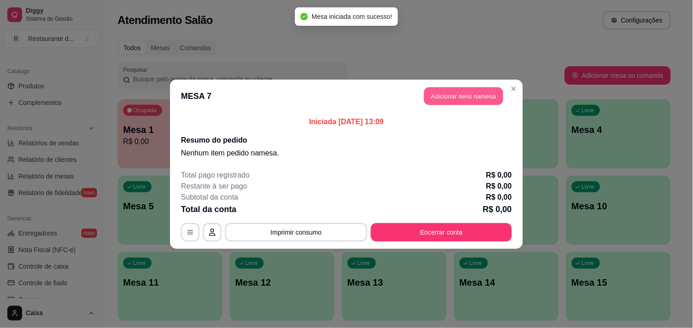
click at [457, 97] on button "Adicionar itens na mesa" at bounding box center [463, 96] width 79 height 18
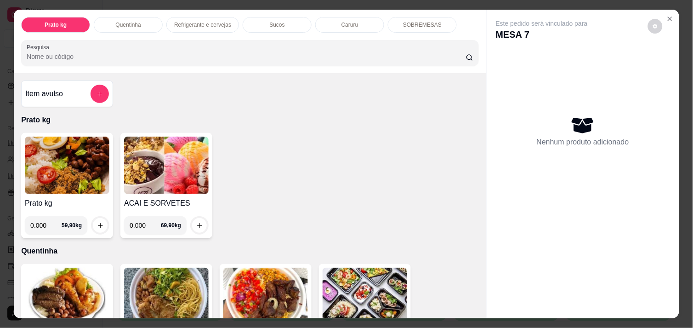
click at [40, 220] on input "0.000" at bounding box center [45, 225] width 31 height 18
type input "0.600"
click at [97, 223] on icon "increase-product-quantity" at bounding box center [100, 225] width 7 height 7
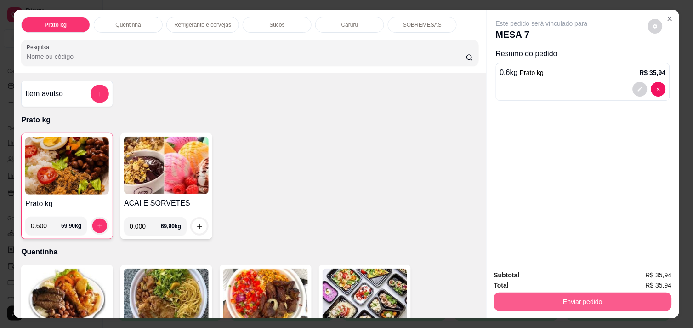
click at [523, 293] on button "Enviar pedido" at bounding box center [583, 301] width 178 height 18
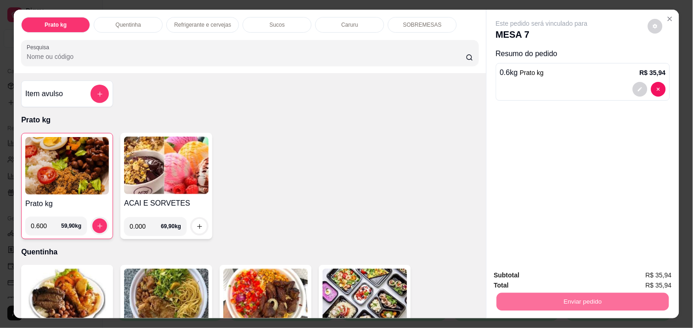
click at [522, 269] on button "Não registrar e enviar pedido" at bounding box center [552, 275] width 93 height 17
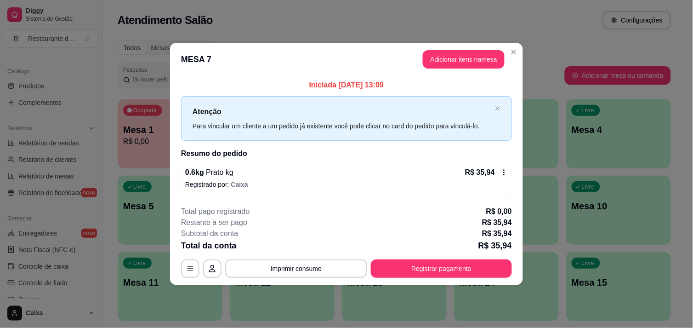
click at [522, 269] on footer "**********" at bounding box center [346, 242] width 353 height 86
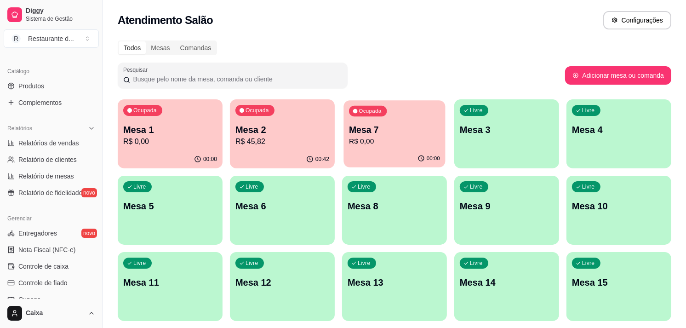
click at [368, 147] on div "Ocupada Mesa 7 R$ 0,00" at bounding box center [394, 125] width 102 height 50
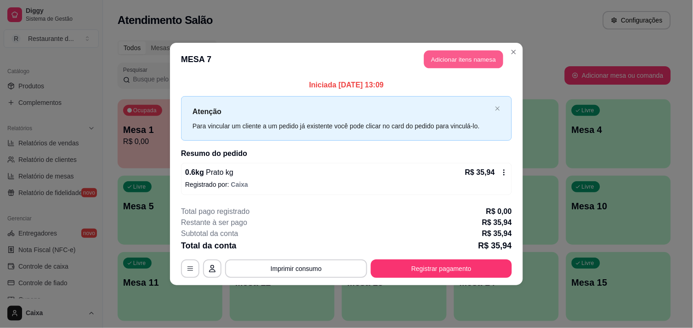
click at [453, 54] on button "Adicionar itens na mesa" at bounding box center [463, 60] width 79 height 18
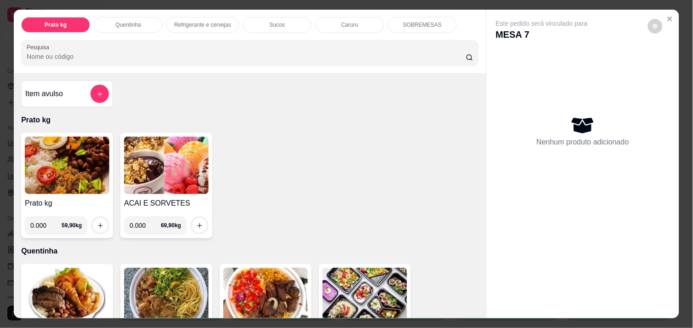
click at [43, 221] on input "0.000" at bounding box center [45, 225] width 31 height 18
type input "0.458"
click at [93, 221] on button "increase-product-quantity" at bounding box center [100, 225] width 14 height 14
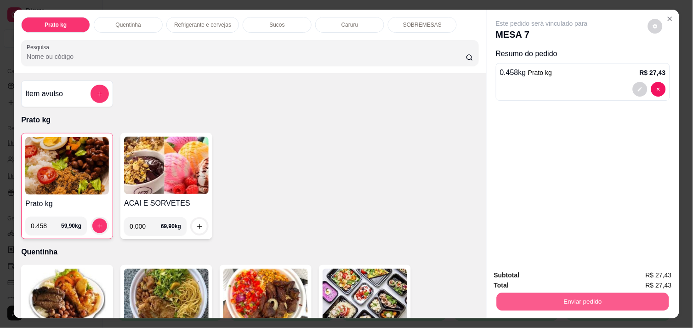
click at [576, 302] on button "Enviar pedido" at bounding box center [583, 301] width 172 height 18
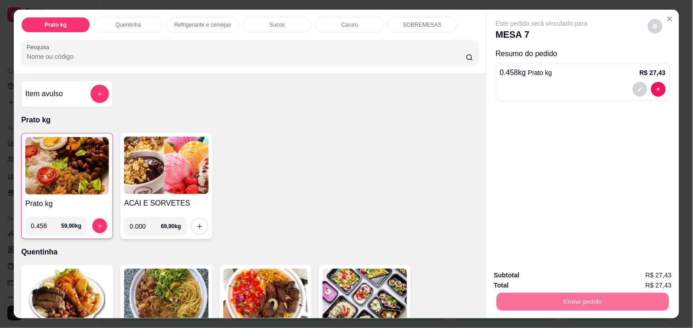
click at [552, 271] on button "Não registrar e enviar pedido" at bounding box center [552, 275] width 93 height 17
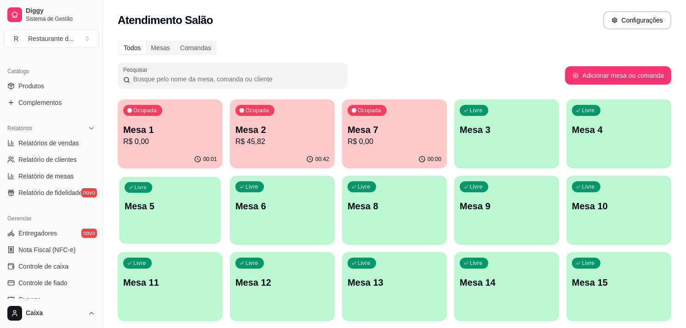
click at [178, 221] on div "Livre Mesa 5" at bounding box center [170, 205] width 102 height 56
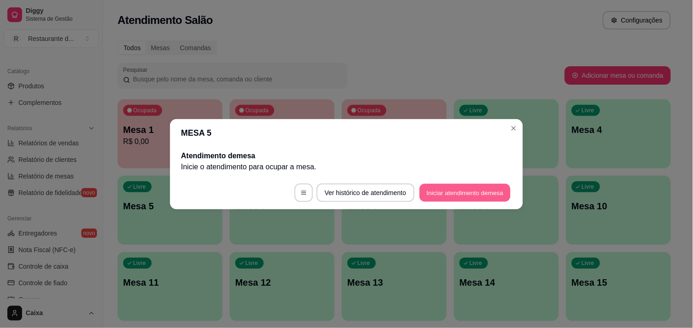
click at [475, 190] on button "Iniciar atendimento de mesa" at bounding box center [465, 192] width 91 height 18
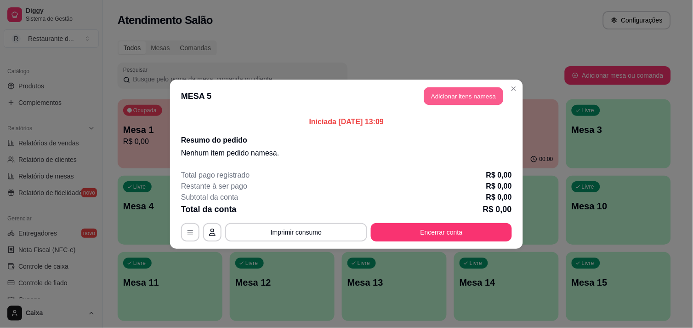
click at [466, 94] on button "Adicionar itens na mesa" at bounding box center [463, 96] width 79 height 18
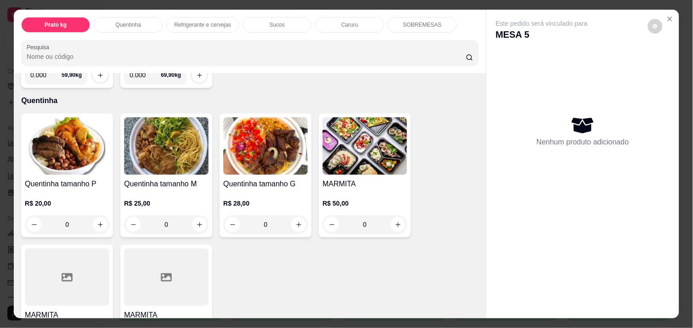
scroll to position [163, 0]
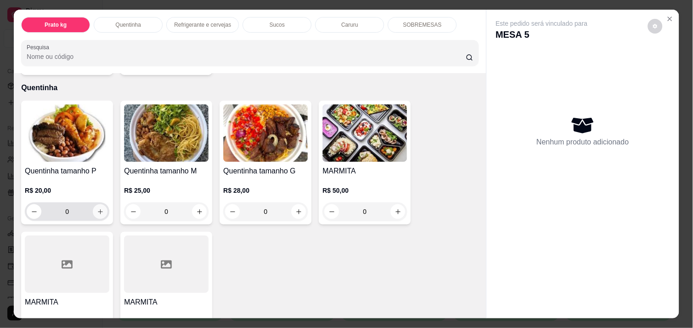
click at [97, 208] on icon "increase-product-quantity" at bounding box center [100, 211] width 7 height 7
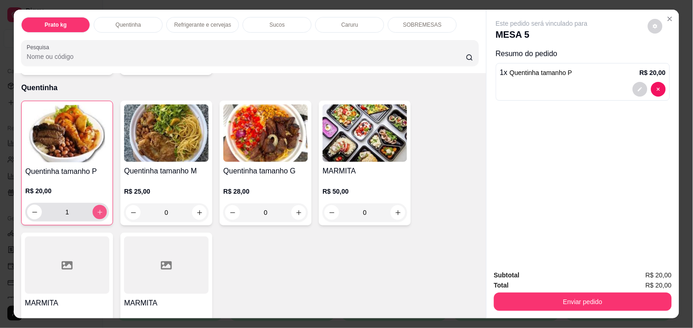
click at [97, 209] on icon "increase-product-quantity" at bounding box center [100, 212] width 7 height 7
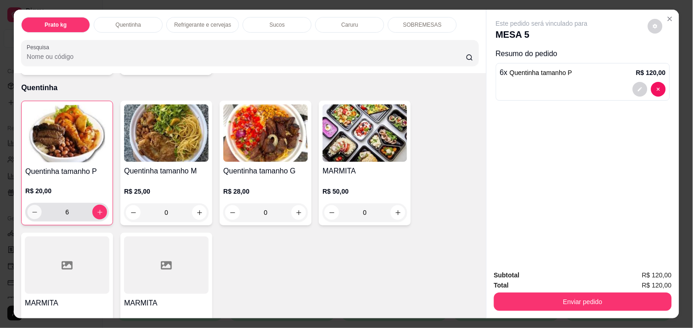
click at [31, 209] on icon "decrease-product-quantity" at bounding box center [34, 212] width 7 height 7
type input "4"
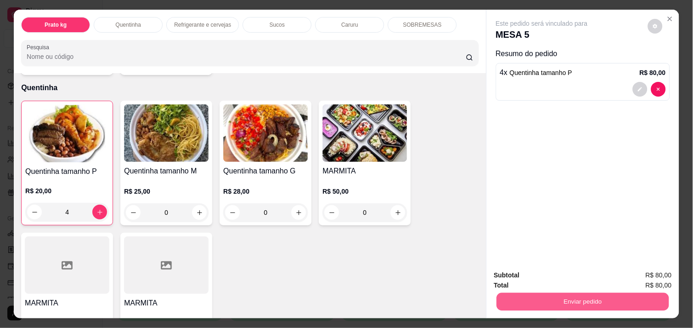
click at [523, 296] on button "Enviar pedido" at bounding box center [583, 301] width 172 height 18
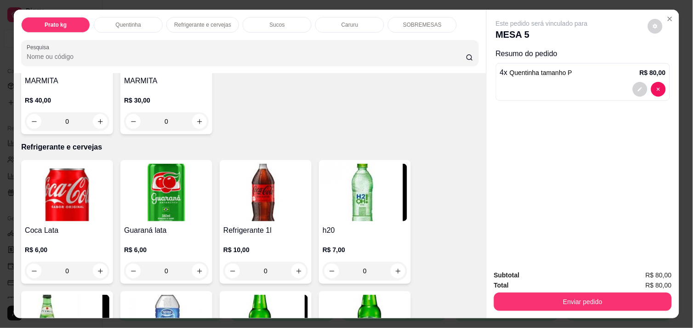
scroll to position [388, 0]
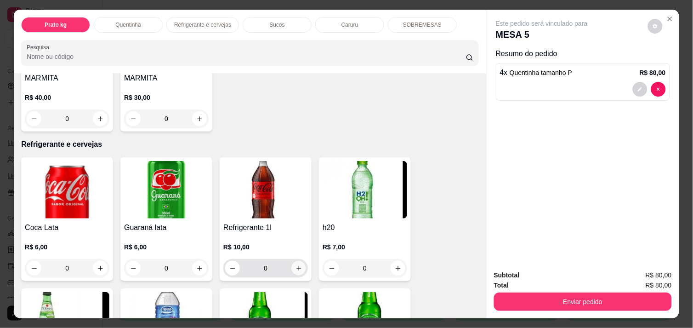
click at [296, 265] on icon "increase-product-quantity" at bounding box center [299, 268] width 7 height 7
type input "1"
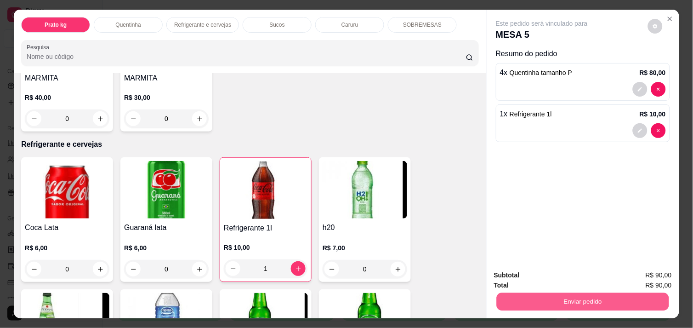
click at [538, 299] on button "Enviar pedido" at bounding box center [583, 301] width 172 height 18
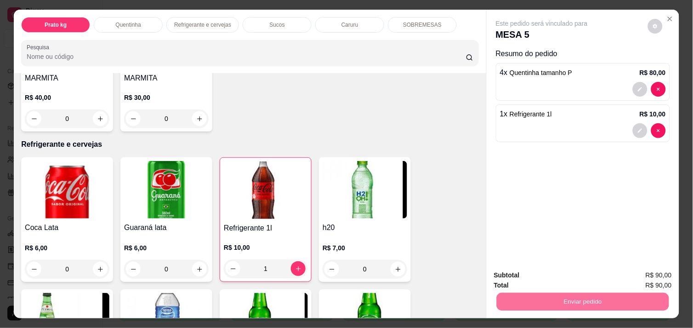
click at [557, 278] on button "Não registrar e enviar pedido" at bounding box center [552, 275] width 93 height 17
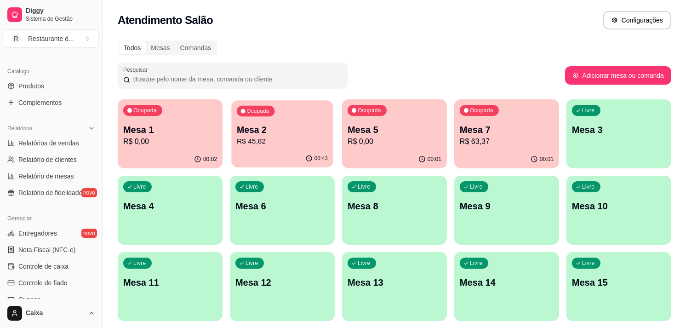
click at [313, 152] on div "00:43" at bounding box center [282, 158] width 102 height 17
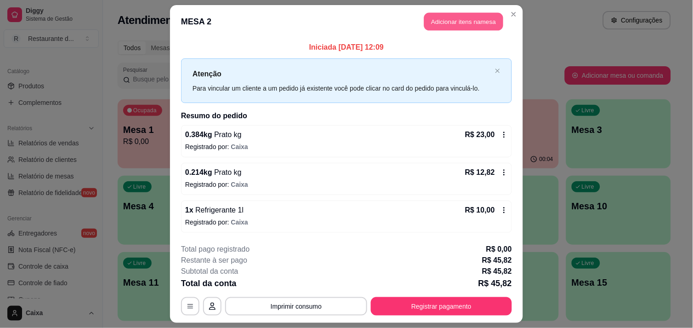
click at [470, 18] on button "Adicionar itens na mesa" at bounding box center [463, 22] width 79 height 18
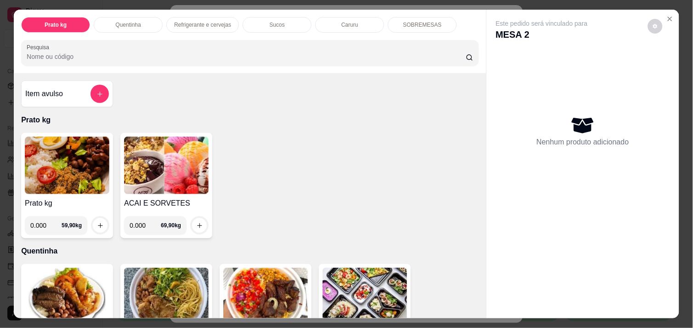
click at [42, 222] on input "0.000" at bounding box center [45, 225] width 31 height 18
type input "0.142"
click at [97, 222] on icon "increase-product-quantity" at bounding box center [100, 225] width 7 height 7
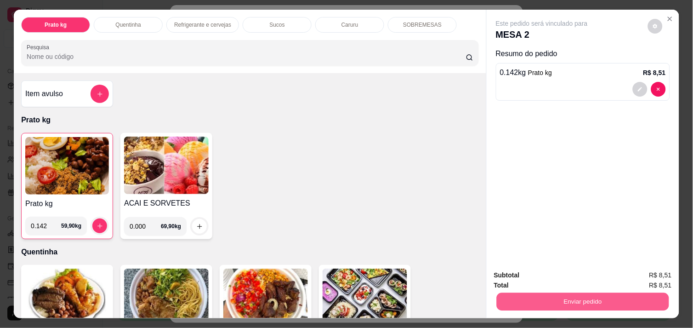
click at [593, 298] on button "Enviar pedido" at bounding box center [583, 301] width 172 height 18
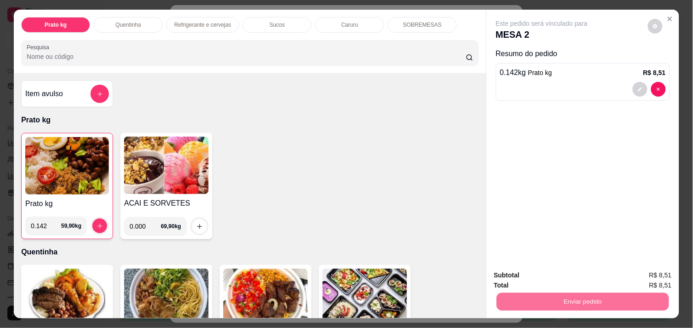
click at [576, 276] on button "Não registrar e enviar pedido" at bounding box center [553, 275] width 96 height 17
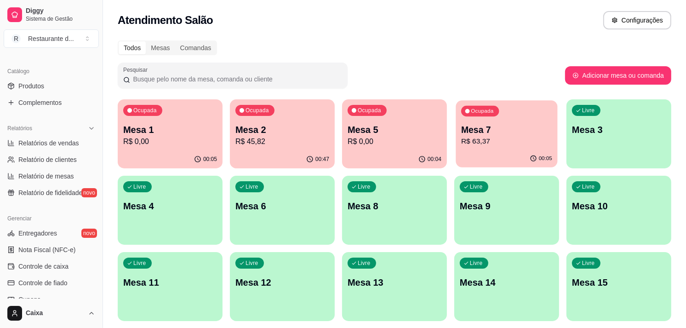
click at [521, 140] on p "R$ 63,37" at bounding box center [506, 141] width 91 height 11
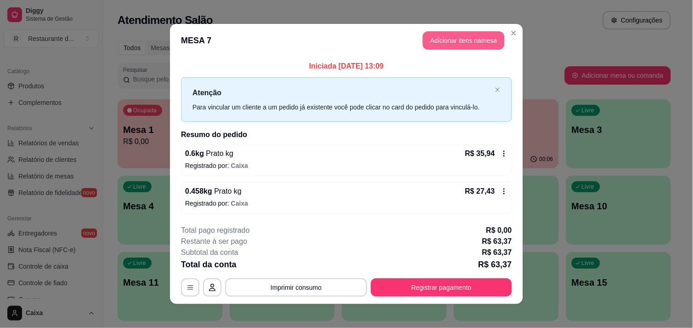
click at [455, 43] on button "Adicionar itens na mesa" at bounding box center [464, 40] width 82 height 18
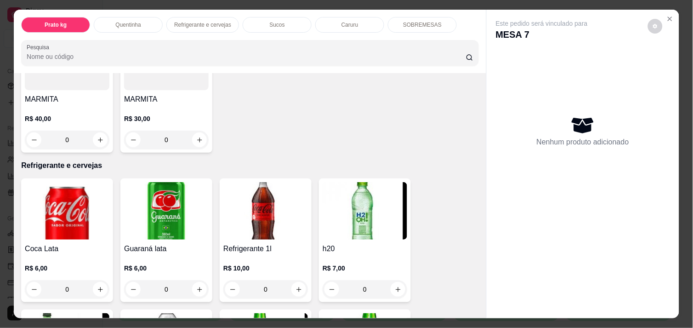
scroll to position [368, 0]
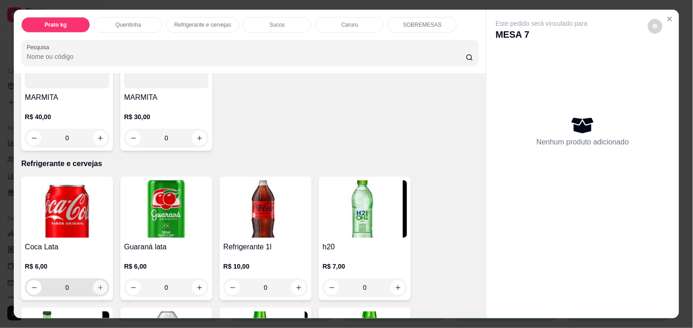
click at [97, 284] on icon "increase-product-quantity" at bounding box center [100, 287] width 7 height 7
type input "1"
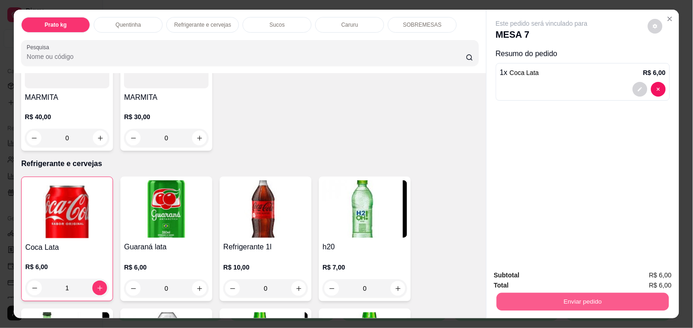
click at [594, 292] on button "Enviar pedido" at bounding box center [583, 301] width 172 height 18
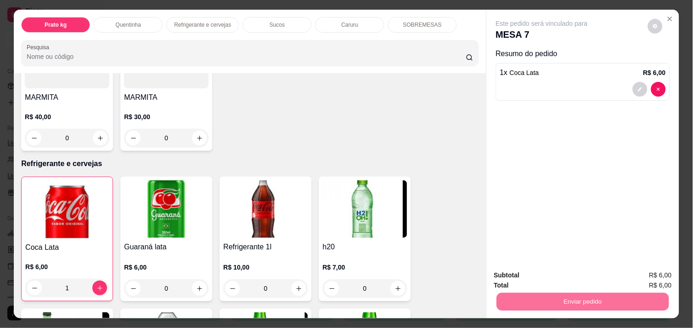
click at [589, 276] on button "Não registrar e enviar pedido" at bounding box center [552, 275] width 93 height 17
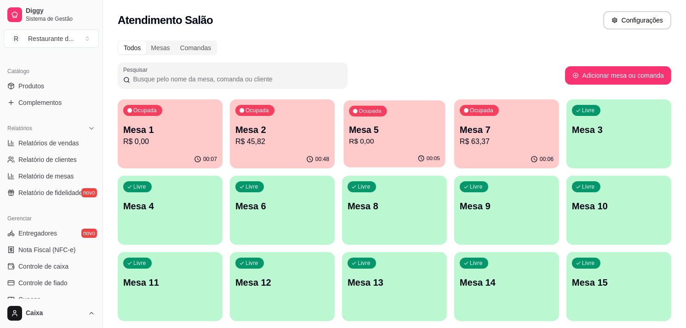
click at [378, 110] on p "Ocupada" at bounding box center [370, 111] width 23 height 7
click at [285, 116] on div "Ocupada Mesa 2 R$ 45,82" at bounding box center [282, 125] width 102 height 50
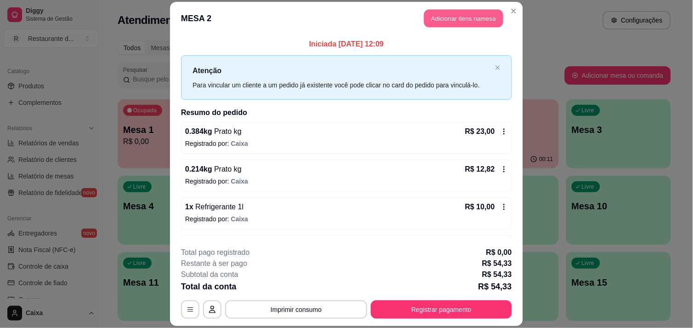
click at [447, 11] on button "Adicionar itens na mesa" at bounding box center [463, 18] width 79 height 18
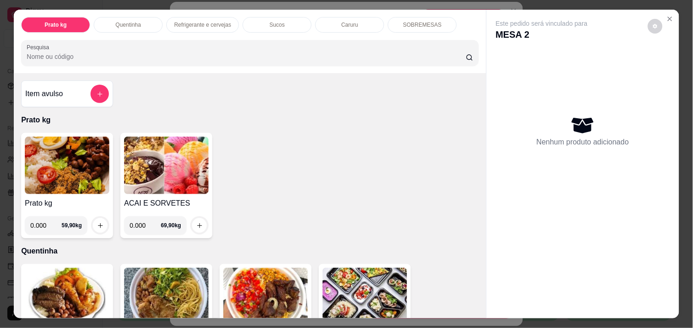
click at [45, 223] on input "0.000" at bounding box center [45, 225] width 31 height 18
click at [141, 219] on input "0.000" at bounding box center [145, 225] width 31 height 18
type input "0.148"
click at [198, 222] on icon "increase-product-quantity" at bounding box center [199, 225] width 7 height 7
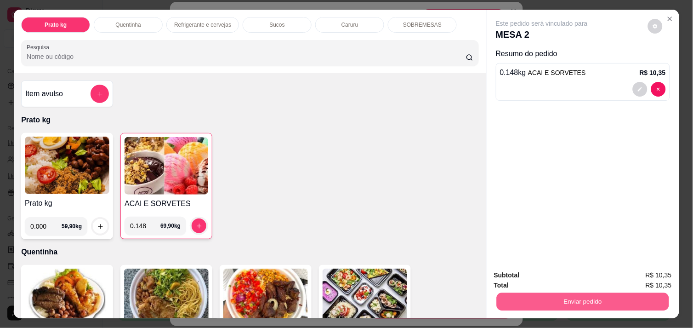
click at [571, 294] on button "Enviar pedido" at bounding box center [583, 301] width 172 height 18
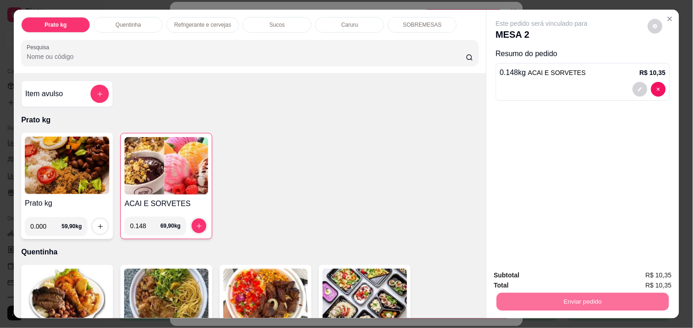
click at [558, 276] on button "Não registrar e enviar pedido" at bounding box center [552, 275] width 93 height 17
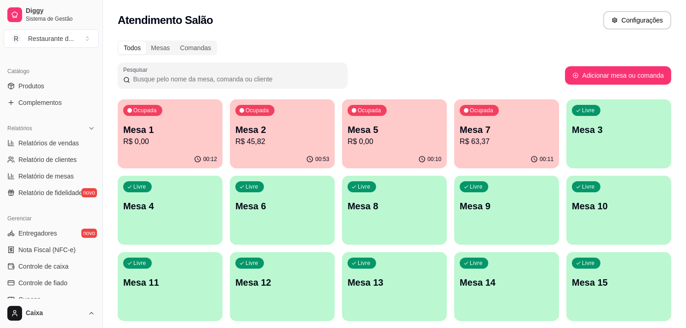
click at [394, 144] on p "R$ 0,00" at bounding box center [394, 141] width 91 height 11
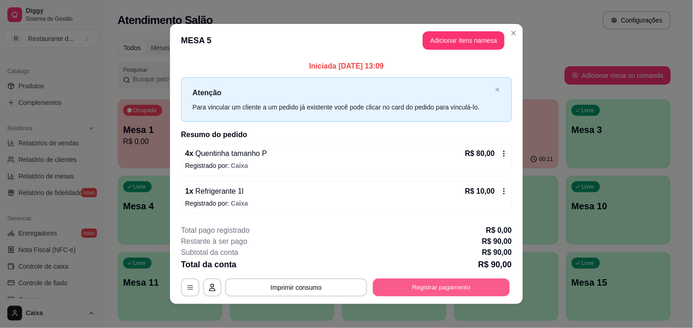
click at [443, 287] on button "Registrar pagamento" at bounding box center [441, 288] width 137 height 18
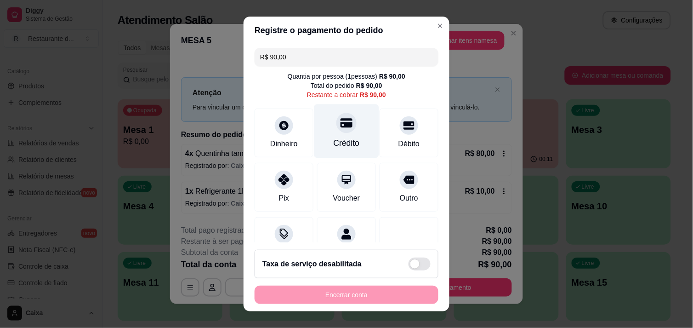
click at [337, 131] on div at bounding box center [346, 123] width 20 height 20
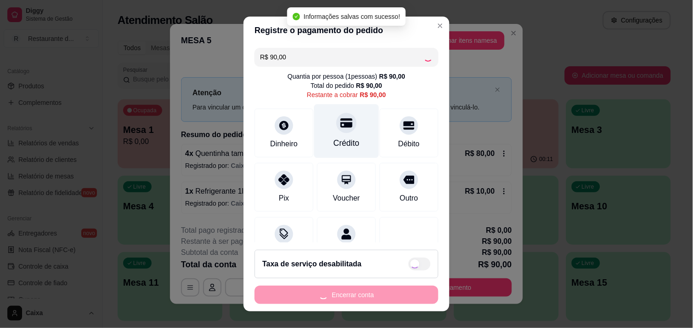
type input "R$ 0,00"
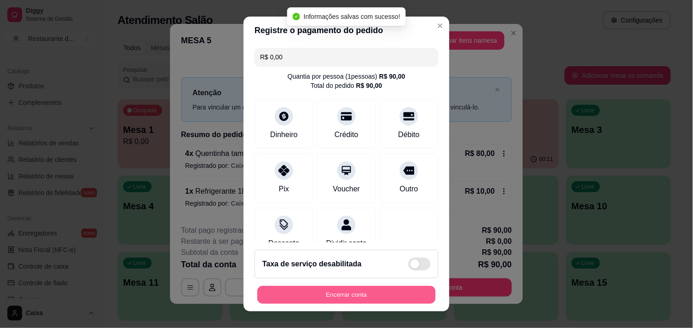
click at [336, 295] on button "Encerrar conta" at bounding box center [346, 295] width 178 height 18
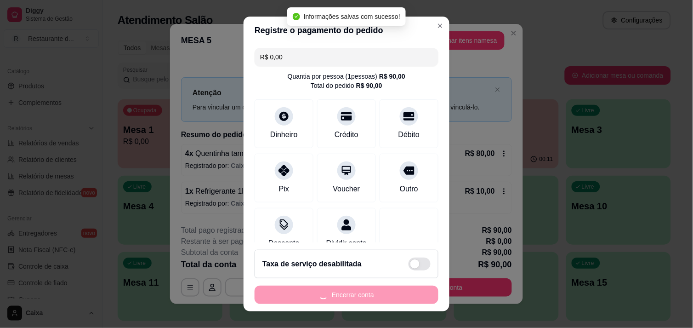
click at [336, 295] on div "Encerrar conta" at bounding box center [347, 294] width 184 height 18
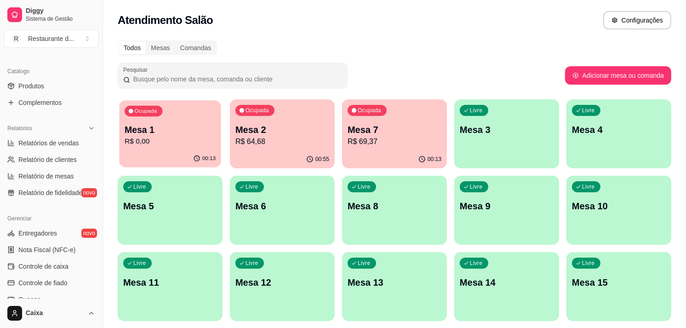
click at [154, 118] on div "Ocupada Mesa 1 R$ 0,00" at bounding box center [170, 125] width 102 height 50
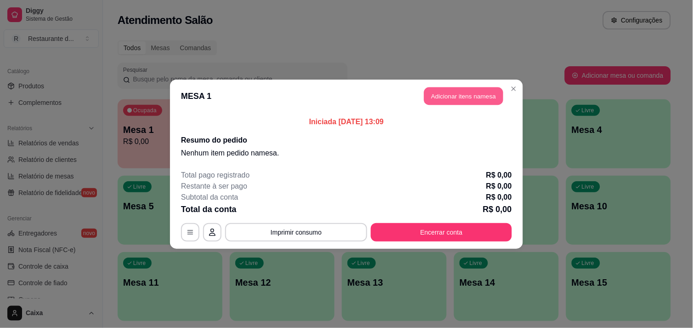
click at [465, 90] on button "Adicionar itens na mesa" at bounding box center [463, 96] width 79 height 18
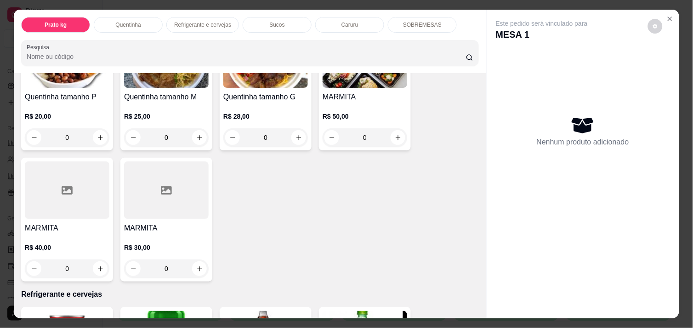
scroll to position [245, 0]
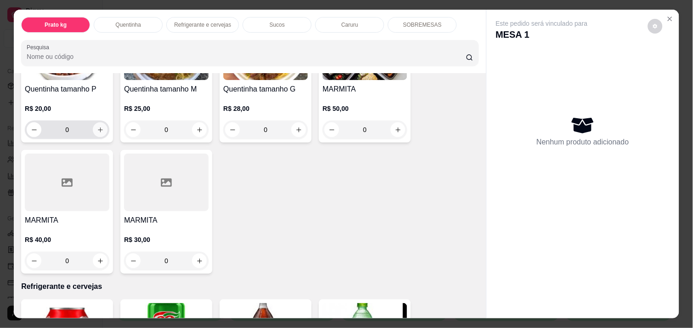
click at [97, 126] on icon "increase-product-quantity" at bounding box center [100, 129] width 7 height 7
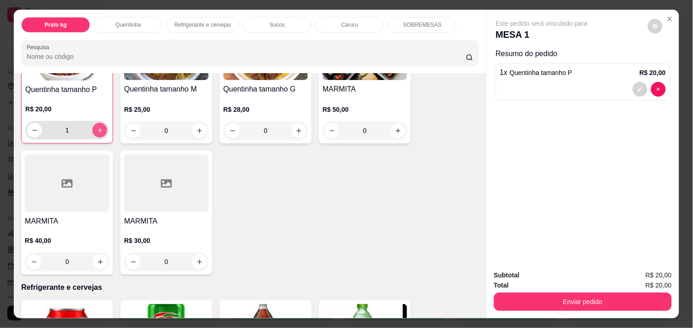
type input "1"
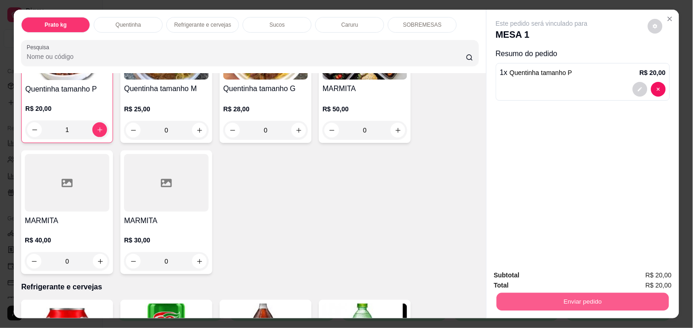
click at [545, 292] on button "Enviar pedido" at bounding box center [583, 301] width 172 height 18
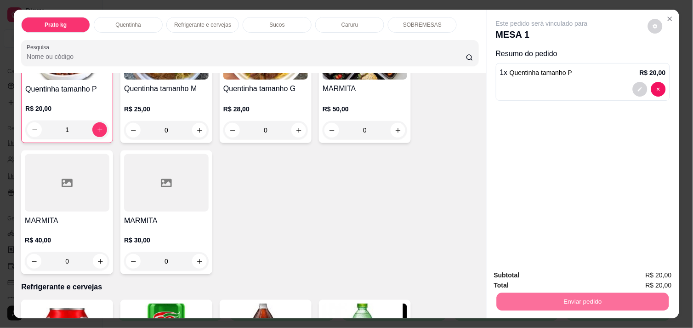
click at [535, 272] on button "Não registrar e enviar pedido" at bounding box center [552, 275] width 93 height 17
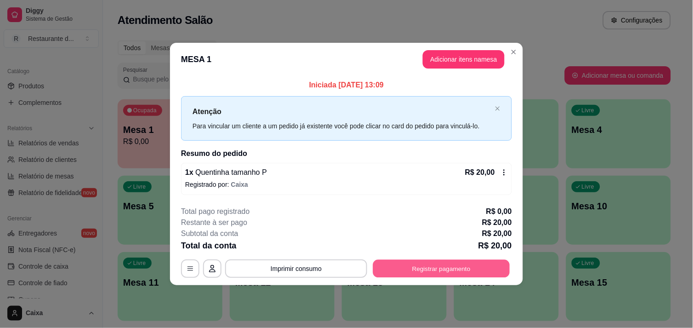
click at [460, 268] on button "Registrar pagamento" at bounding box center [441, 269] width 137 height 18
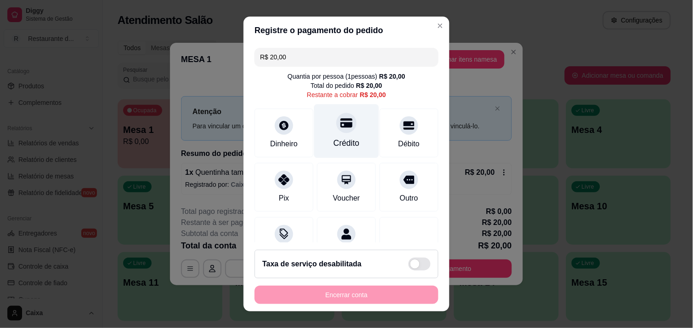
click at [330, 131] on div "Crédito" at bounding box center [346, 131] width 65 height 54
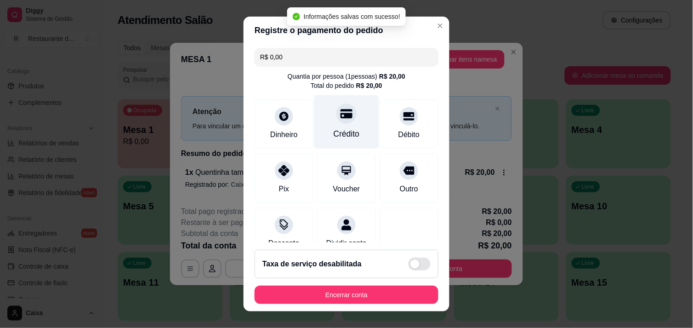
type input "R$ 0,00"
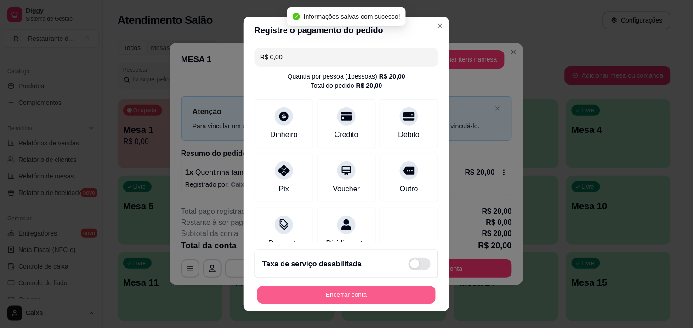
click at [298, 289] on button "Encerrar conta" at bounding box center [346, 295] width 178 height 18
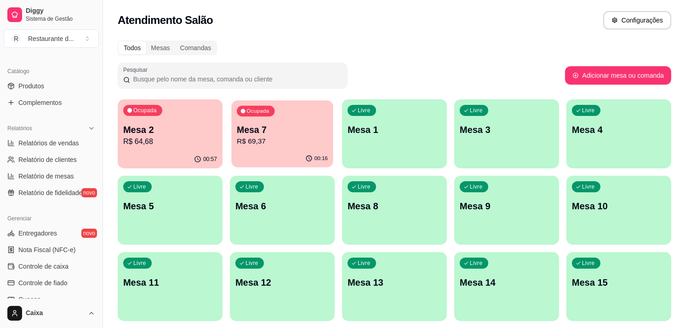
click at [296, 148] on div "Ocupada Mesa 7 R$ 69,37" at bounding box center [282, 125] width 102 height 50
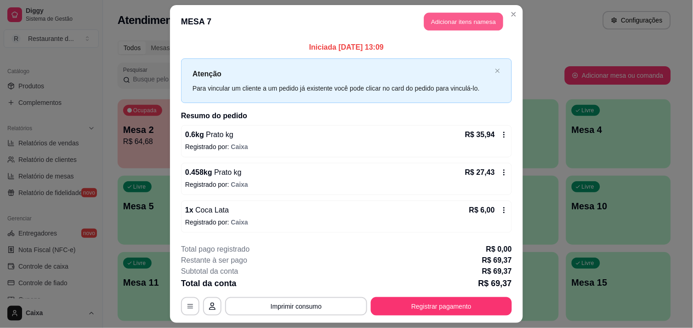
click at [475, 17] on button "Adicionar itens na mesa" at bounding box center [463, 22] width 79 height 18
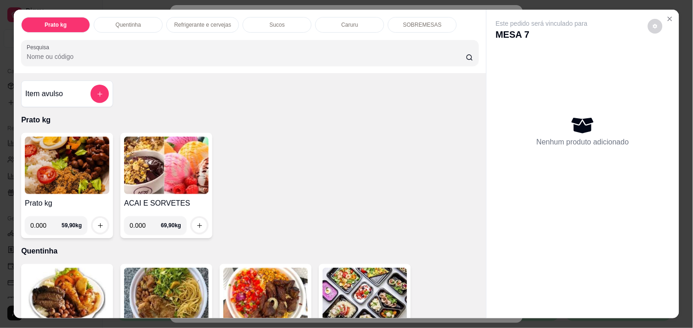
click at [142, 223] on input "0.000" at bounding box center [145, 225] width 31 height 18
type input "0.116"
click at [196, 222] on icon "increase-product-quantity" at bounding box center [199, 225] width 7 height 7
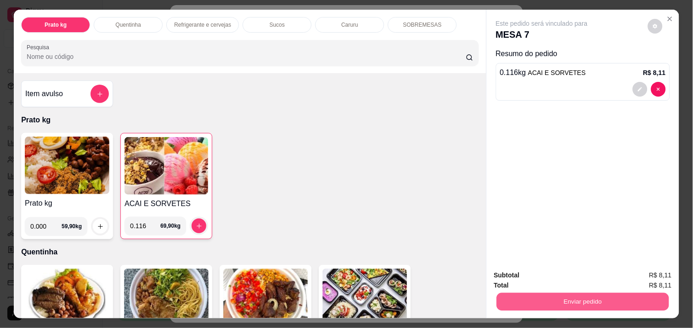
click at [588, 296] on button "Enviar pedido" at bounding box center [583, 301] width 172 height 18
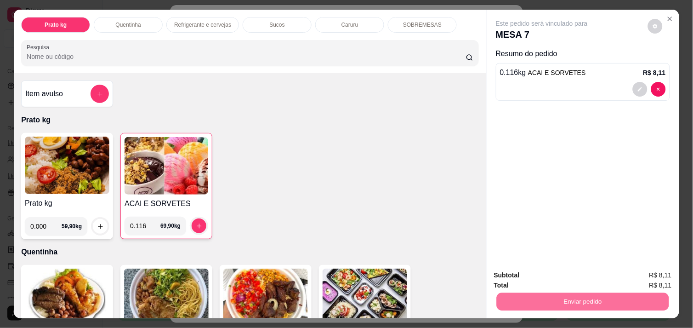
click at [567, 274] on button "Não registrar e enviar pedido" at bounding box center [552, 275] width 93 height 17
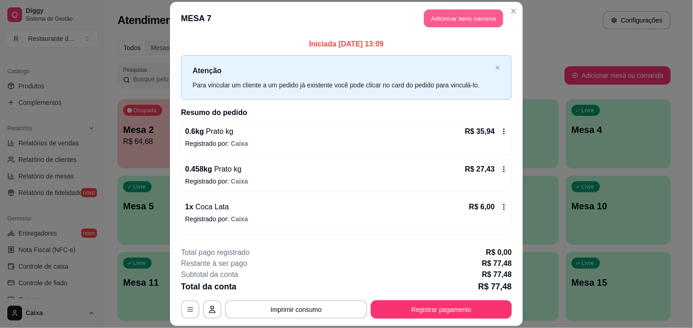
click at [461, 20] on button "Adicionar itens na mesa" at bounding box center [463, 18] width 79 height 18
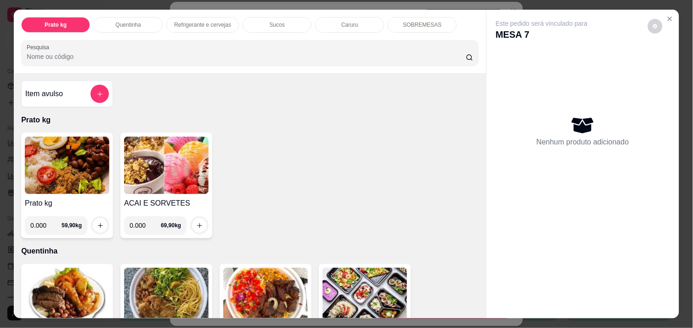
click at [143, 222] on input "0.000" at bounding box center [145, 225] width 31 height 18
type input "0.142"
click at [196, 222] on icon "increase-product-quantity" at bounding box center [199, 225] width 7 height 7
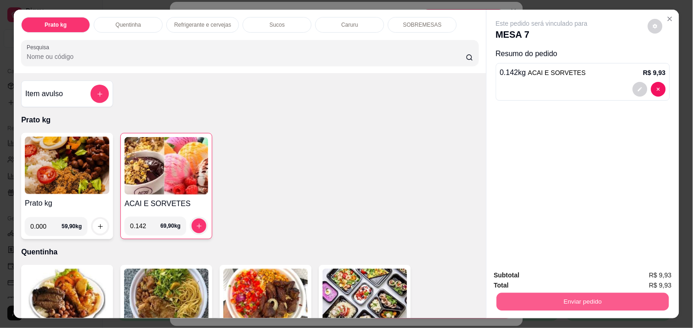
click at [543, 300] on button "Enviar pedido" at bounding box center [583, 301] width 172 height 18
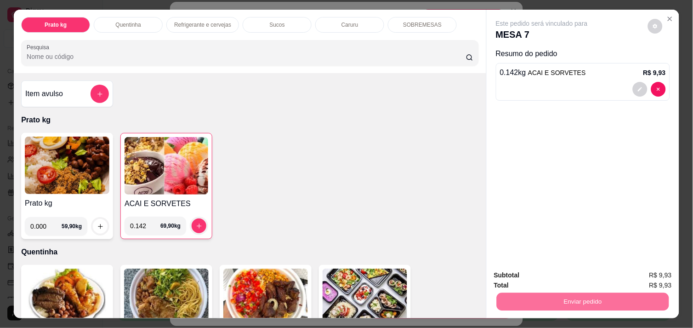
click at [536, 275] on button "Não registrar e enviar pedido" at bounding box center [552, 275] width 93 height 17
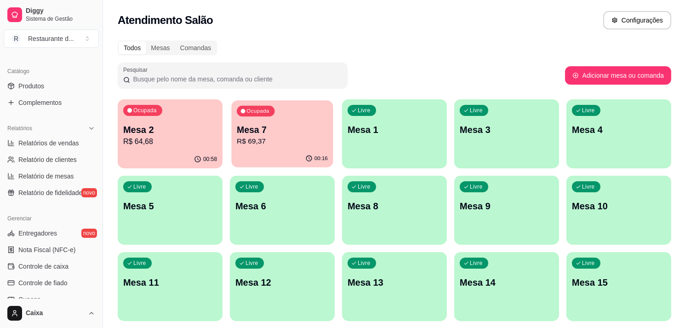
click at [266, 138] on p "R$ 69,37" at bounding box center [282, 141] width 91 height 11
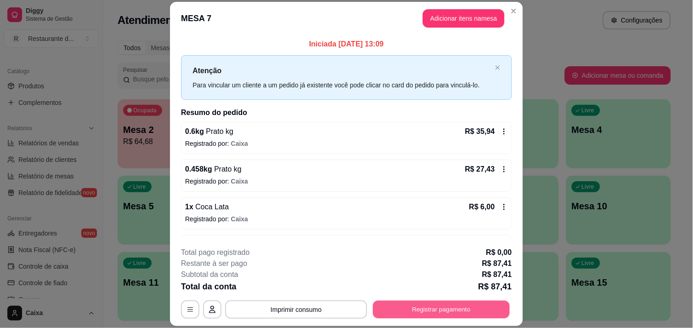
click at [434, 310] on button "Registrar pagamento" at bounding box center [441, 310] width 137 height 18
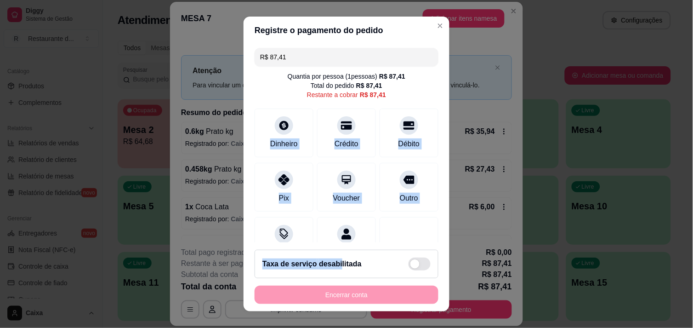
scroll to position [38, 0]
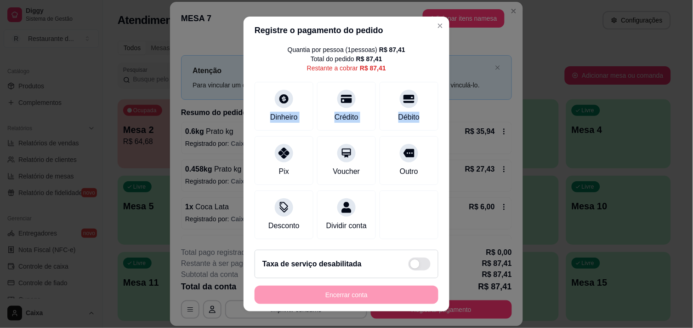
drag, startPoint x: 278, startPoint y: 133, endPoint x: 568, endPoint y: 117, distance: 290.5
click at [568, 117] on div "Registre o pagamento do pedido R$ 87,41 Quantia por pessoa ( 1 pessoas) R$ 87,4…" at bounding box center [346, 164] width 693 height 328
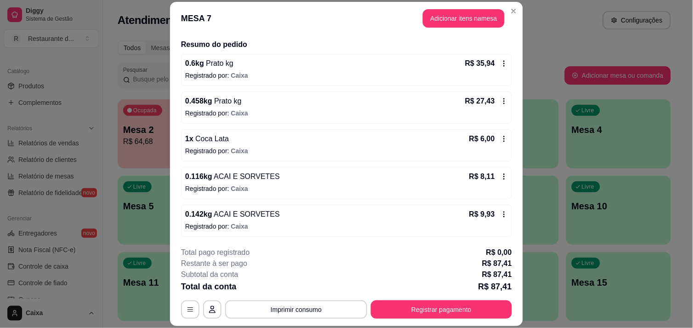
scroll to position [69, 0]
click at [456, 307] on button "Registrar pagamento" at bounding box center [441, 310] width 137 height 18
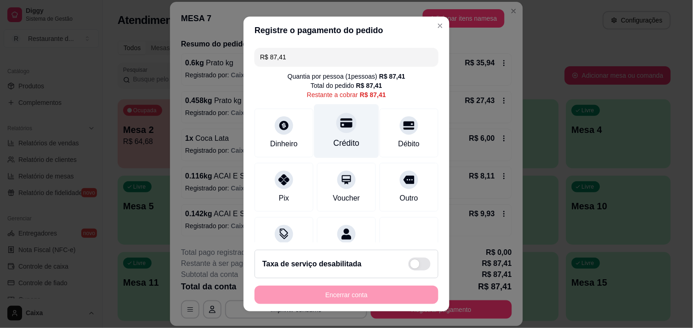
click at [331, 135] on div "Crédito" at bounding box center [346, 131] width 65 height 54
type input "R$ 0,00"
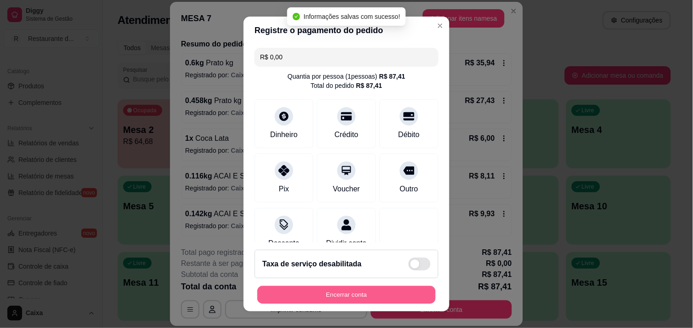
click at [309, 290] on button "Encerrar conta" at bounding box center [346, 295] width 178 height 18
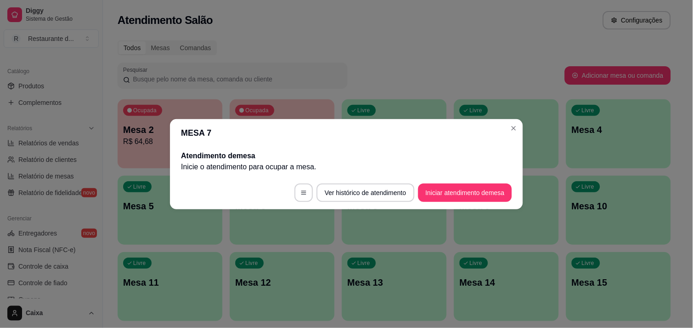
scroll to position [0, 0]
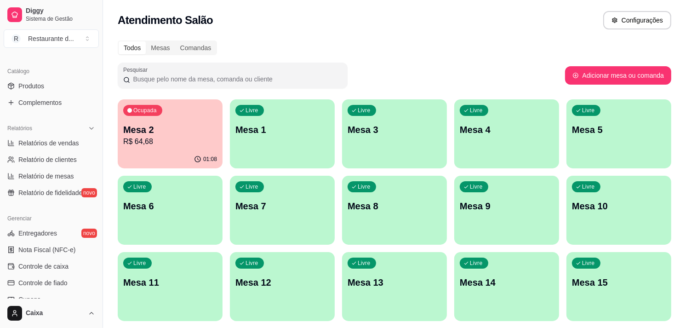
click at [196, 133] on p "Mesa 2" at bounding box center [170, 129] width 94 height 13
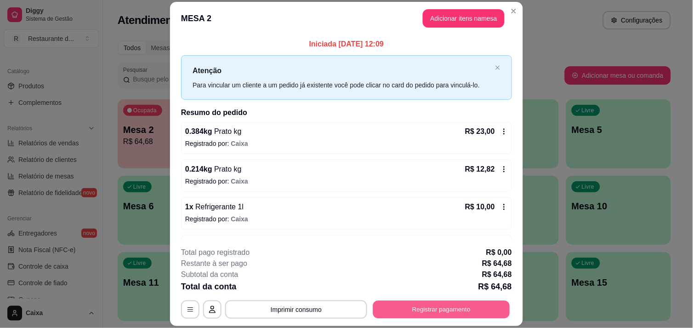
click at [413, 308] on button "Registrar pagamento" at bounding box center [441, 310] width 137 height 18
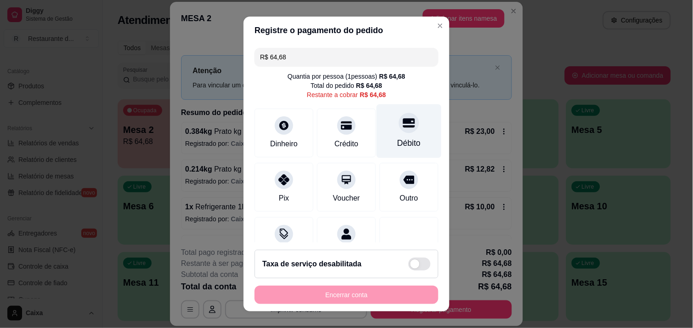
click at [393, 133] on div "Débito" at bounding box center [409, 131] width 65 height 54
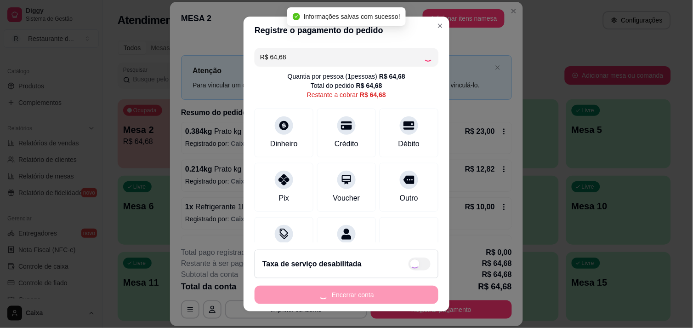
type input "R$ 0,00"
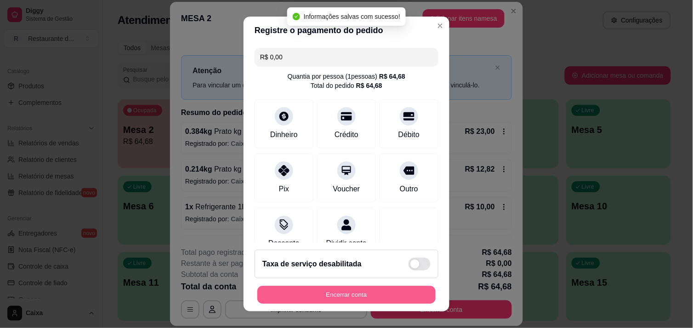
click at [352, 290] on button "Encerrar conta" at bounding box center [346, 295] width 178 height 18
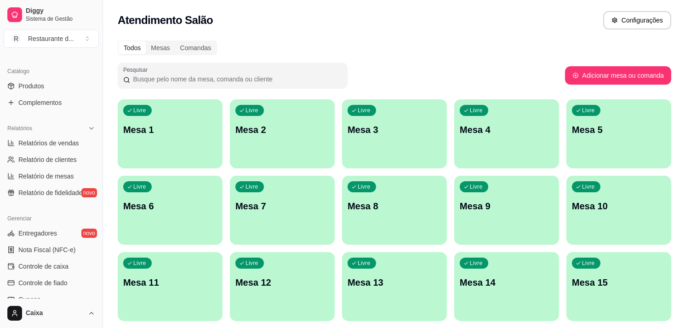
click at [160, 162] on div "button" at bounding box center [170, 162] width 105 height 11
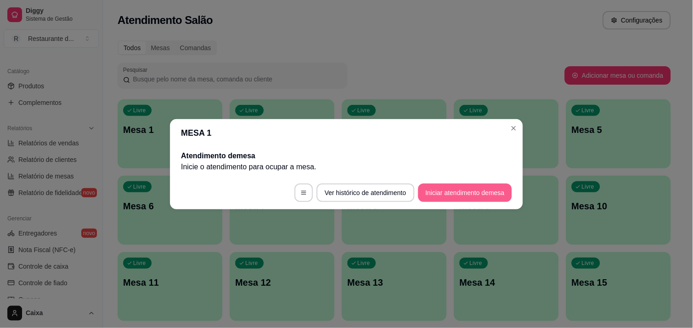
click at [442, 192] on button "Iniciar atendimento de mesa" at bounding box center [465, 192] width 94 height 18
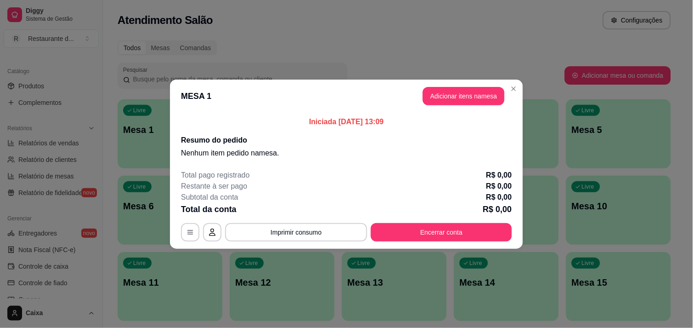
click at [442, 192] on div "Subtotal da conta R$ 0,00" at bounding box center [346, 197] width 331 height 11
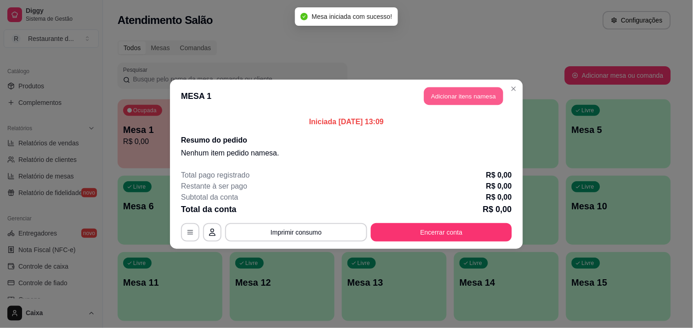
click at [454, 98] on button "Adicionar itens na mesa" at bounding box center [463, 96] width 79 height 18
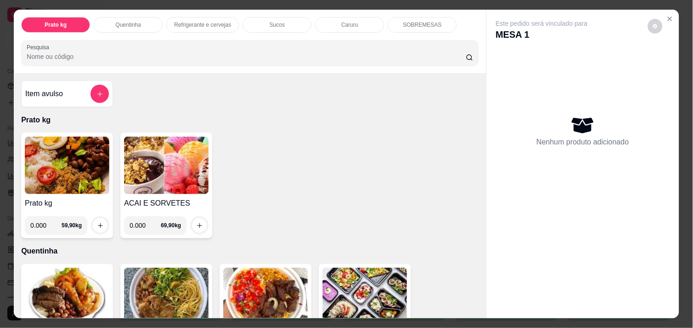
click at [43, 222] on input "0.000" at bounding box center [45, 225] width 31 height 18
type input "0.624"
click at [97, 222] on icon "increase-product-quantity" at bounding box center [100, 225] width 7 height 7
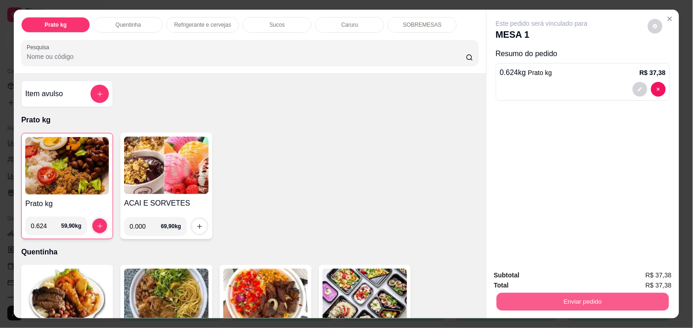
click at [601, 296] on button "Enviar pedido" at bounding box center [583, 301] width 172 height 18
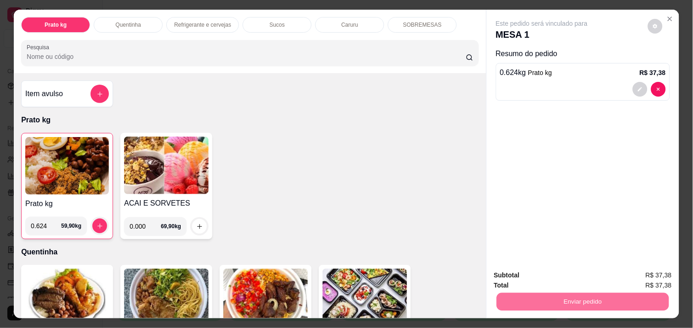
click at [556, 276] on button "Não registrar e enviar pedido" at bounding box center [552, 275] width 93 height 17
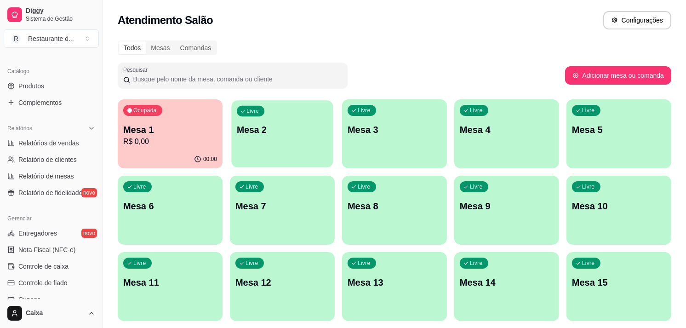
click at [278, 124] on p "Mesa 2" at bounding box center [282, 130] width 91 height 12
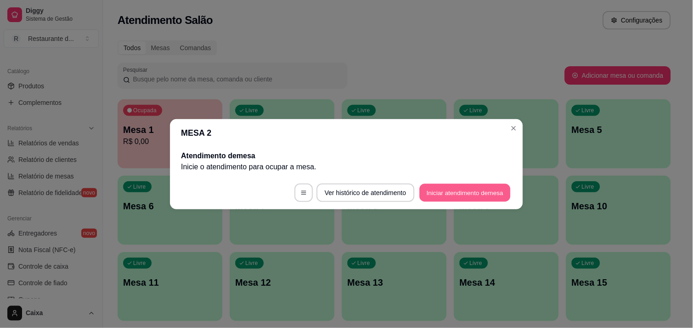
click at [462, 189] on button "Iniciar atendimento de mesa" at bounding box center [465, 192] width 91 height 18
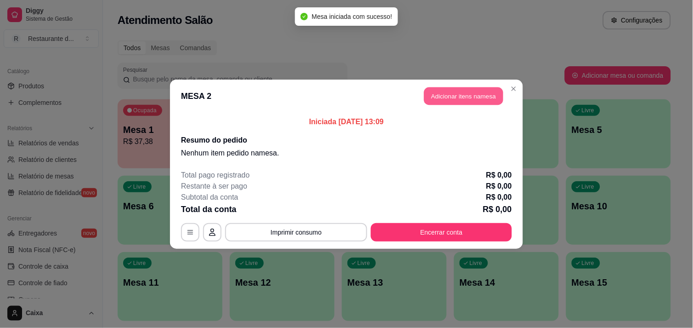
click at [458, 94] on button "Adicionar itens na mesa" at bounding box center [463, 96] width 79 height 18
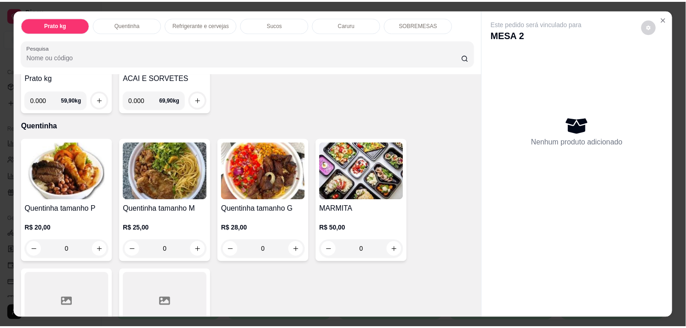
scroll to position [143, 0]
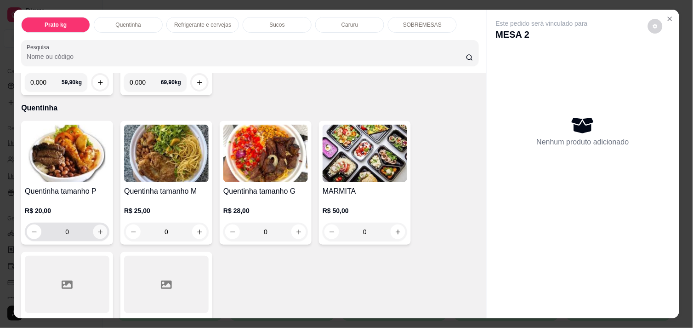
click at [97, 225] on button "increase-product-quantity" at bounding box center [100, 232] width 14 height 14
type input "1"
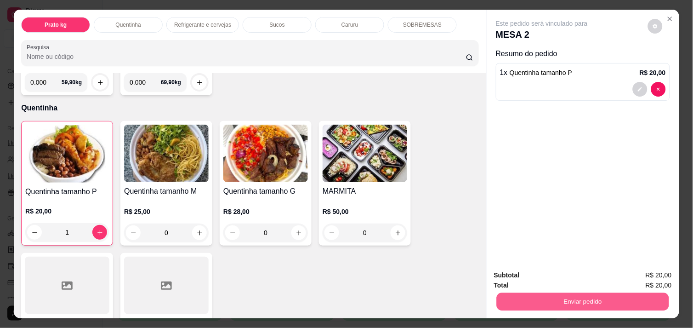
click at [611, 293] on button "Enviar pedido" at bounding box center [583, 301] width 172 height 18
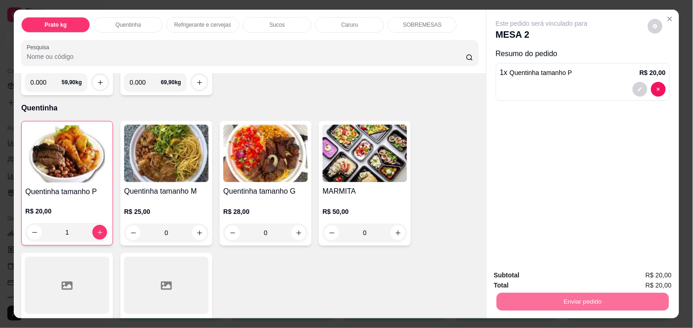
click at [555, 271] on button "Não registrar e enviar pedido" at bounding box center [552, 275] width 93 height 17
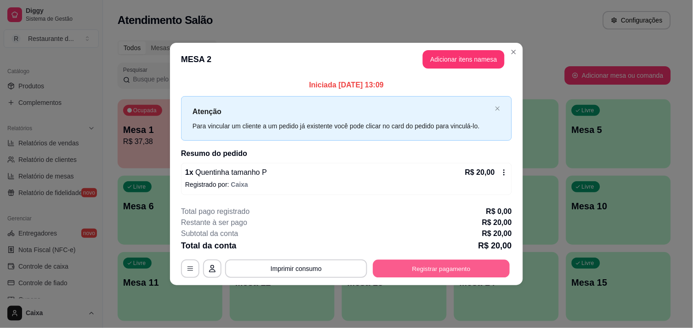
click at [479, 265] on button "Registrar pagamento" at bounding box center [441, 269] width 137 height 18
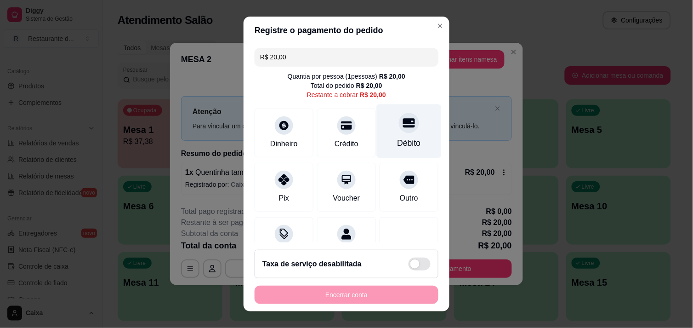
click at [399, 130] on div at bounding box center [409, 123] width 20 height 20
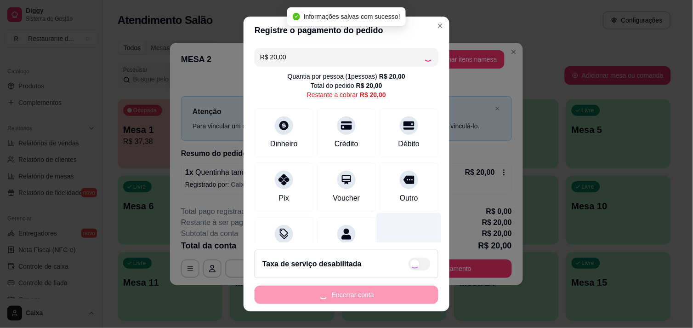
type input "R$ 0,00"
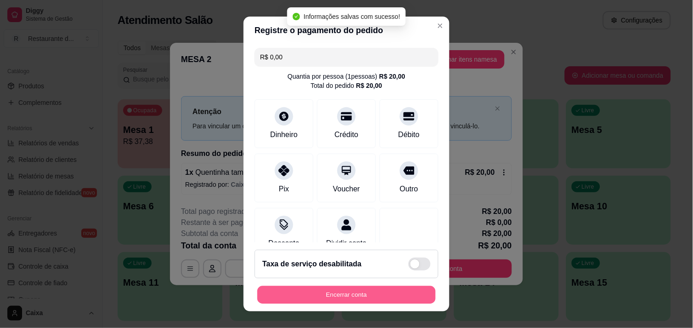
click at [375, 286] on button "Encerrar conta" at bounding box center [346, 295] width 178 height 18
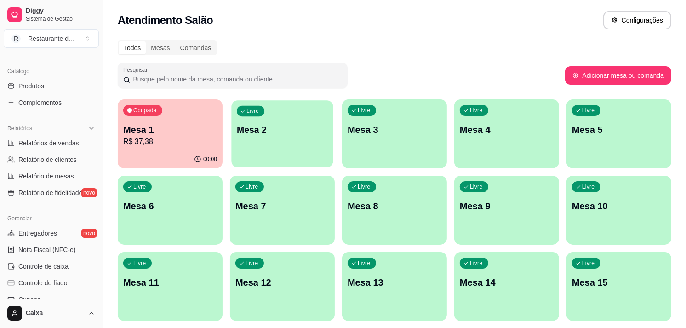
click at [255, 119] on div "Livre Mesa 2" at bounding box center [282, 128] width 102 height 56
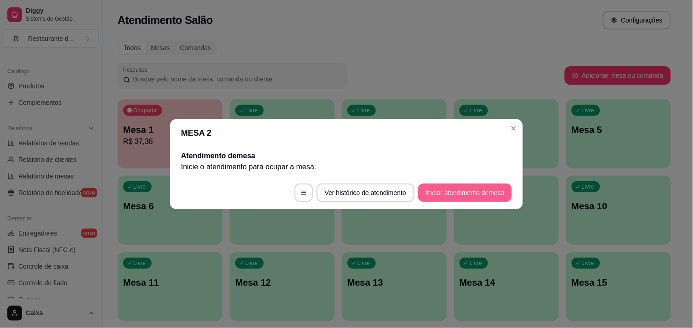
click at [486, 187] on button "Iniciar atendimento de mesa" at bounding box center [465, 192] width 94 height 18
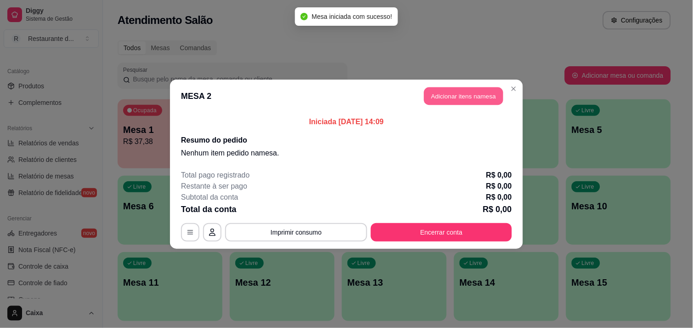
click at [468, 97] on button "Adicionar itens na mesa" at bounding box center [463, 96] width 79 height 18
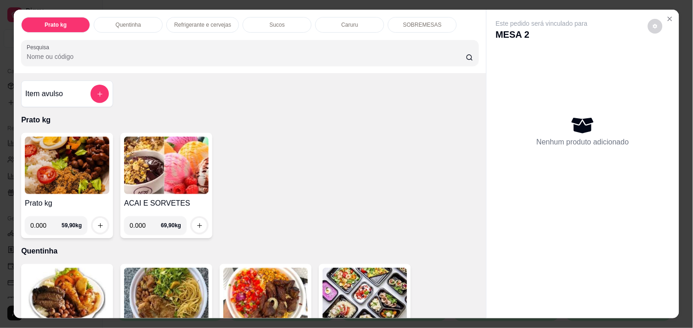
click at [43, 223] on input "0.000" at bounding box center [45, 225] width 31 height 18
type input "0.150"
click at [98, 222] on icon "increase-product-quantity" at bounding box center [100, 225] width 7 height 7
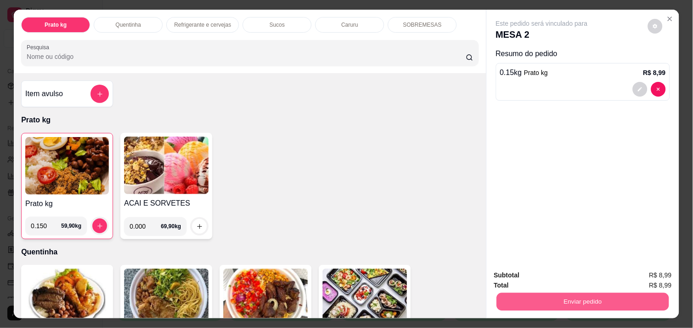
click at [538, 301] on button "Enviar pedido" at bounding box center [583, 301] width 172 height 18
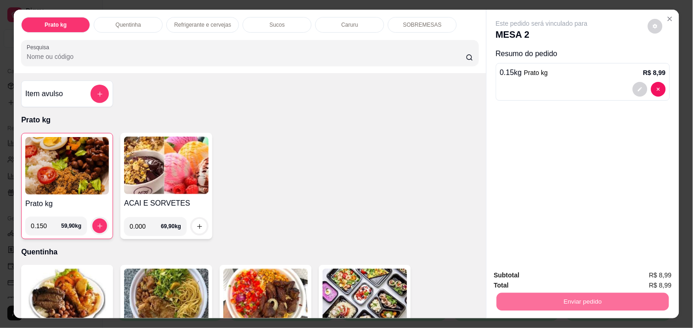
click at [530, 273] on button "Não registrar e enviar pedido" at bounding box center [552, 275] width 93 height 17
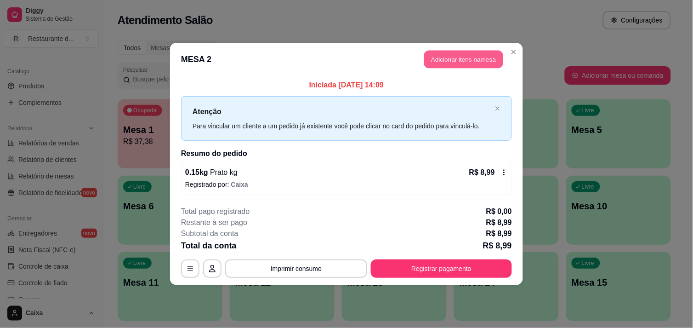
click at [469, 59] on button "Adicionar itens na mesa" at bounding box center [463, 60] width 79 height 18
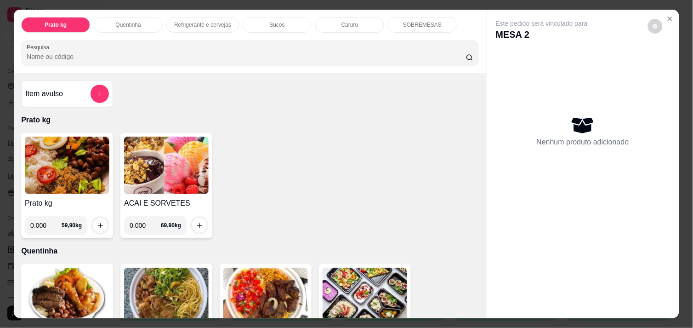
click at [44, 224] on input "0.000" at bounding box center [45, 225] width 31 height 18
type input "0.310"
click at [97, 222] on icon "increase-product-quantity" at bounding box center [100, 225] width 7 height 7
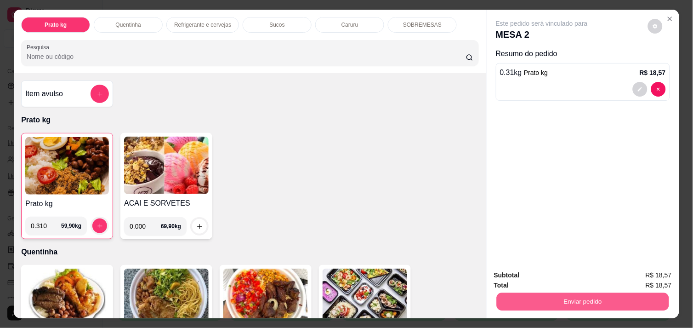
click at [585, 295] on button "Enviar pedido" at bounding box center [583, 301] width 172 height 18
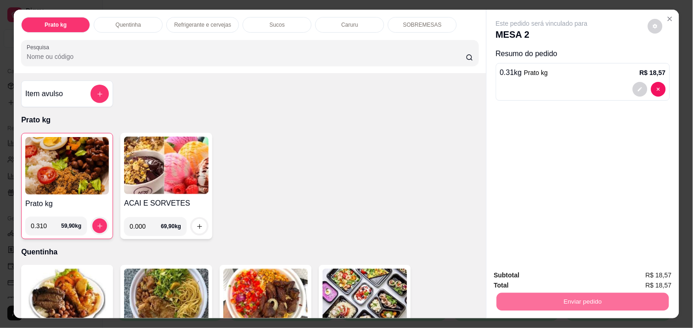
click at [554, 274] on button "Não registrar e enviar pedido" at bounding box center [552, 275] width 93 height 17
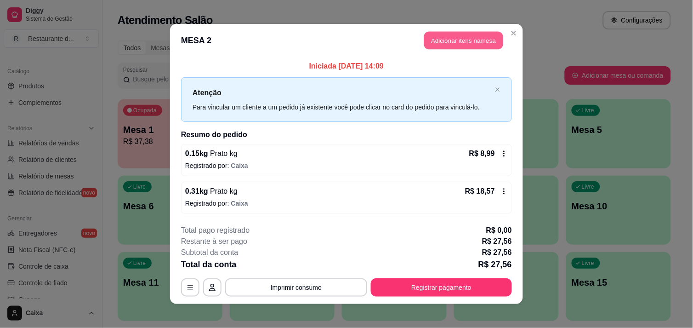
click at [458, 38] on button "Adicionar itens na mesa" at bounding box center [463, 41] width 79 height 18
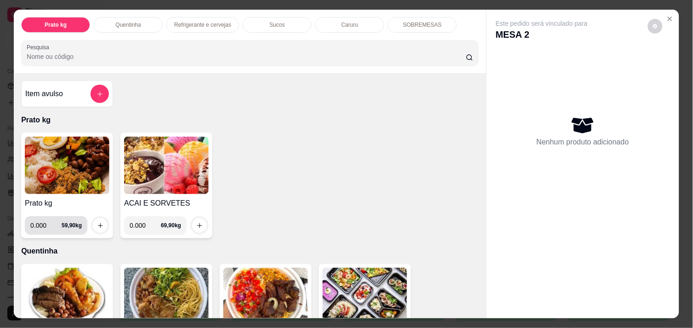
click at [43, 226] on input "0.000" at bounding box center [45, 225] width 31 height 18
type input "0.318"
click at [94, 226] on button "increase-product-quantity" at bounding box center [100, 225] width 14 height 14
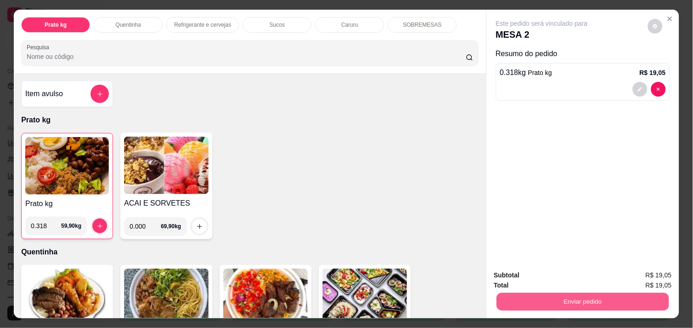
click at [540, 301] on button "Enviar pedido" at bounding box center [583, 301] width 172 height 18
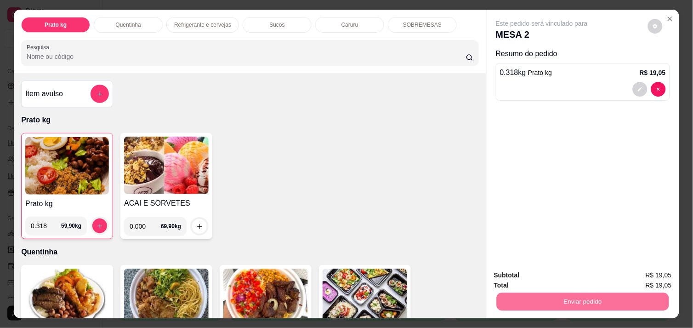
click at [532, 272] on button "Não registrar e enviar pedido" at bounding box center [553, 275] width 96 height 17
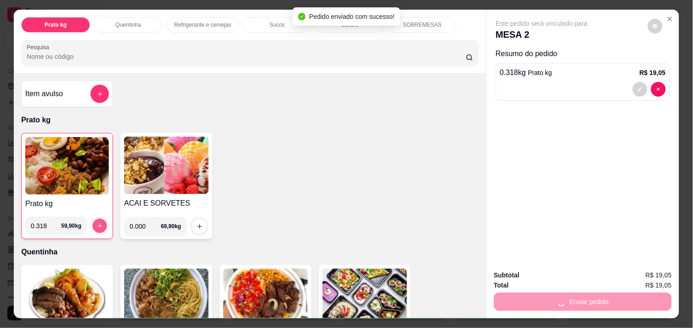
click at [97, 222] on icon "increase-product-quantity" at bounding box center [100, 225] width 7 height 7
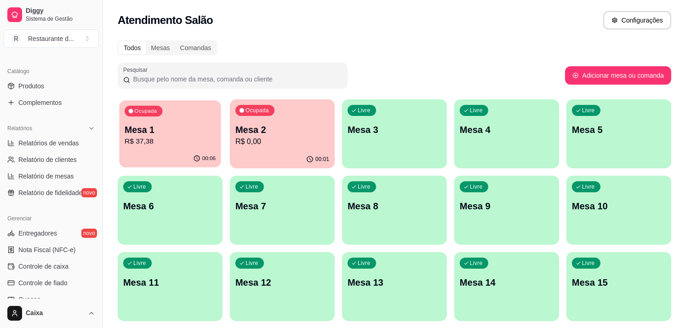
click at [168, 149] on div "Ocupada Mesa 1 R$ 37,38" at bounding box center [170, 125] width 102 height 50
click at [281, 129] on p "Mesa 2" at bounding box center [282, 130] width 91 height 12
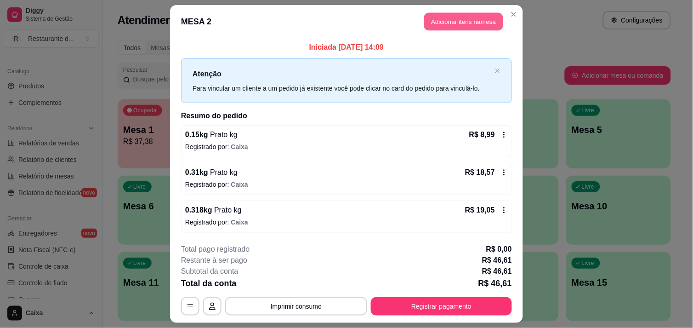
click at [462, 23] on button "Adicionar itens na mesa" at bounding box center [463, 22] width 79 height 18
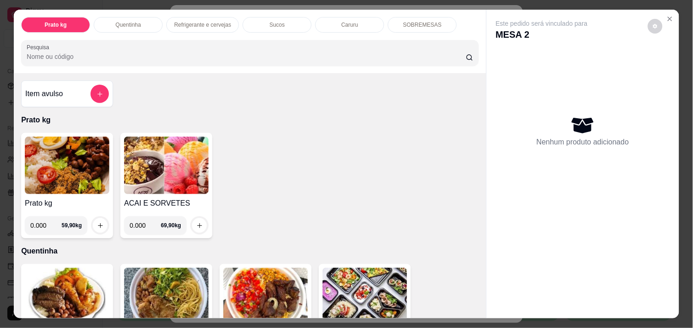
click at [44, 220] on input "0.000" at bounding box center [45, 225] width 31 height 18
type input "0.370"
click at [97, 222] on icon "increase-product-quantity" at bounding box center [100, 225] width 7 height 7
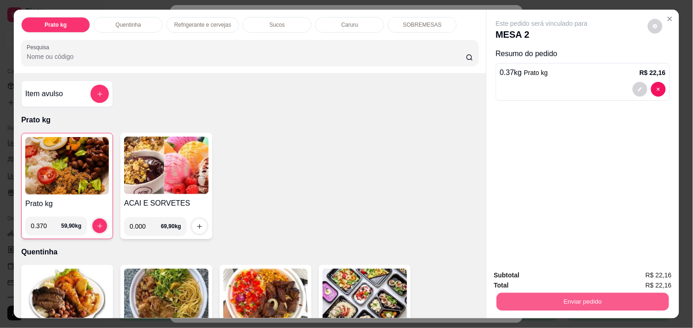
click at [587, 292] on button "Enviar pedido" at bounding box center [583, 301] width 172 height 18
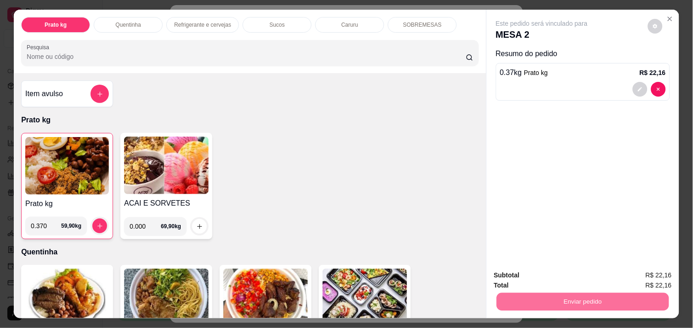
click at [557, 272] on button "Não registrar e enviar pedido" at bounding box center [552, 275] width 93 height 17
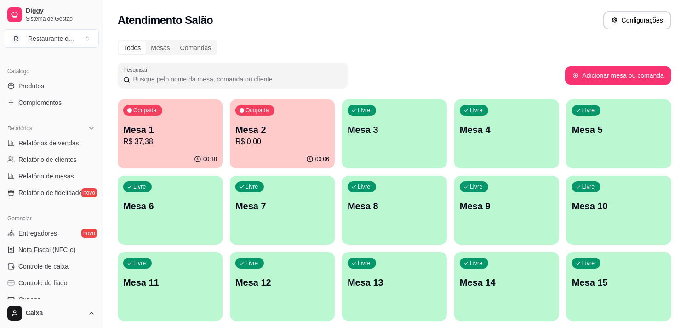
click at [186, 125] on p "Mesa 1" at bounding box center [170, 129] width 94 height 13
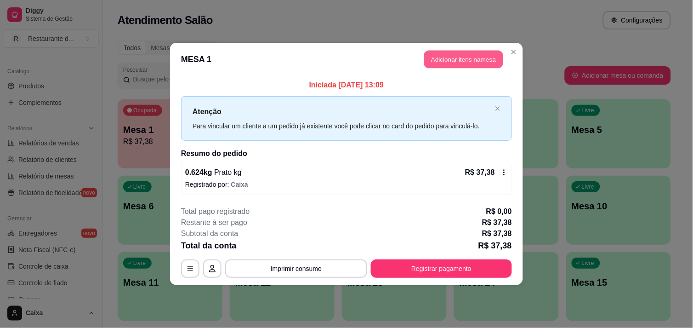
click at [456, 57] on button "Adicionar itens na mesa" at bounding box center [463, 60] width 79 height 18
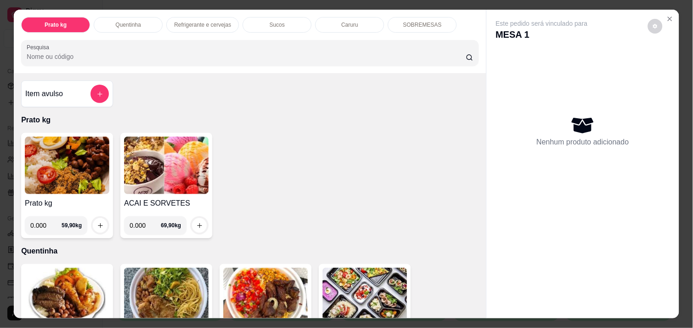
click at [45, 221] on input "0.000" at bounding box center [45, 225] width 31 height 18
type input "0.372"
click at [98, 223] on icon "increase-product-quantity" at bounding box center [100, 225] width 5 height 5
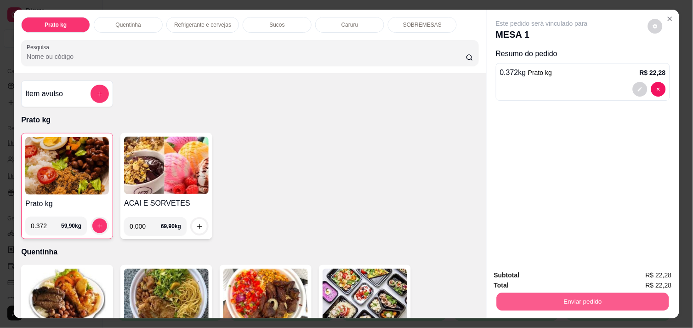
click at [555, 297] on button "Enviar pedido" at bounding box center [583, 301] width 172 height 18
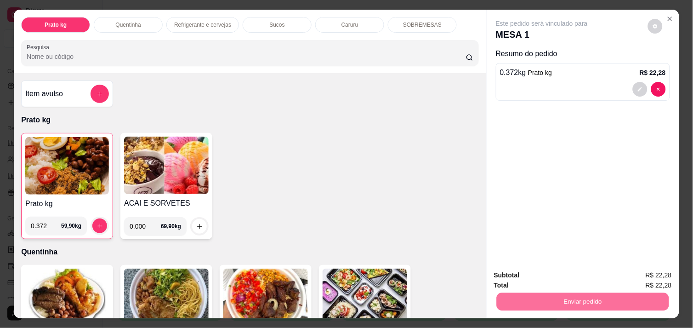
click at [546, 271] on button "Não registrar e enviar pedido" at bounding box center [553, 275] width 96 height 17
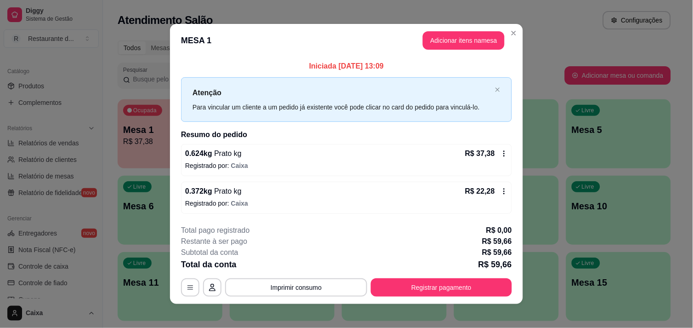
click at [504, 193] on icon at bounding box center [504, 191] width 1 height 6
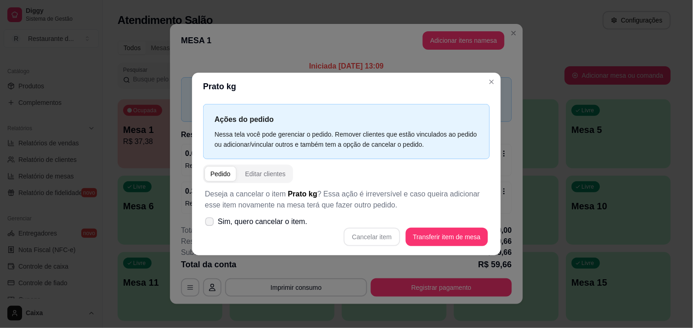
click at [208, 216] on label "Sim, quero cancelar o item." at bounding box center [256, 221] width 110 height 18
click at [208, 223] on input "Sim, quero cancelar o item." at bounding box center [208, 226] width 6 height 6
checkbox input "true"
click at [370, 240] on button "Cancelar item" at bounding box center [372, 237] width 55 height 18
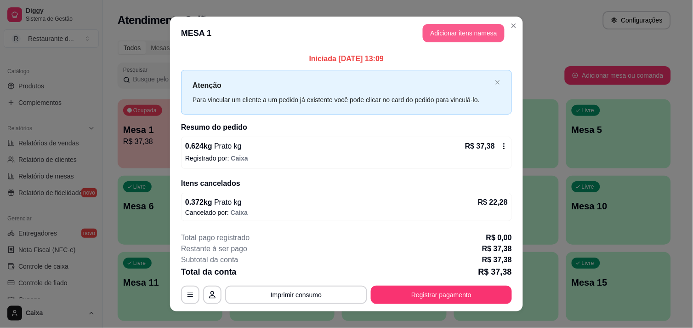
click at [467, 29] on button "Adicionar itens na mesa" at bounding box center [464, 33] width 82 height 18
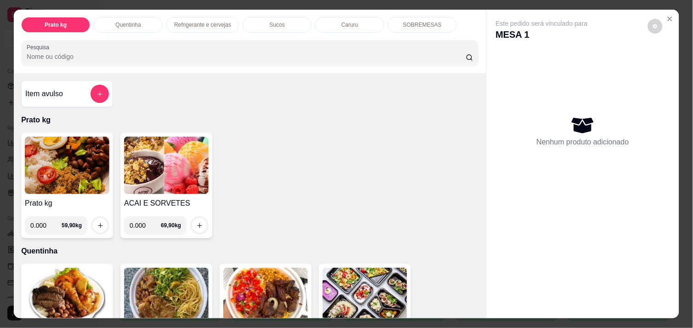
click at [47, 218] on input "0.000" at bounding box center [45, 225] width 31 height 18
type input "0.422"
click at [97, 222] on icon "increase-product-quantity" at bounding box center [100, 225] width 7 height 7
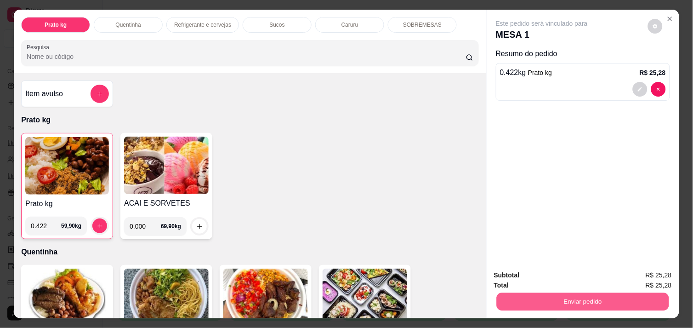
click at [544, 300] on button "Enviar pedido" at bounding box center [583, 301] width 172 height 18
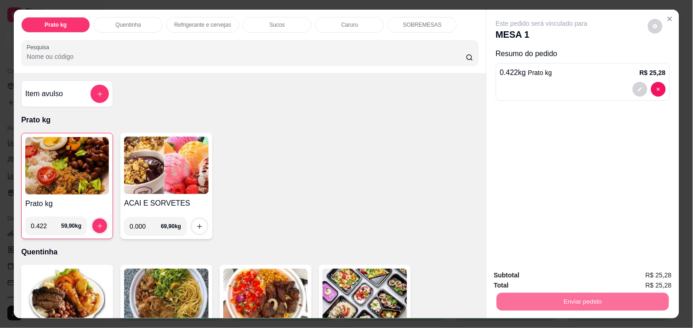
click at [533, 274] on button "Não registrar e enviar pedido" at bounding box center [552, 275] width 93 height 17
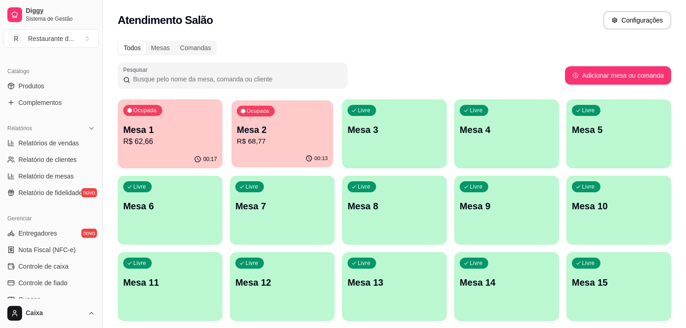
click at [293, 143] on p "R$ 68,77" at bounding box center [282, 141] width 91 height 11
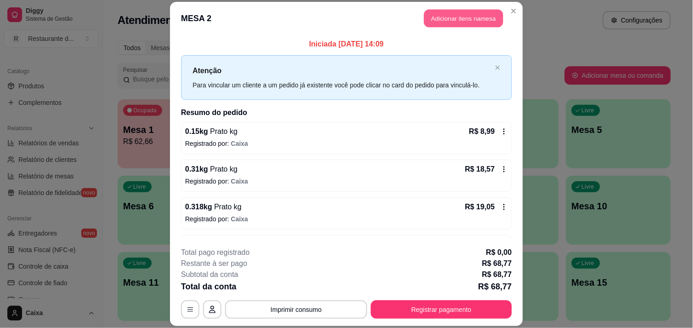
click at [467, 17] on button "Adicionar itens na mesa" at bounding box center [463, 18] width 79 height 18
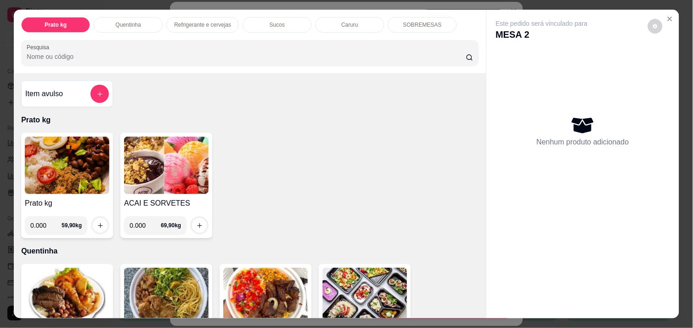
click at [144, 223] on input "0.000" at bounding box center [145, 225] width 31 height 18
type input "0.112"
click at [196, 222] on icon "increase-product-quantity" at bounding box center [199, 225] width 7 height 7
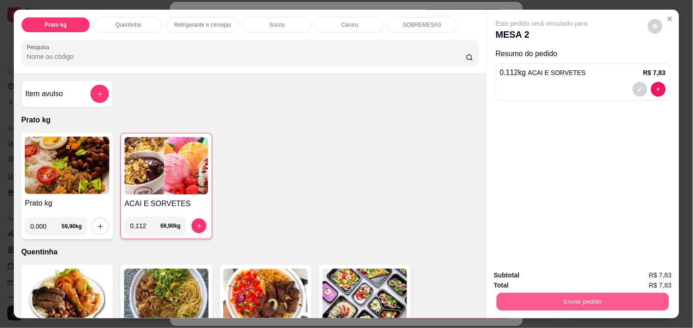
click at [554, 296] on button "Enviar pedido" at bounding box center [583, 301] width 172 height 18
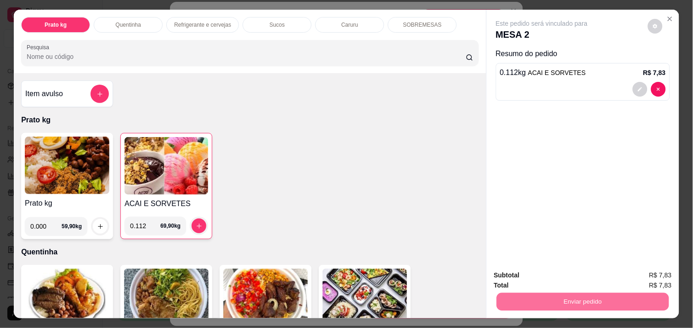
click at [549, 279] on button "Não registrar e enviar pedido" at bounding box center [552, 275] width 93 height 17
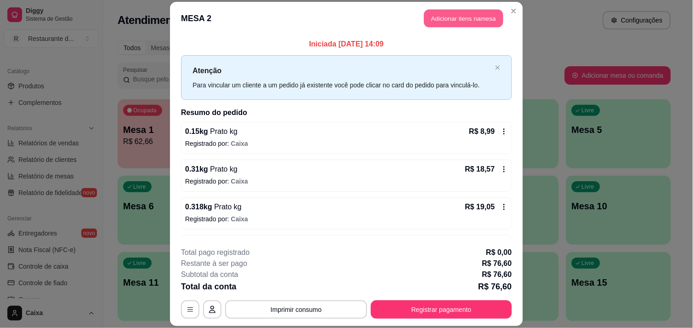
click at [457, 15] on button "Adicionar itens na mesa" at bounding box center [463, 18] width 79 height 18
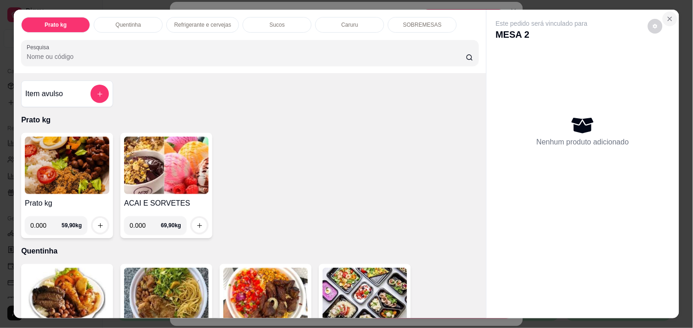
click at [668, 15] on icon "Close" at bounding box center [670, 18] width 7 height 7
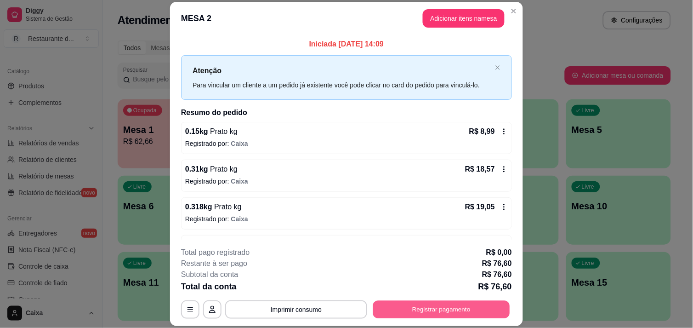
click at [434, 308] on button "Registrar pagamento" at bounding box center [441, 310] width 137 height 18
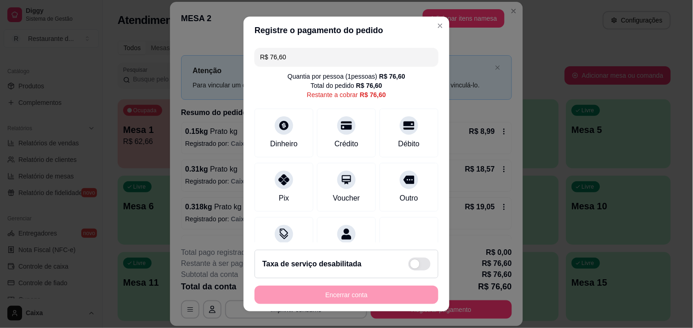
click at [300, 61] on input "R$ 76,60" at bounding box center [346, 57] width 173 height 18
click at [399, 131] on div at bounding box center [409, 123] width 20 height 20
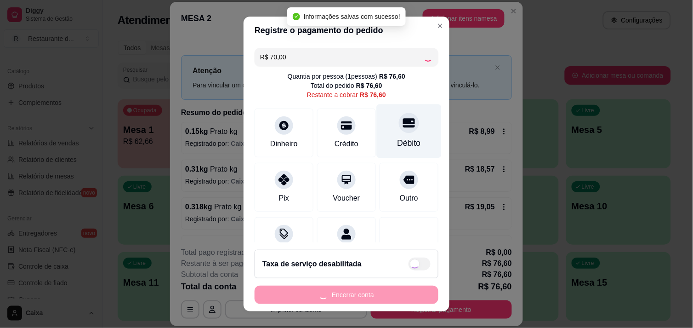
click at [399, 131] on div at bounding box center [409, 123] width 20 height 20
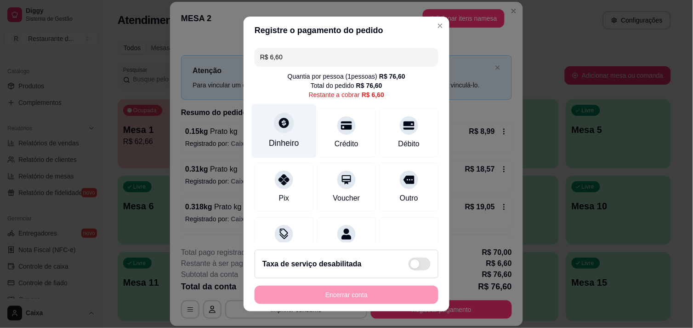
click at [279, 122] on icon at bounding box center [284, 123] width 12 height 12
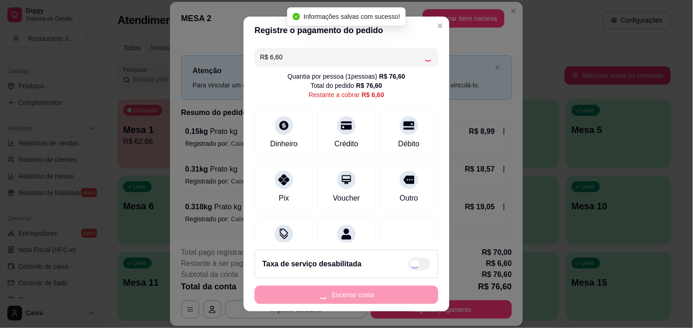
type input "R$ 0,00"
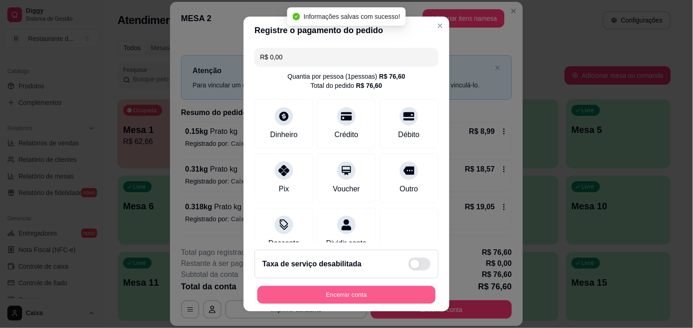
click at [374, 293] on button "Encerrar conta" at bounding box center [346, 295] width 178 height 18
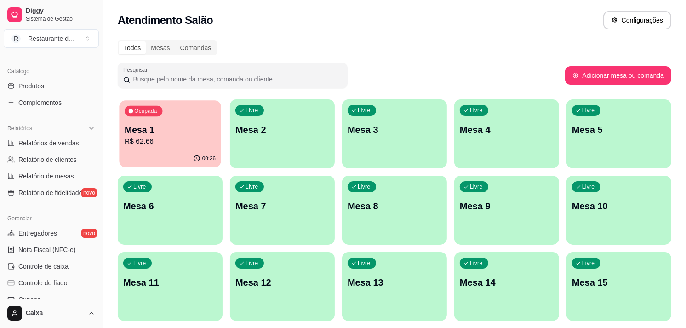
click at [159, 143] on p "R$ 62,66" at bounding box center [170, 141] width 91 height 11
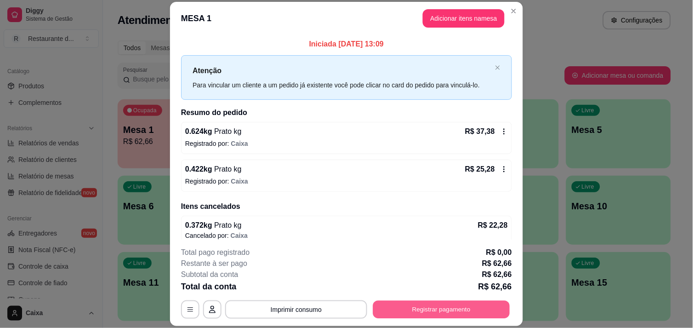
click at [414, 313] on button "Registrar pagamento" at bounding box center [441, 310] width 137 height 18
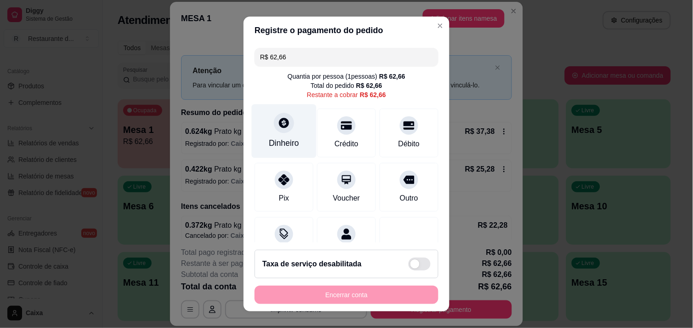
click at [274, 140] on div "Dinheiro" at bounding box center [284, 143] width 30 height 12
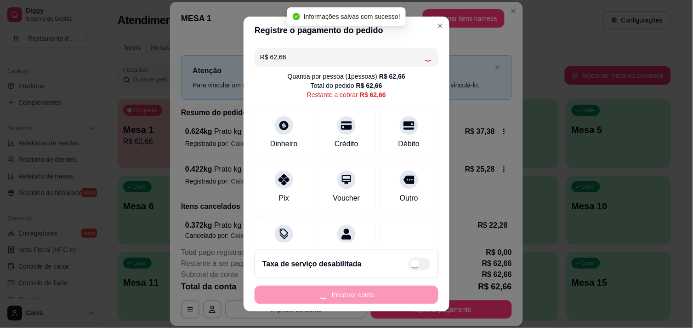
type input "R$ 0,00"
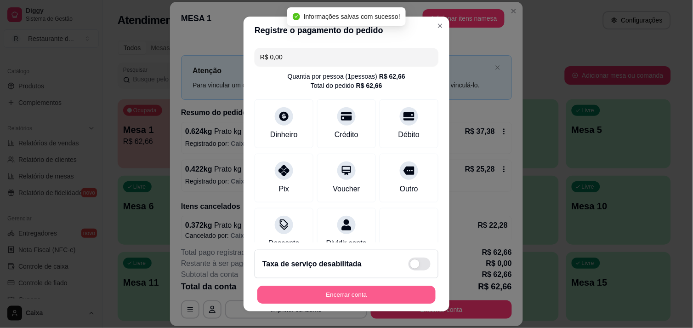
click at [362, 288] on button "Encerrar conta" at bounding box center [346, 295] width 178 height 18
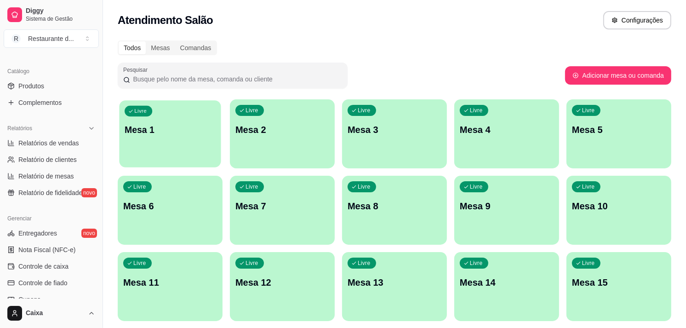
click at [172, 130] on p "Mesa 1" at bounding box center [170, 130] width 91 height 12
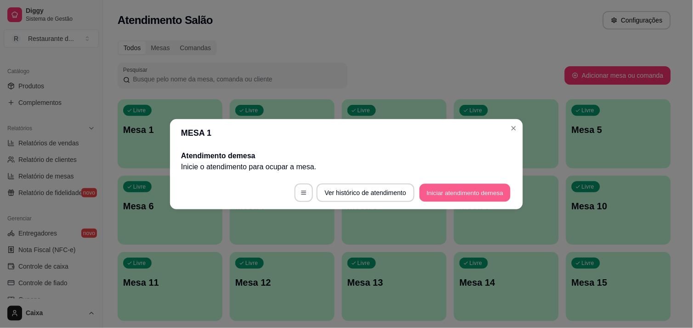
click at [477, 187] on button "Iniciar atendimento de mesa" at bounding box center [465, 192] width 91 height 18
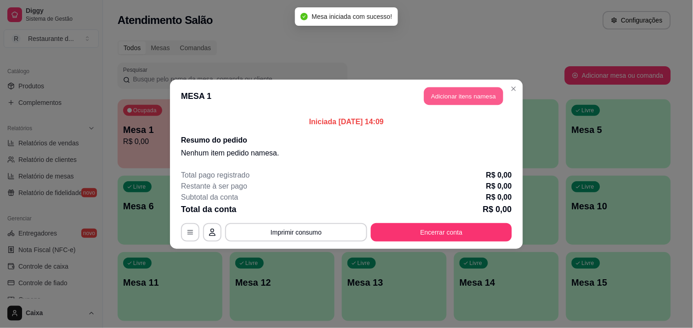
click at [461, 89] on button "Adicionar itens na mesa" at bounding box center [463, 96] width 79 height 18
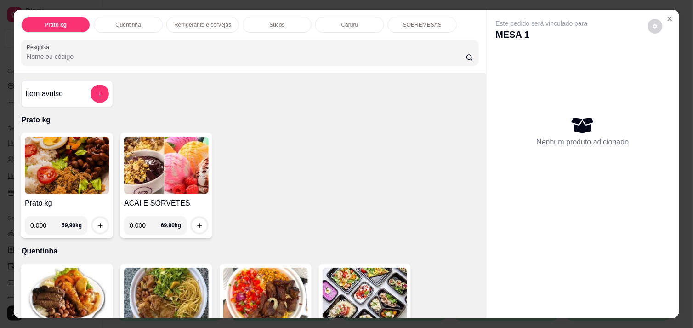
click at [145, 219] on input "0.000" at bounding box center [145, 225] width 31 height 18
type input "0.138"
click at [193, 218] on button "increase-product-quantity" at bounding box center [200, 225] width 14 height 14
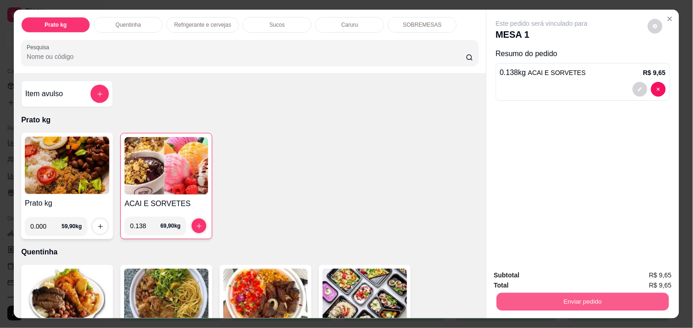
click at [612, 293] on button "Enviar pedido" at bounding box center [583, 301] width 172 height 18
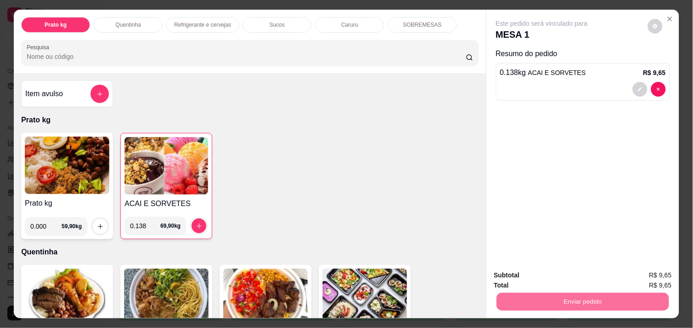
click at [589, 273] on button "Não registrar e enviar pedido" at bounding box center [553, 275] width 96 height 17
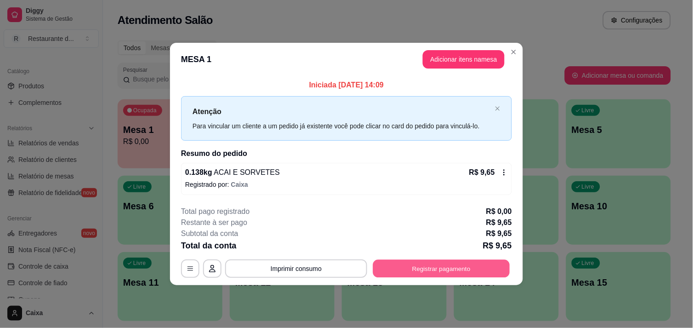
click at [440, 268] on button "Registrar pagamento" at bounding box center [441, 269] width 137 height 18
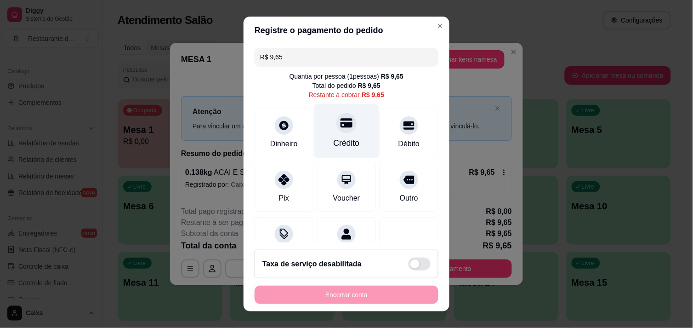
click at [348, 134] on div "Crédito" at bounding box center [346, 131] width 65 height 54
type input "R$ 0,00"
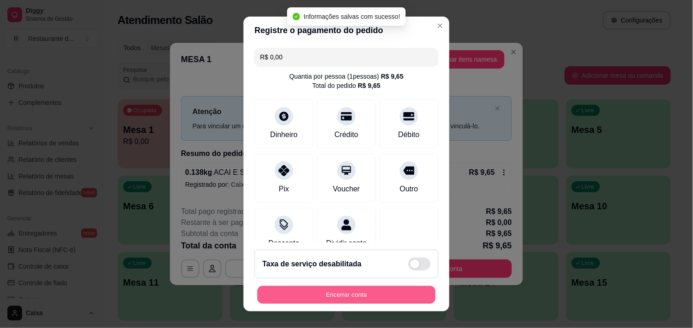
click at [335, 295] on button "Encerrar conta" at bounding box center [346, 295] width 178 height 18
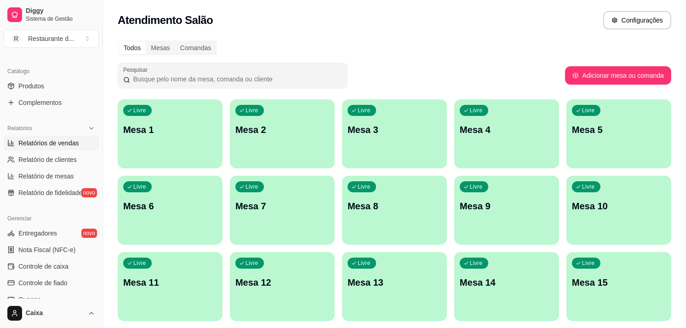
click at [52, 143] on span "Relatórios de vendas" at bounding box center [48, 142] width 61 height 9
select select "ALL"
select select "0"
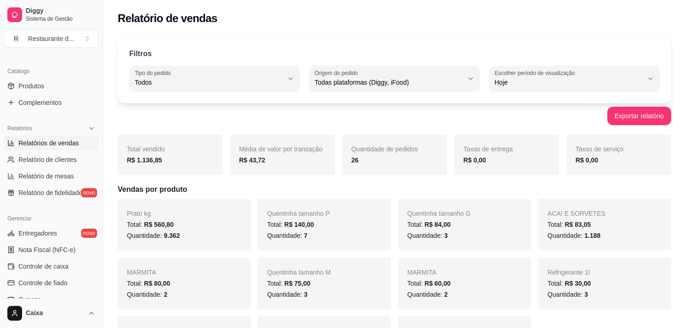
click at [93, 182] on div "Relatórios Relatórios de vendas Relatório de clientes Relatório de mesas Relató…" at bounding box center [51, 160] width 103 height 86
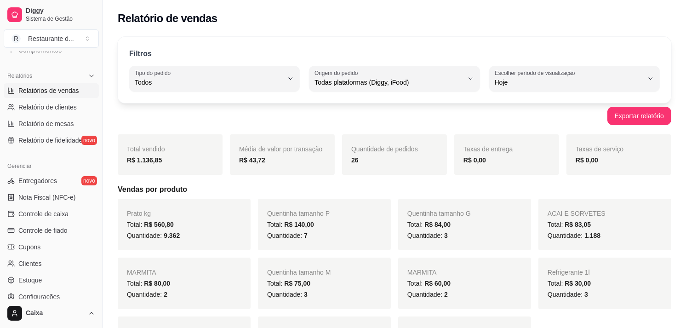
scroll to position [277, 0]
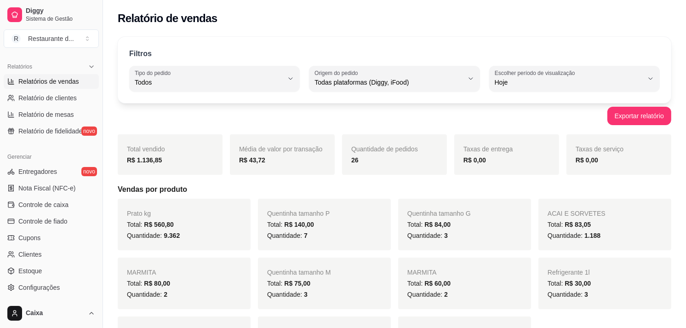
click at [205, 240] on div "Quantidade: 9.362" at bounding box center [184, 235] width 114 height 11
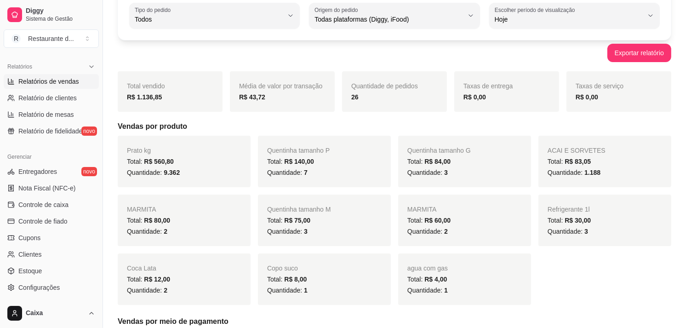
scroll to position [81, 0]
